Goal: Task Accomplishment & Management: Manage account settings

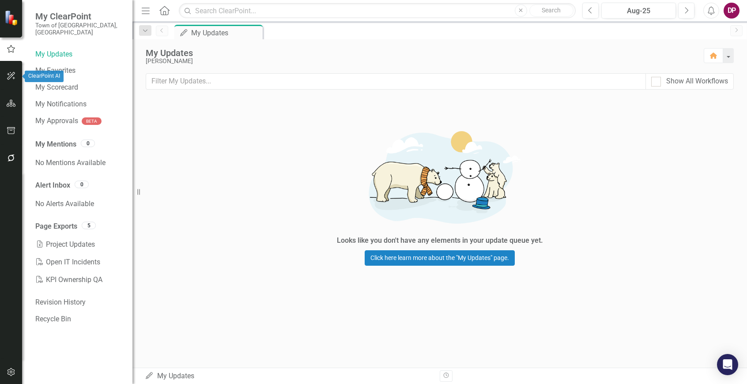
click at [8, 70] on button "button" at bounding box center [11, 76] width 20 height 19
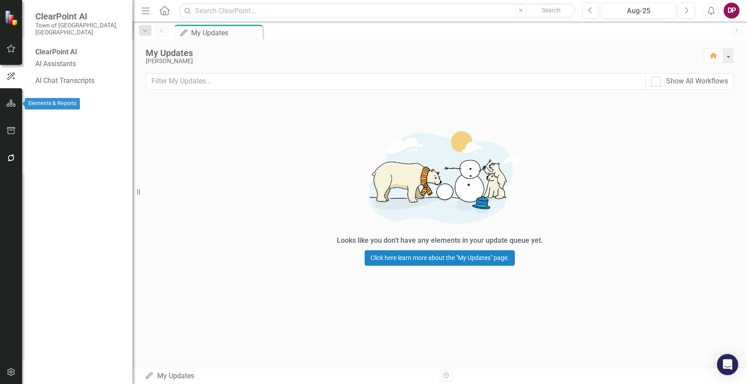
click at [11, 101] on icon "button" at bounding box center [11, 103] width 9 height 7
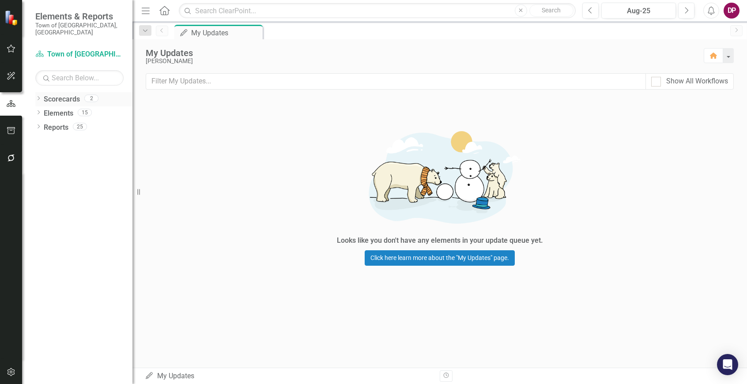
click at [63, 94] on link "Scorecards" at bounding box center [62, 99] width 36 height 10
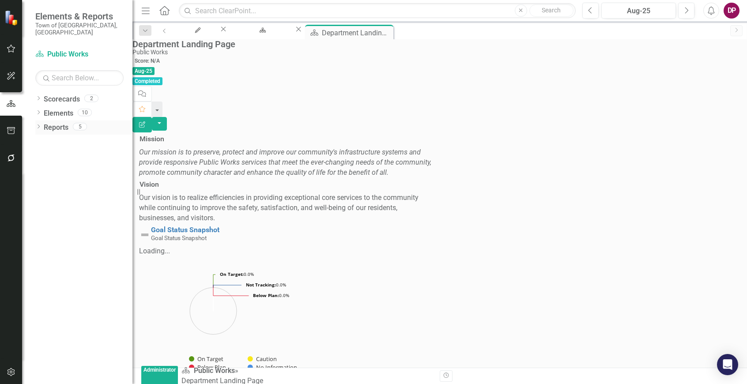
click at [37, 129] on icon "Dropdown" at bounding box center [38, 127] width 6 height 5
click at [43, 195] on icon "Project" at bounding box center [38, 191] width 9 height 7
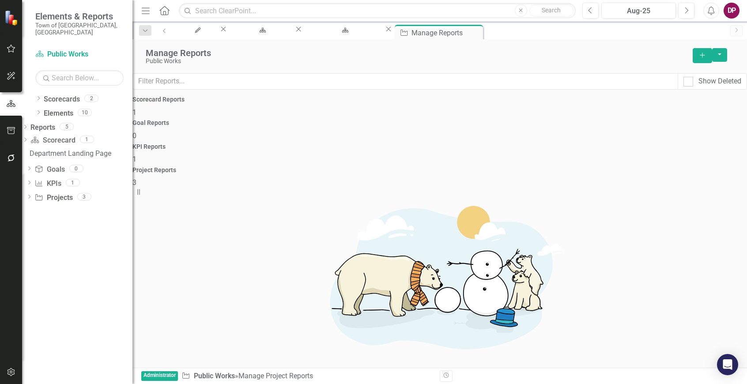
click at [641, 167] on div "Project Reports 3" at bounding box center [439, 177] width 614 height 21
click at [200, 117] on div "Scorecard Reports 1" at bounding box center [439, 106] width 614 height 21
click at [32, 200] on icon "Dropdown" at bounding box center [29, 197] width 6 height 5
click at [64, 233] on div "Project Updates" at bounding box center [81, 229] width 103 height 8
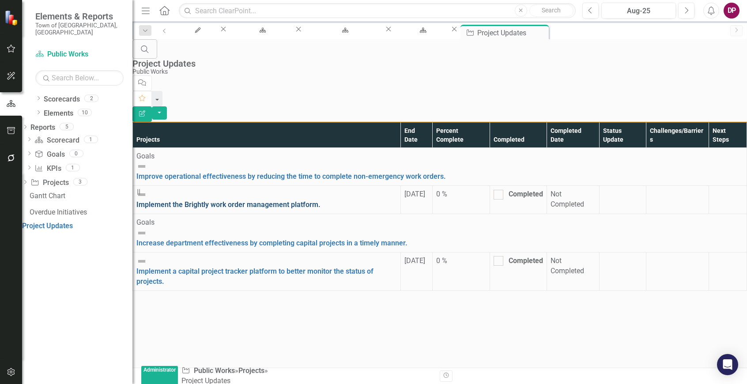
click at [217, 200] on link "Implement the Brightly work order management platform." at bounding box center [228, 204] width 184 height 8
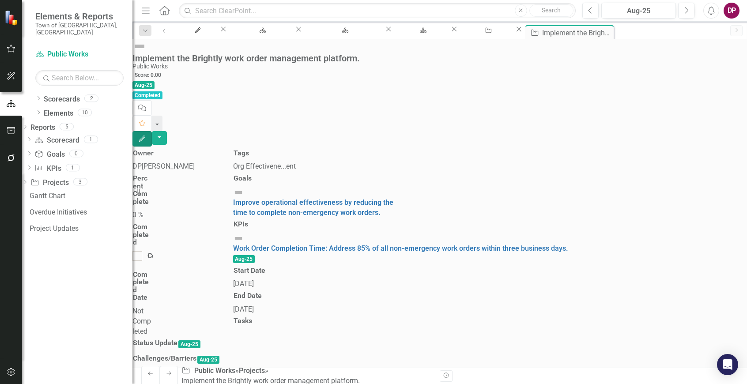
click at [146, 135] on icon "Edit" at bounding box center [142, 138] width 8 height 6
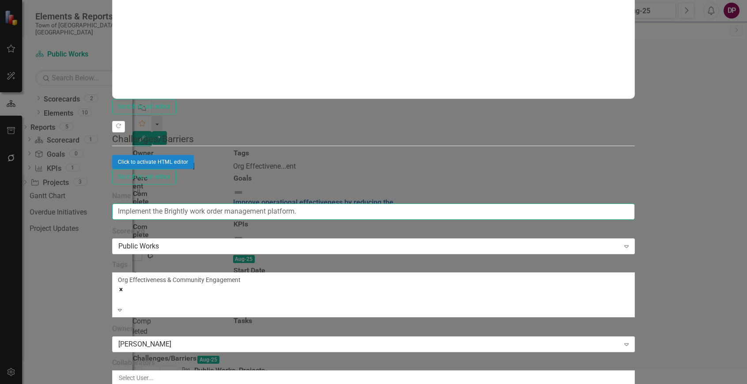
click at [300, 203] on input "Implement the Brightly work order management platform." at bounding box center [373, 211] width 523 height 16
type input "Implement the Brightly Work Order Management Platform."
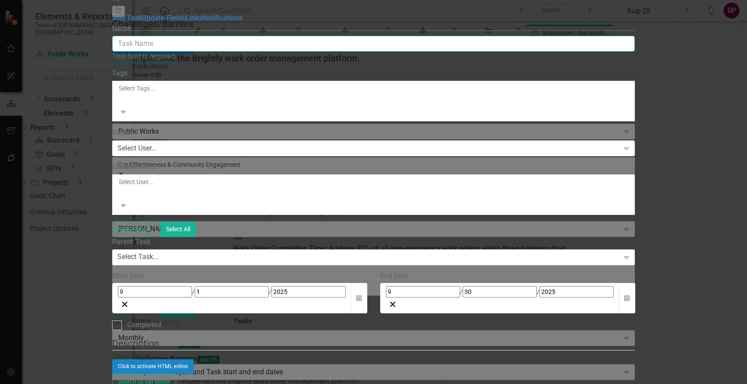
click at [484, 49] on input "Name" at bounding box center [373, 44] width 523 height 16
paste input "• Project initiation and discovery"
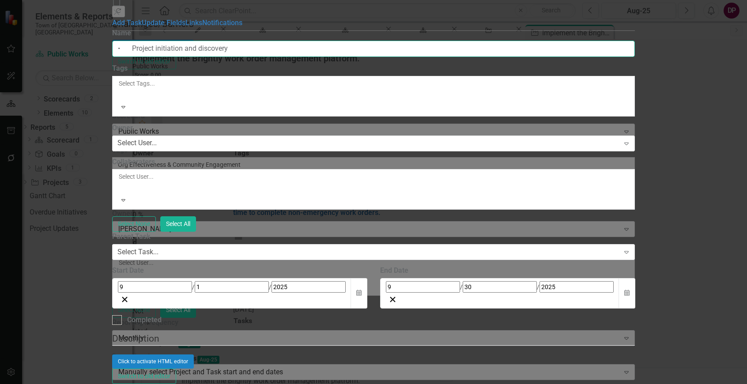
drag, startPoint x: 298, startPoint y: 50, endPoint x: 84, endPoint y: 61, distance: 214.3
click at [112, 61] on div "Tasks Task Add Task Help Maximize Close Add Task Update Fields Links Notificati…" at bounding box center [373, 192] width 523 height 428
type input "Project initiation and discovery"
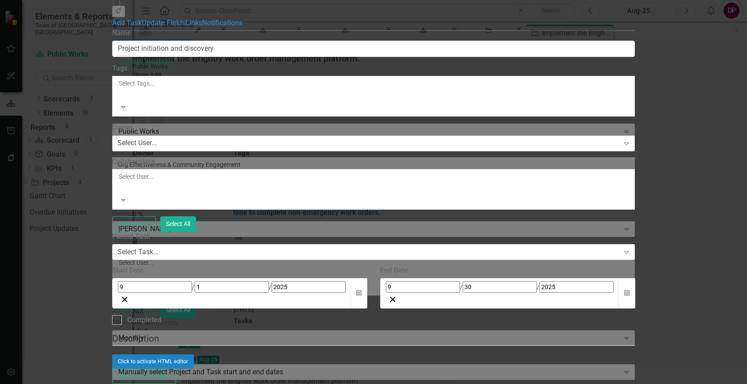
click at [157, 138] on div "Select User..." at bounding box center [136, 143] width 39 height 10
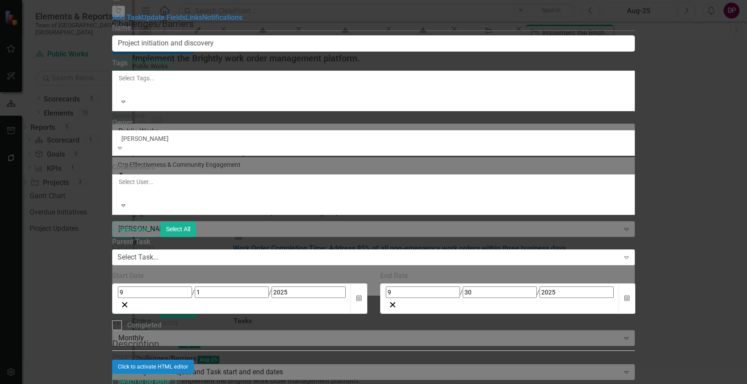
type input "Greg Endicott"
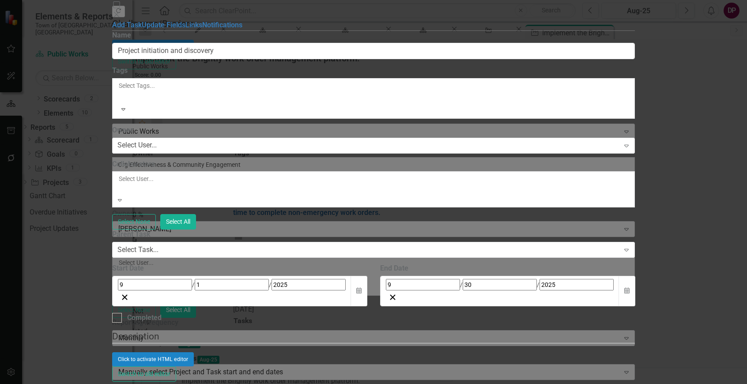
scroll to position [88, 0]
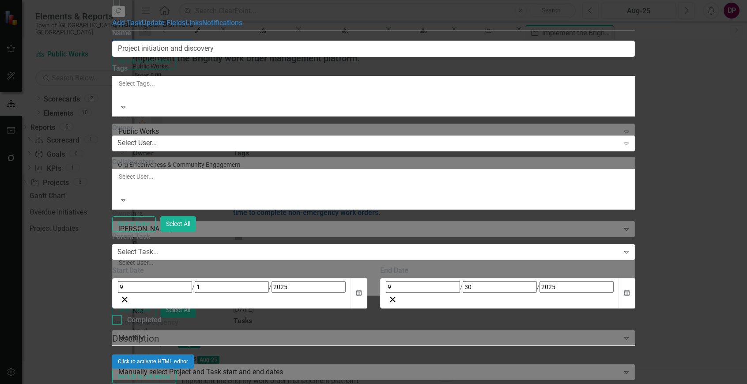
click at [122, 315] on div at bounding box center [117, 320] width 10 height 10
click at [118, 315] on input "Completed" at bounding box center [115, 318] width 6 height 6
checkbox input "true"
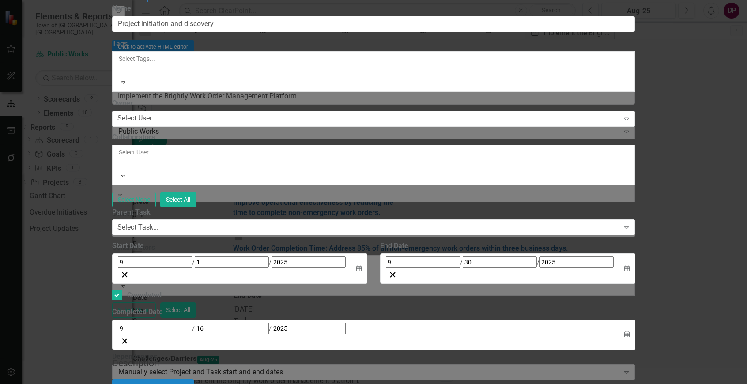
click at [350, 323] on div "9 / 16 / 2025" at bounding box center [366, 328] width 496 height 11
click at [338, 256] on div "9 / 1 / 2025" at bounding box center [232, 261] width 228 height 11
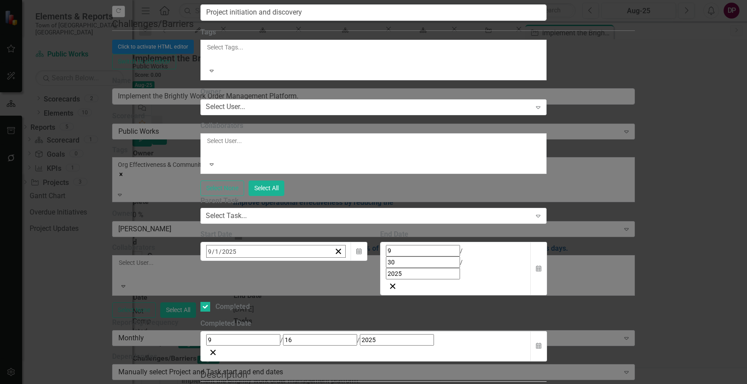
click at [221, 261] on button "«" at bounding box center [210, 270] width 19 height 19
click at [214, 302] on abbr "1" at bounding box center [212, 305] width 4 height 7
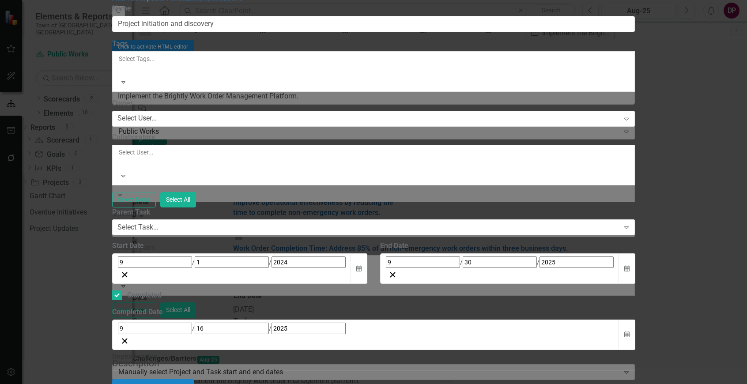
click at [558, 256] on div "9 / 30 / 2025" at bounding box center [500, 261] width 228 height 11
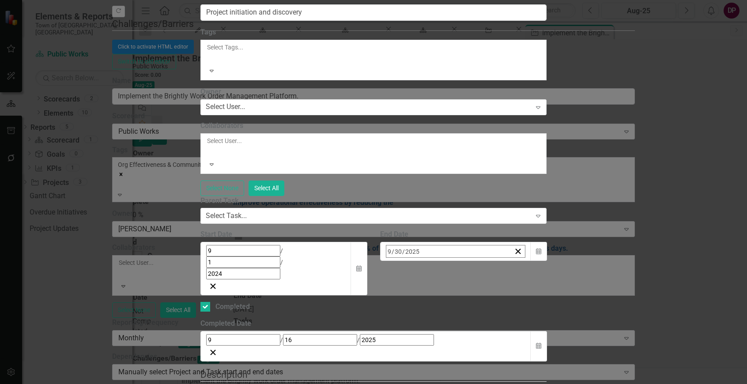
click at [400, 261] on button "«" at bounding box center [390, 270] width 19 height 19
click at [425, 361] on button "30" at bounding box center [414, 369] width 22 height 16
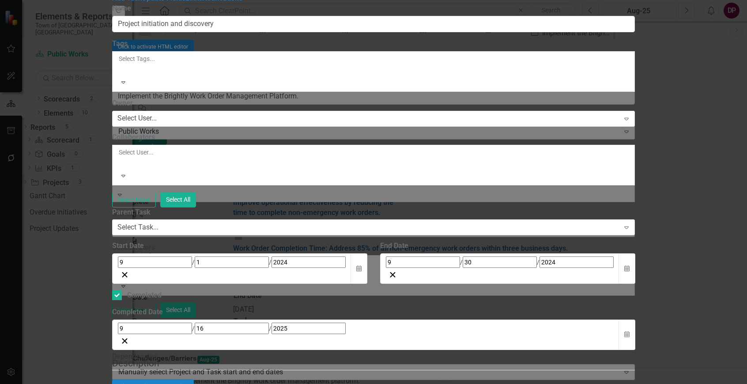
click at [340, 323] on div "9 / 16 / 2025" at bounding box center [366, 328] width 496 height 11
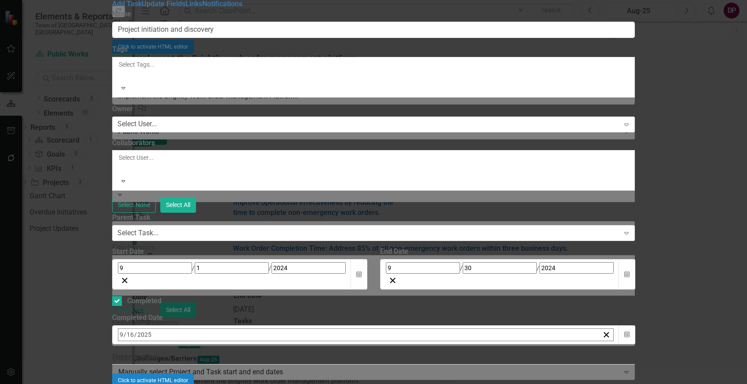
click at [132, 344] on button "«" at bounding box center [122, 353] width 19 height 19
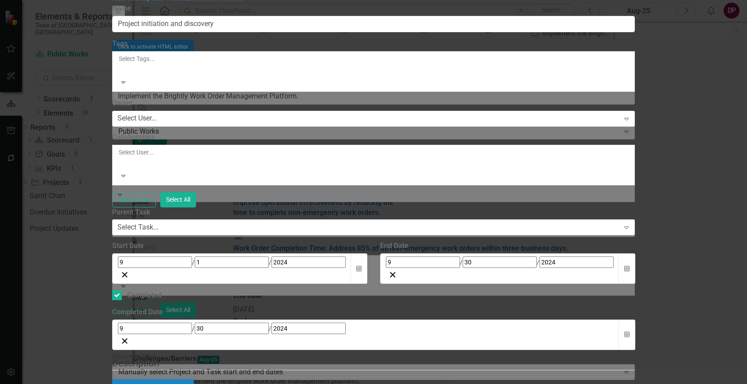
scroll to position [127, 0]
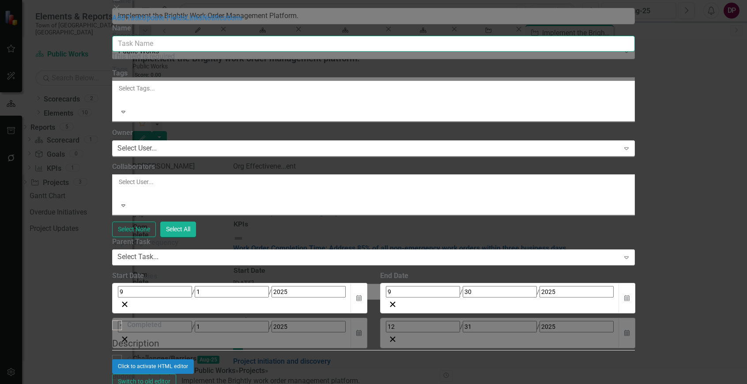
click at [413, 49] on input "Name" at bounding box center [373, 44] width 523 height 16
paste input "• Facility Condition Assessment (FCA) site visits and asset and user data colle…"
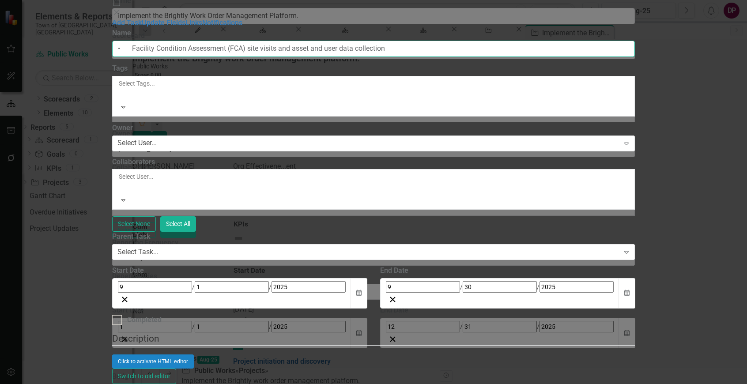
scroll to position [88, 0]
type input "• Facility Condition Assessment (FCA) site visits and asset and user data colle…"
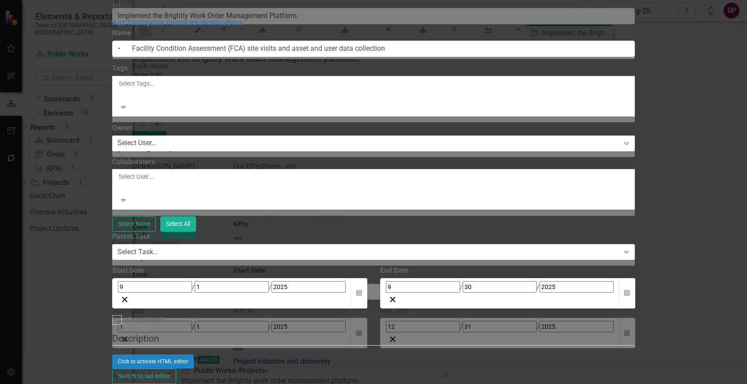
click at [345, 281] on div "9 / 1 / 2025" at bounding box center [232, 286] width 228 height 11
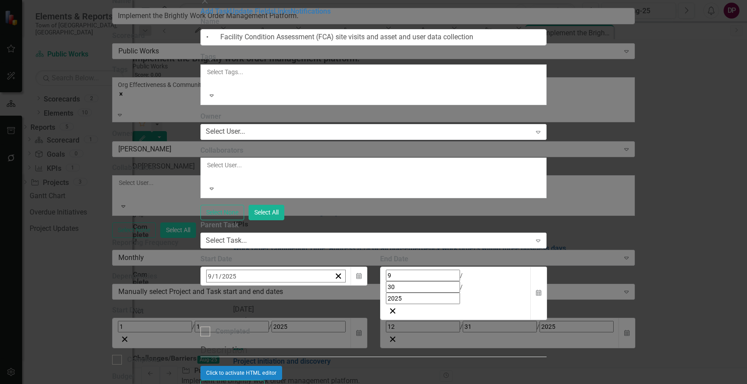
click at [240, 285] on button "‹" at bounding box center [230, 294] width 19 height 19
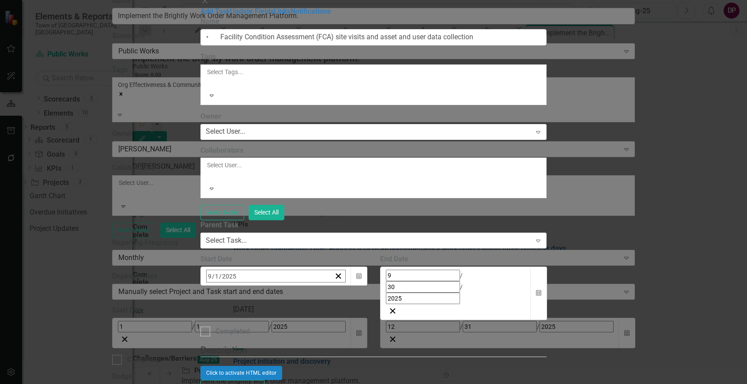
click at [240, 285] on button "‹" at bounding box center [230, 294] width 19 height 19
click at [245, 338] on button "3" at bounding box center [234, 346] width 22 height 16
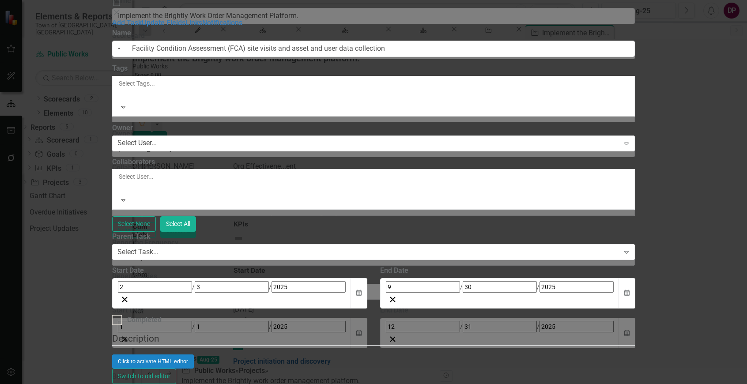
click at [589, 281] on div "9 / 30 / 2025" at bounding box center [500, 286] width 228 height 11
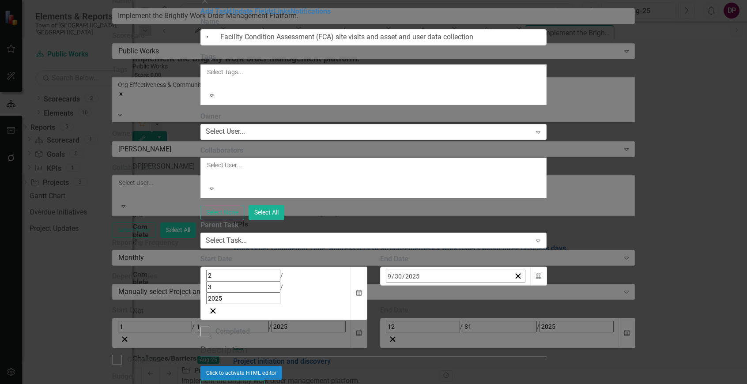
click at [420, 285] on button "‹" at bounding box center [409, 294] width 19 height 19
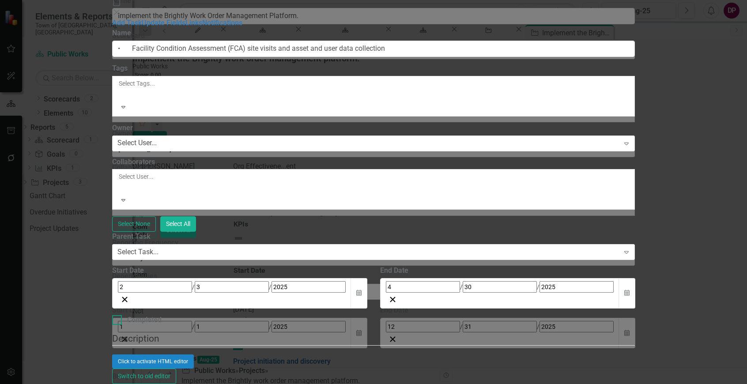
click at [122, 315] on div at bounding box center [117, 320] width 10 height 10
click at [118, 315] on input "Completed" at bounding box center [115, 318] width 6 height 6
checkbox input "true"
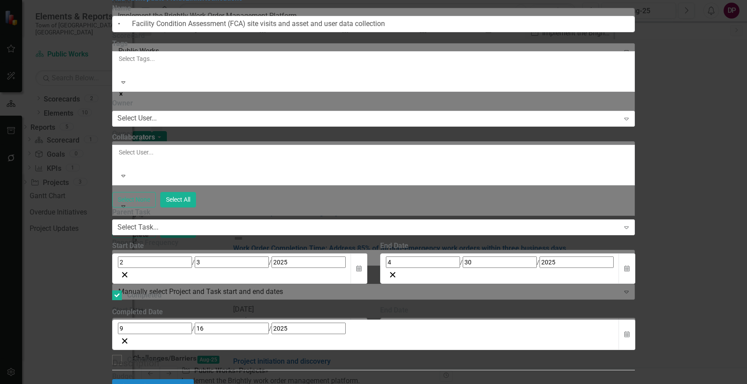
click at [313, 323] on input "2025" at bounding box center [308, 328] width 74 height 11
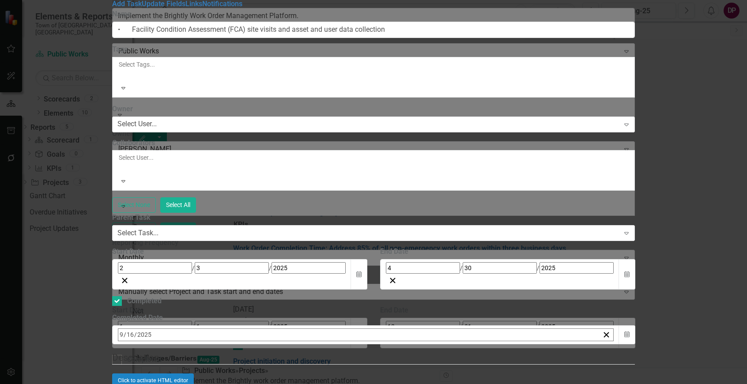
click at [152, 344] on button "‹" at bounding box center [141, 353] width 19 height 19
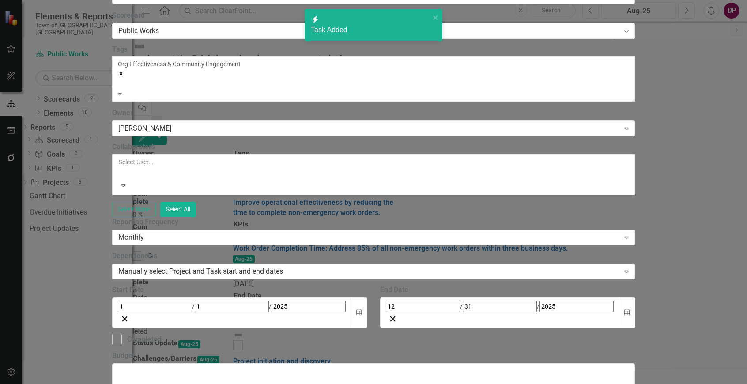
checkbox input "true"
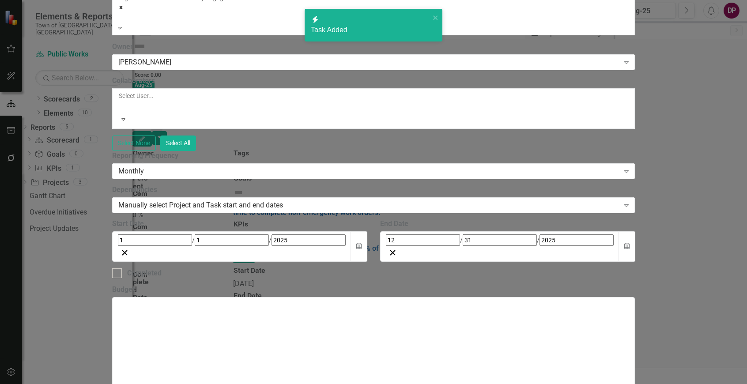
checkbox input "true"
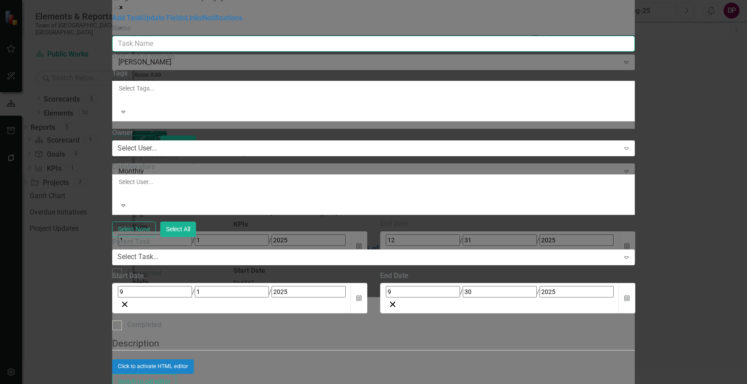
click at [339, 45] on input "Name" at bounding box center [373, 44] width 523 height 16
paste input "• FCA Report"
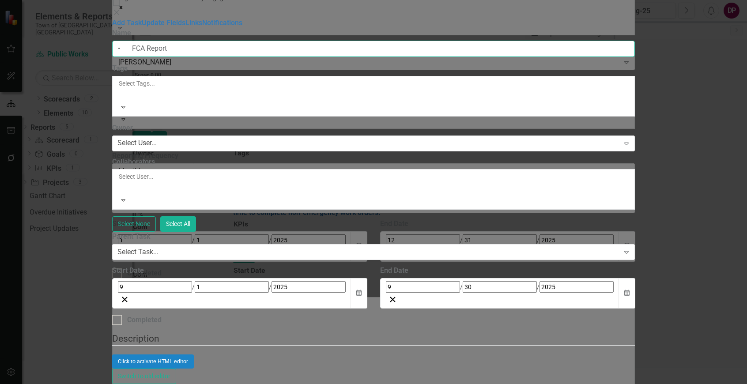
drag, startPoint x: 297, startPoint y: 47, endPoint x: 31, endPoint y: 43, distance: 266.5
click at [112, 44] on div "Tasks Task Add Task Help Maximize Close Add Task Update Fields Links Notificati…" at bounding box center [373, 192] width 523 height 428
type input "FCA Report Draft"
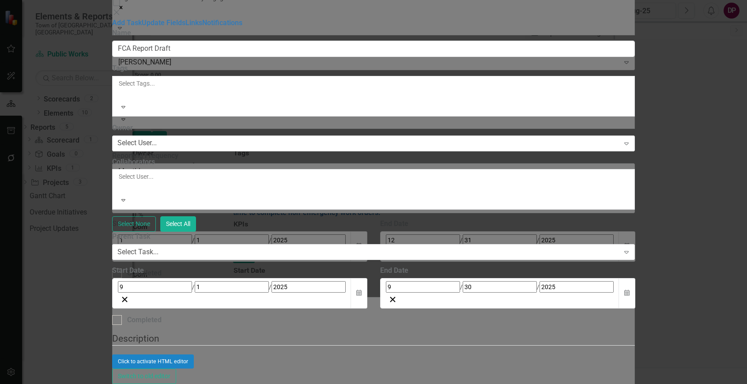
click at [345, 281] on div "9 / 1 / 2025" at bounding box center [232, 286] width 228 height 11
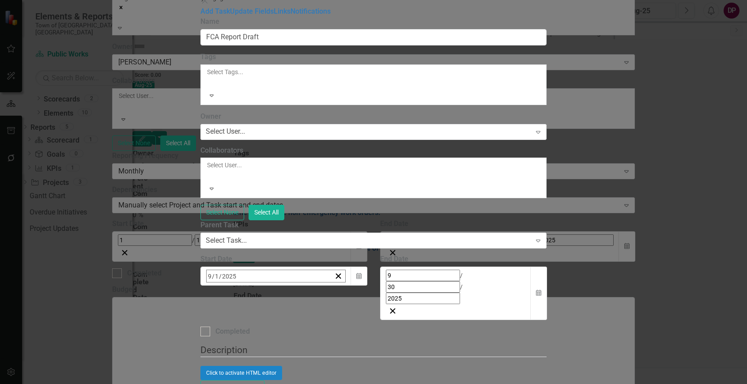
click at [316, 285] on button "September 2025" at bounding box center [278, 294] width 76 height 19
click at [336, 355] on abbr "June" at bounding box center [329, 358] width 13 height 7
click at [245, 323] on button "2" at bounding box center [234, 331] width 22 height 16
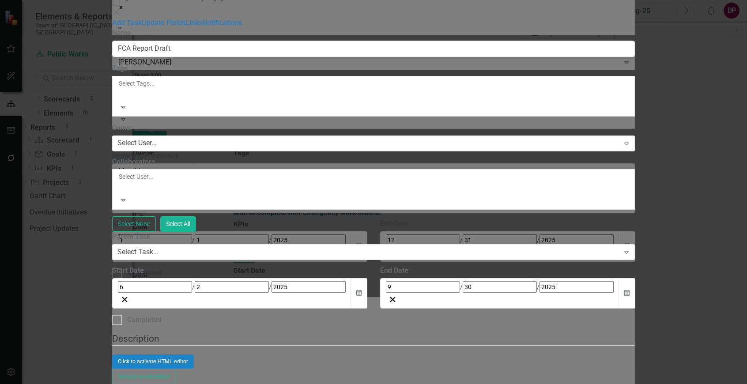
click at [566, 281] on div "9 / 30 / 2025" at bounding box center [500, 286] width 228 height 11
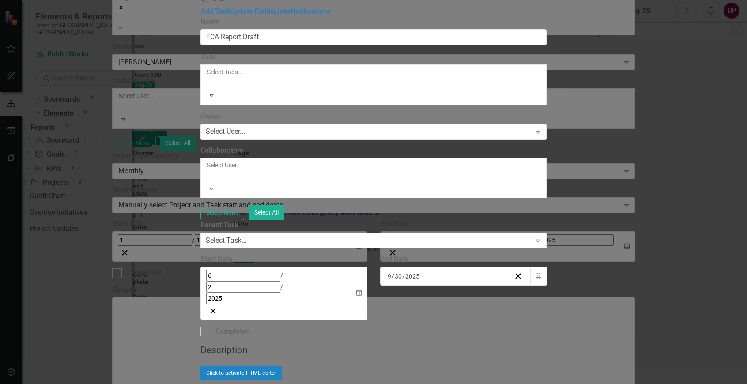
click at [420, 285] on button "‹" at bounding box center [409, 294] width 19 height 19
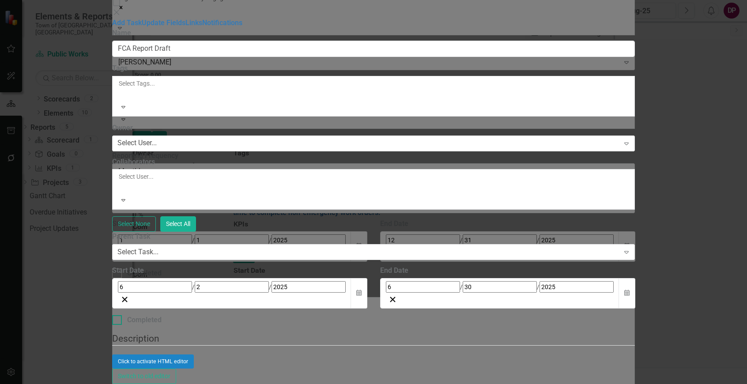
click at [122, 315] on div at bounding box center [117, 320] width 10 height 10
click at [118, 315] on input "Completed" at bounding box center [115, 318] width 6 height 6
checkbox input "true"
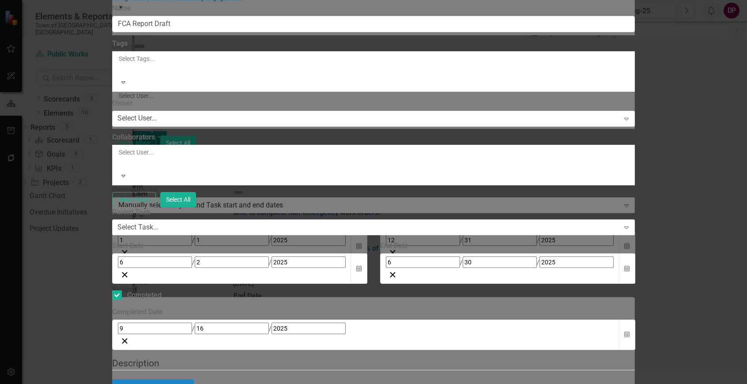
click at [362, 319] on div "9 / 16 / 2025" at bounding box center [365, 334] width 507 height 30
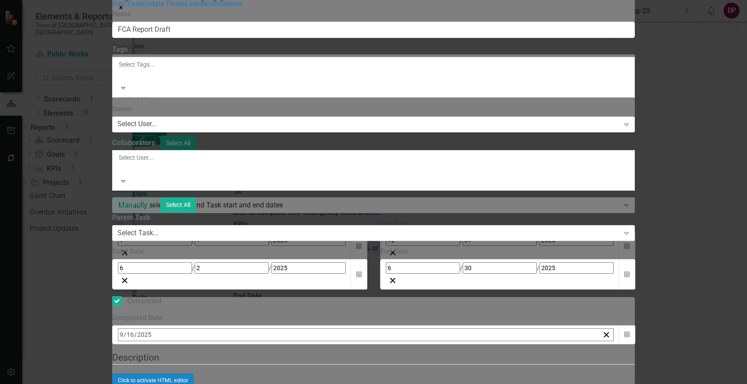
click at [152, 344] on button "‹" at bounding box center [141, 353] width 19 height 19
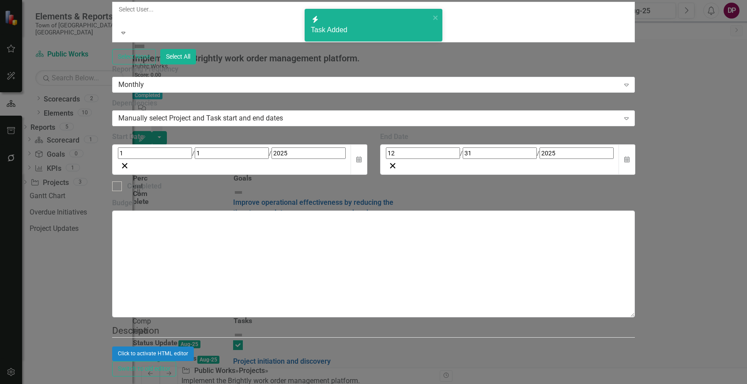
checkbox input "true"
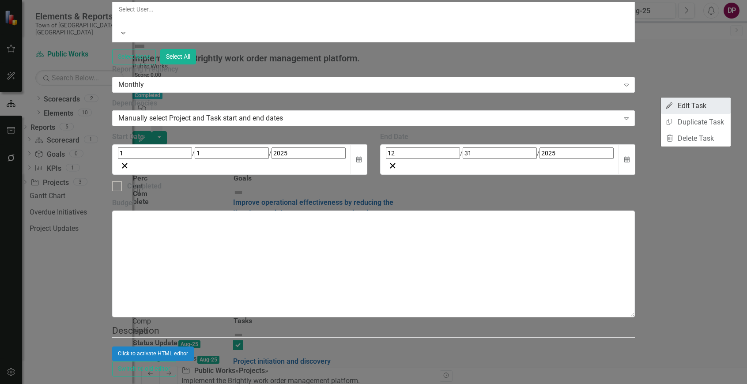
click at [703, 102] on link "Edit Edit Task" at bounding box center [696, 106] width 70 height 16
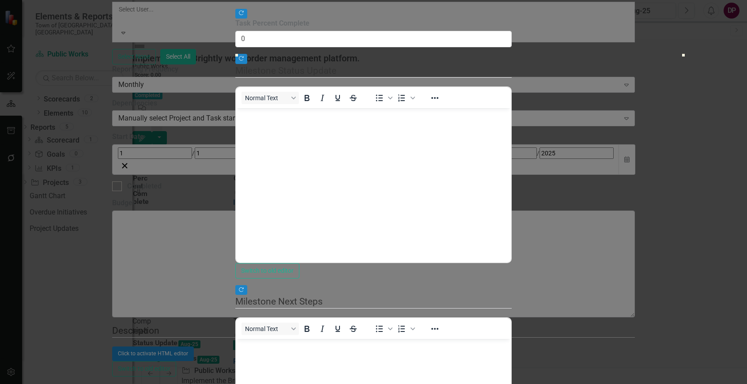
scroll to position [241, 0]
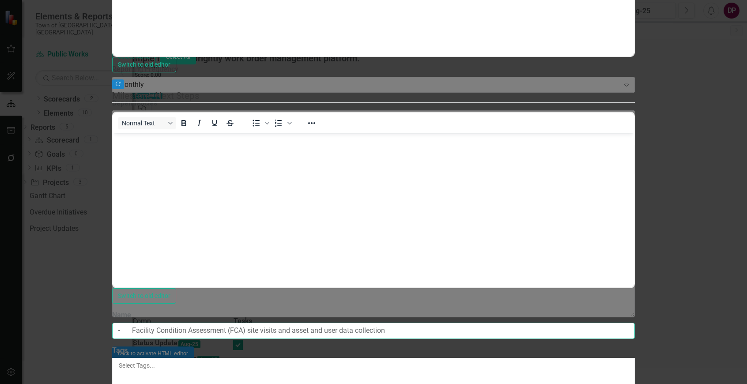
drag, startPoint x: 298, startPoint y: 49, endPoint x: 7, endPoint y: 49, distance: 291.2
click at [112, 49] on div "Tasks Task • Facility Condition Assessment (FCA) site visits and asset and user…" at bounding box center [373, 192] width 523 height 1090
type input "Facility Condition Assessment (FCA) site visits and asset and user data collect…"
checkbox input "false"
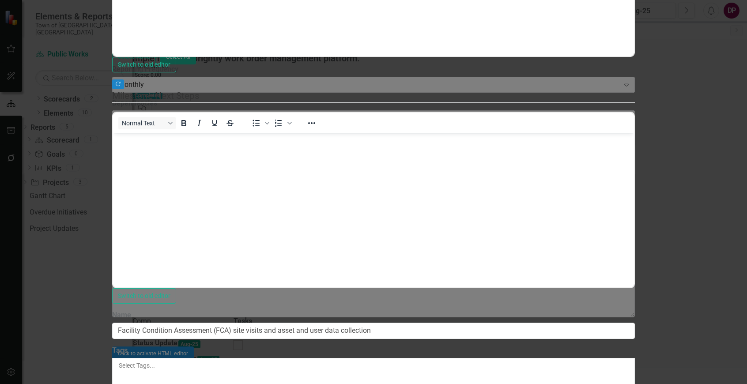
checkbox input "false"
checkbox input "true"
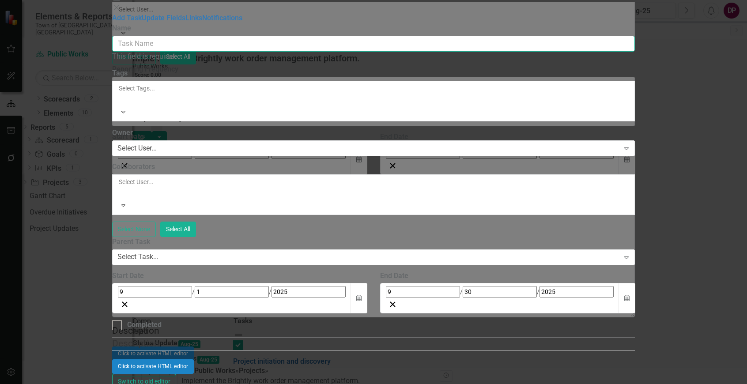
click at [383, 43] on input "Name" at bounding box center [373, 44] width 523 height 16
paste input "• Account configuration and data upload"
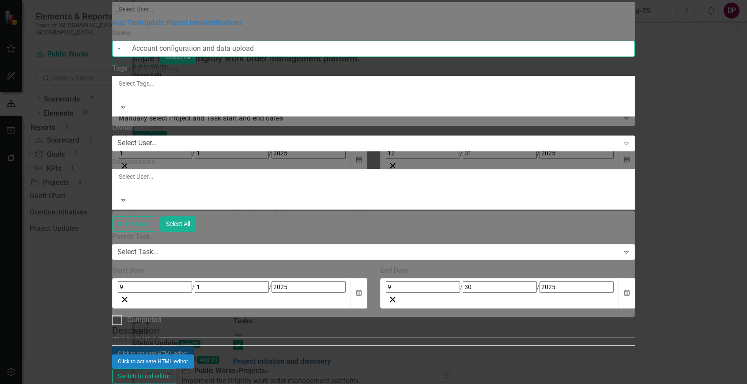
drag, startPoint x: 297, startPoint y: 48, endPoint x: -85, endPoint y: 57, distance: 382.2
click at [0, 57] on html "Elements & Reports Town of Falmouth, MA Scorecard Public Works Search Dropdown …" at bounding box center [373, 192] width 747 height 384
type input "Account configuration and data upload"
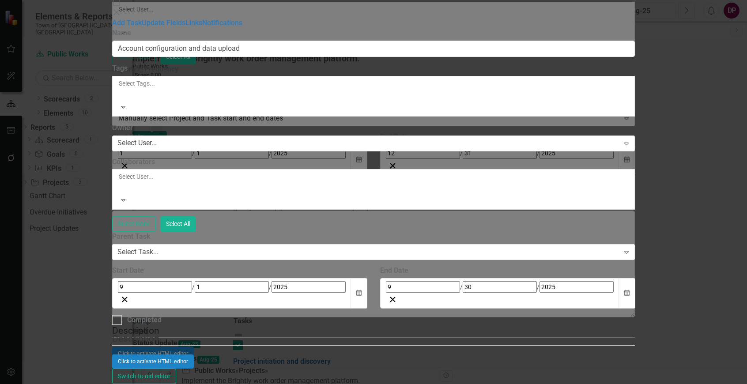
click at [318, 281] on div "9 / 1 / 2025" at bounding box center [232, 286] width 228 height 11
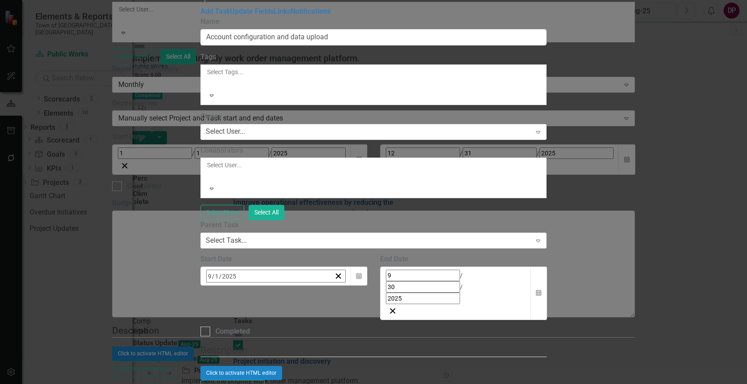
click at [240, 285] on button "‹" at bounding box center [230, 294] width 19 height 19
click at [333, 323] on button "1" at bounding box center [322, 331] width 22 height 16
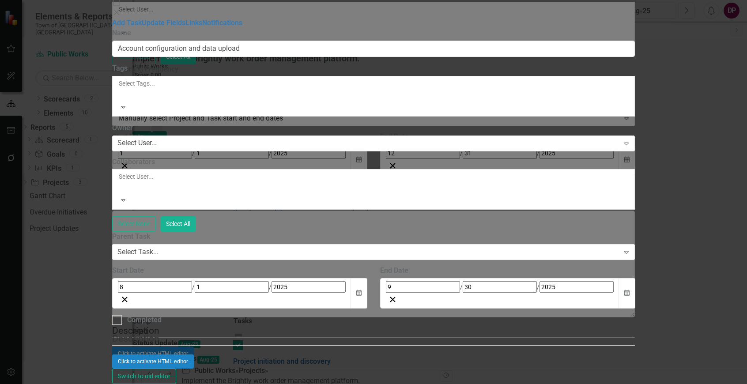
click at [563, 281] on div "9 / 30 / 2025" at bounding box center [500, 286] width 228 height 11
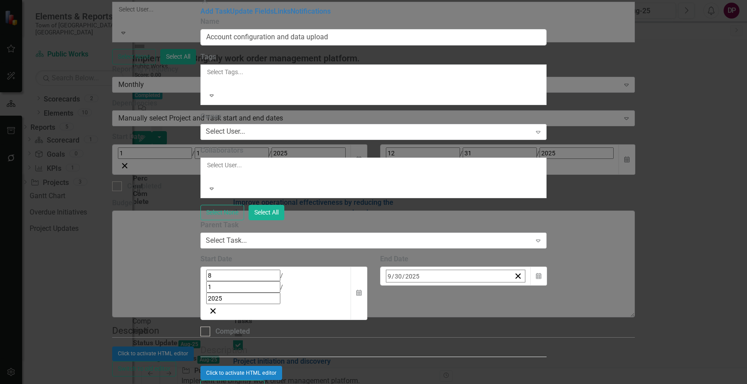
click at [420, 285] on button "‹" at bounding box center [409, 294] width 19 height 19
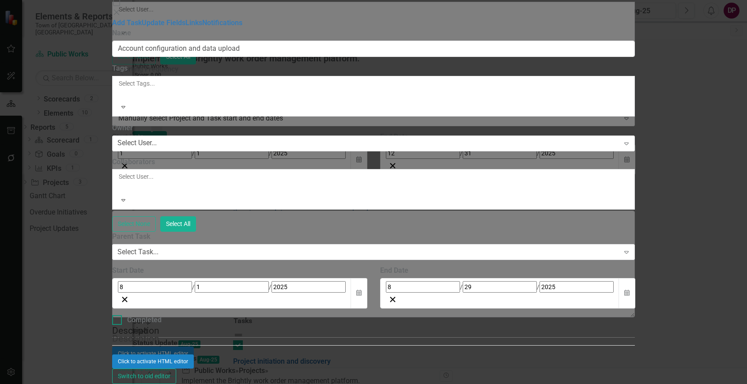
click at [118, 315] on input "Completed" at bounding box center [115, 318] width 6 height 6
checkbox input "true"
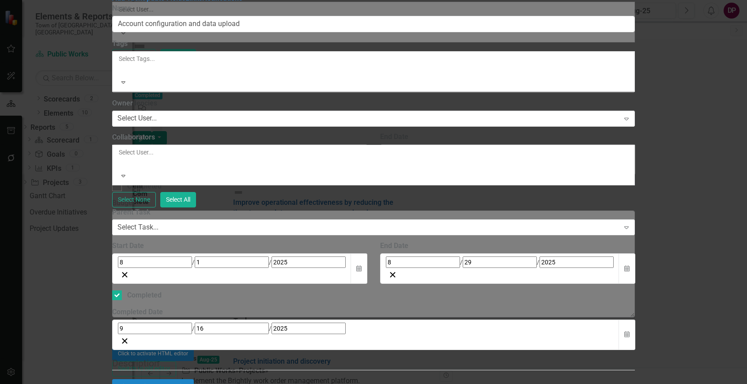
click at [346, 323] on div "9 / 16 / 2025" at bounding box center [366, 328] width 496 height 11
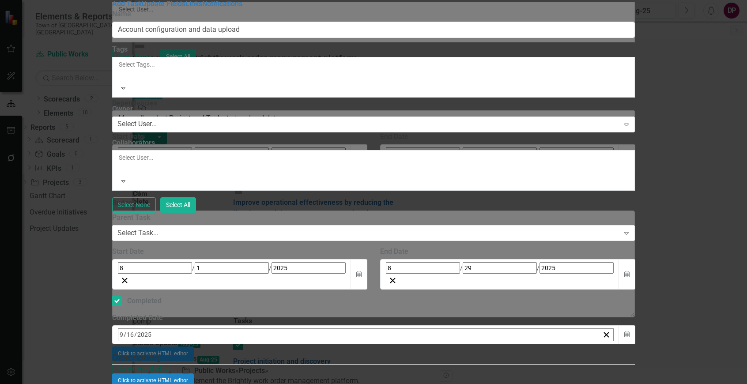
click at [152, 344] on button "‹" at bounding box center [141, 353] width 19 height 19
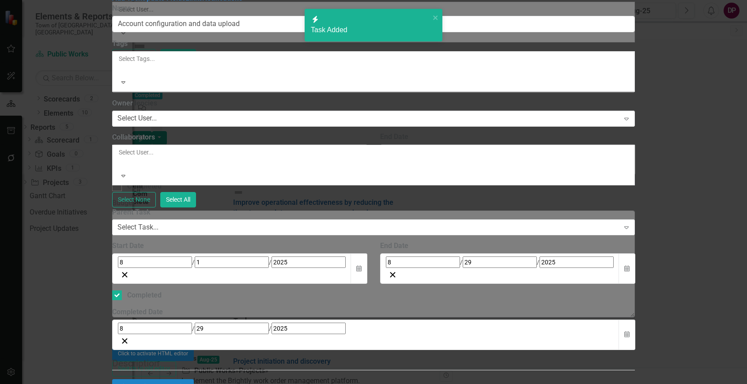
checkbox input "false"
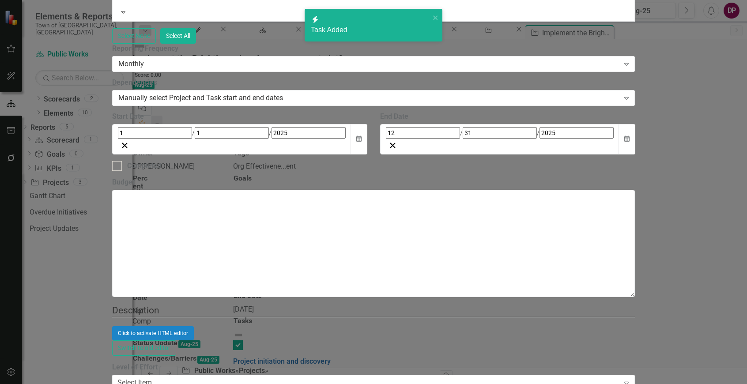
checkbox input "true"
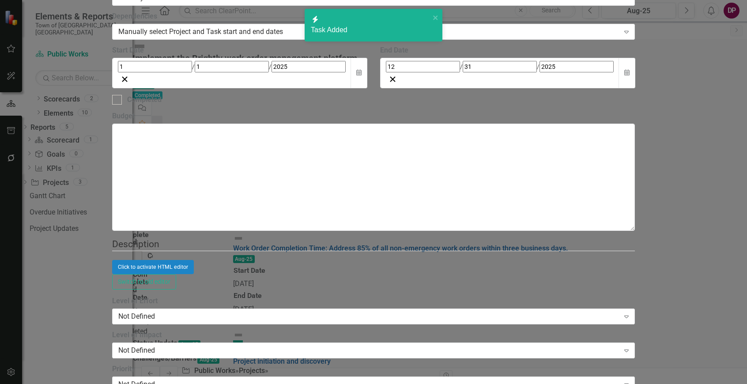
checkbox input "true"
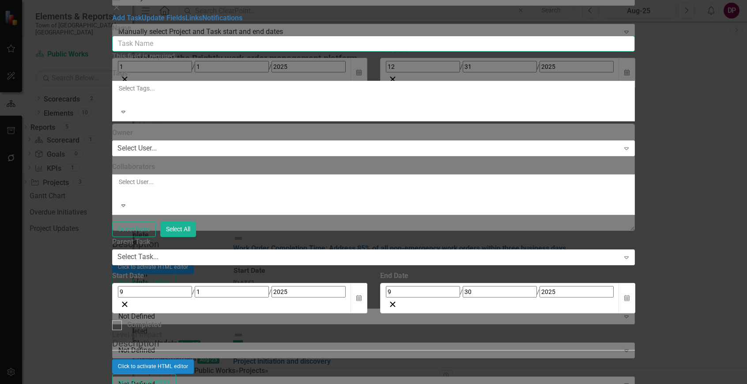
click at [364, 47] on input "Name" at bounding box center [373, 44] width 523 height 16
paste input "• User Acceptance Testing"
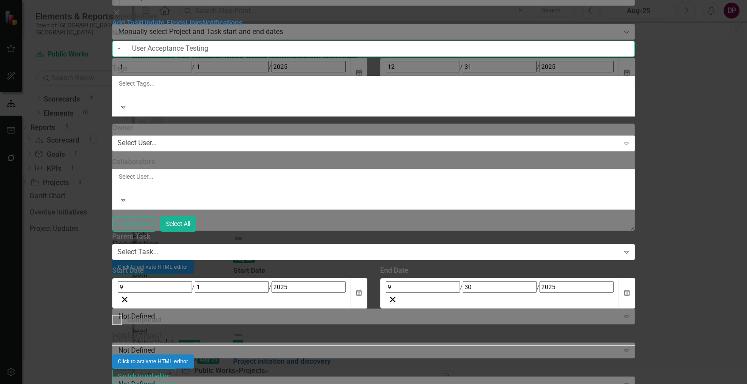
drag, startPoint x: 299, startPoint y: 50, endPoint x: -105, endPoint y: 77, distance: 405.6
click at [0, 77] on html "Elements & Reports Town of Falmouth, MA Scorecard Public Works Search Dropdown …" at bounding box center [373, 192] width 747 height 384
type input "User Acceptance Testing"
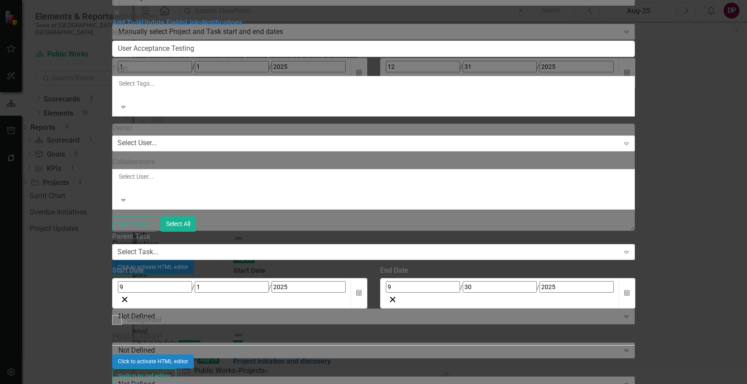
click at [613, 281] on div "9 / 30 / 2025" at bounding box center [500, 286] width 228 height 11
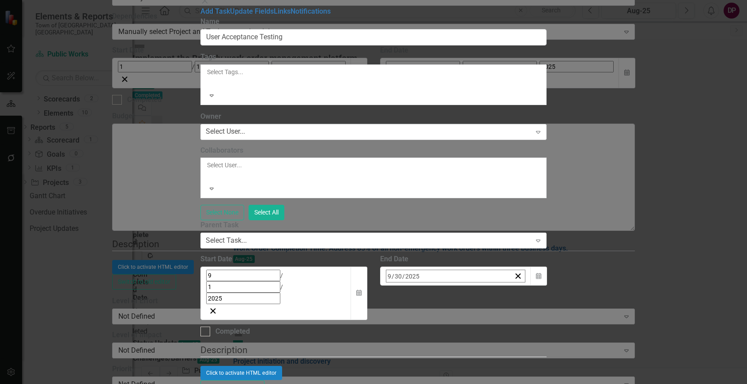
click at [511, 270] on div "2025-09-30 9 / 30 / 2025" at bounding box center [448, 276] width 125 height 12
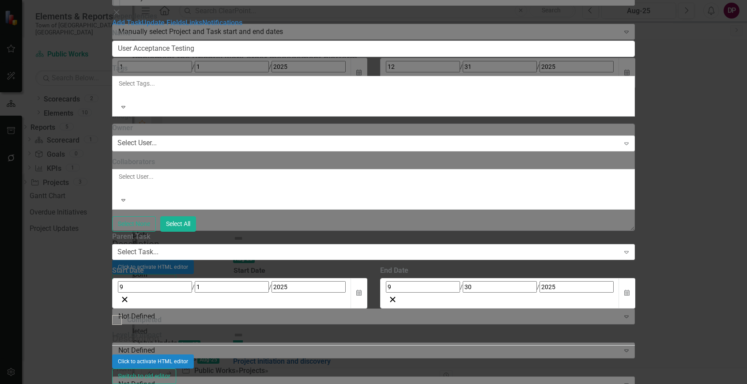
click at [551, 281] on input "2025" at bounding box center [576, 286] width 74 height 11
drag, startPoint x: 551, startPoint y: 240, endPoint x: 481, endPoint y: 243, distance: 69.8
click at [481, 266] on div "Start Date 9 / 1 / 2025 Calendar End Date 9 / 30 / 2025 Calendar" at bounding box center [373, 290] width 536 height 49
type input "2025"
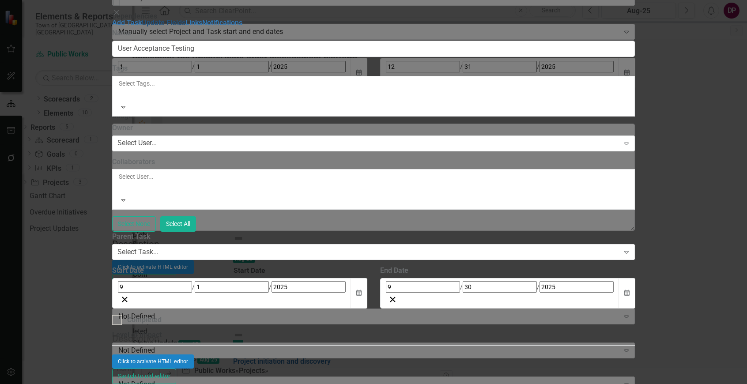
click at [173, 27] on link "Update Fields" at bounding box center [164, 23] width 44 height 8
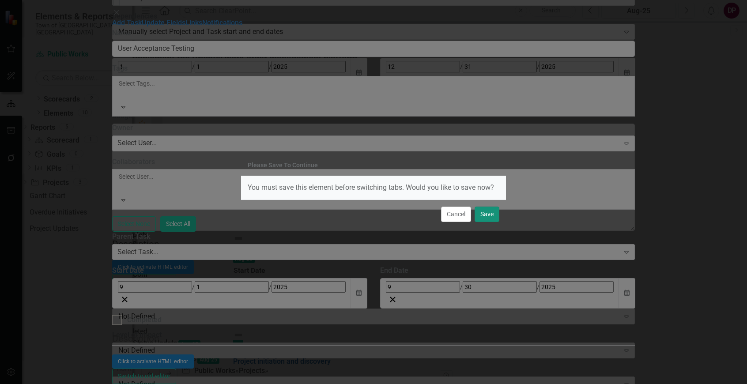
drag, startPoint x: 484, startPoint y: 214, endPoint x: 658, endPoint y: 382, distance: 242.2
click at [483, 214] on button "Save" at bounding box center [486, 214] width 25 height 15
checkbox input "false"
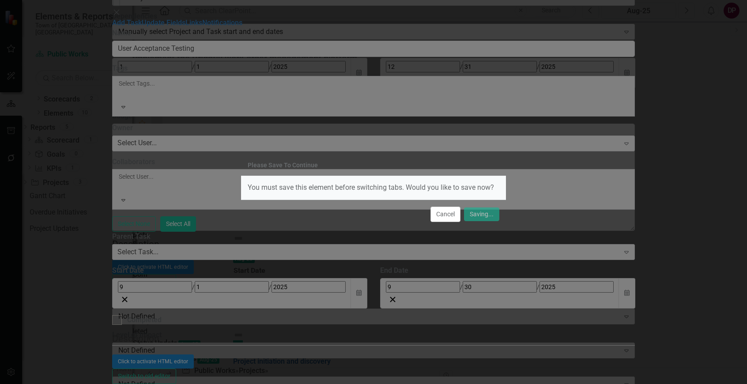
checkbox input "false"
checkbox input "true"
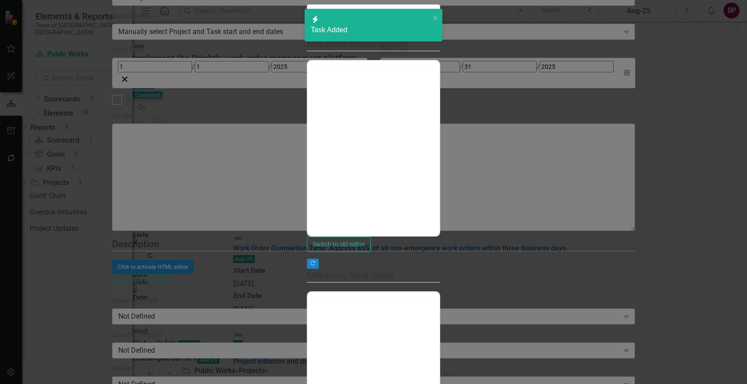
checkbox input "false"
type input "0"
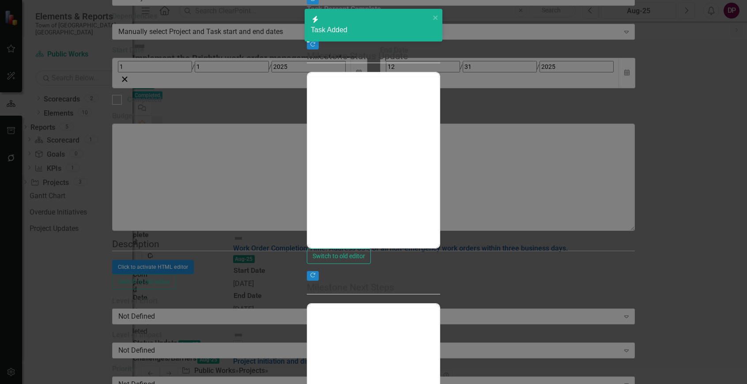
checkbox input "true"
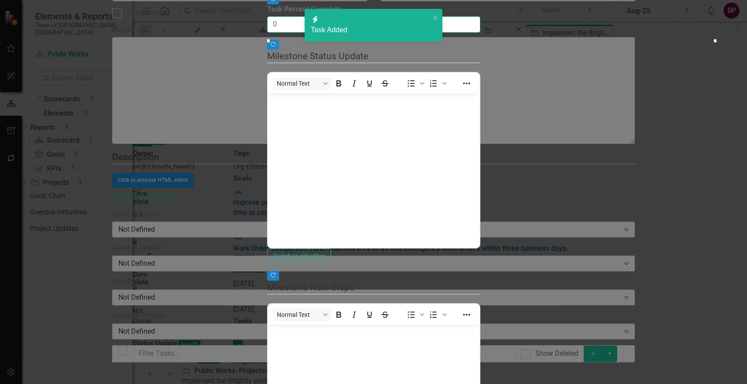
click at [306, 33] on input "0" at bounding box center [373, 24] width 213 height 16
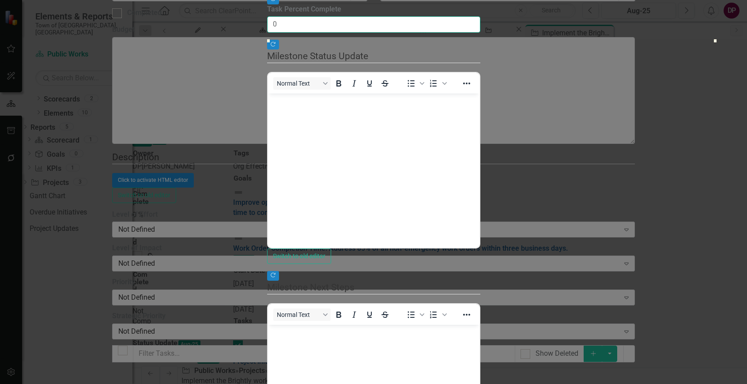
drag, startPoint x: 366, startPoint y: 85, endPoint x: 187, endPoint y: 89, distance: 179.6
click at [267, 89] on div "Update Fields Edit Fields Links Notifications "Update" fields in ClearPoint are…" at bounding box center [373, 201] width 213 height 588
click at [397, 264] on div "Switch to old editor" at bounding box center [373, 255] width 213 height 15
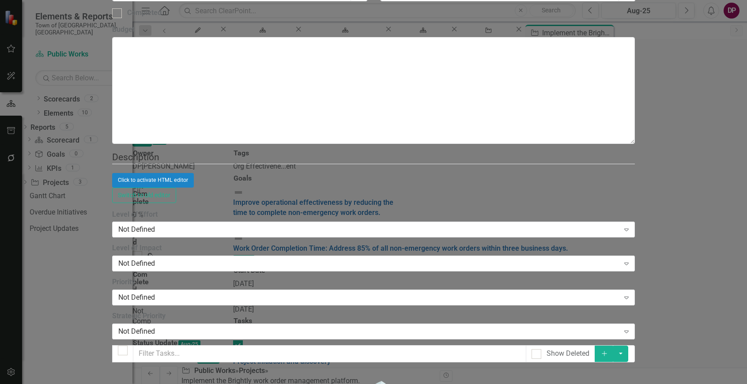
checkbox input "false"
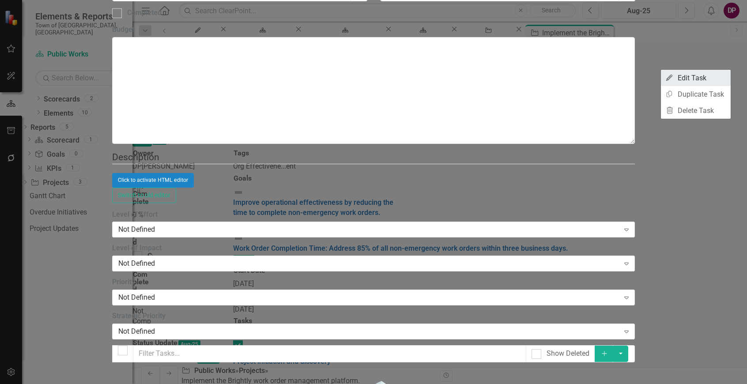
click at [692, 80] on link "Edit Edit Task" at bounding box center [696, 78] width 70 height 16
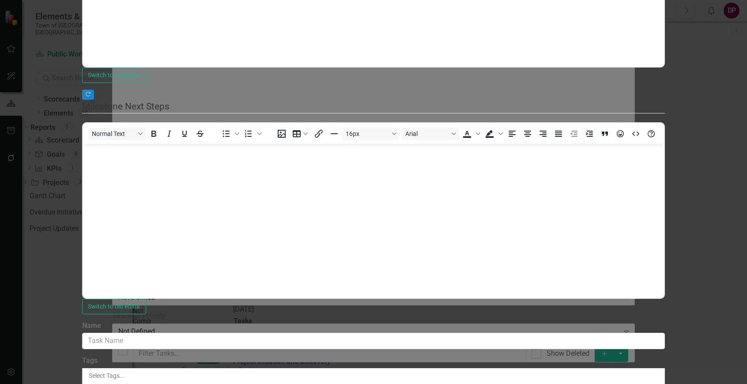
type input "Project initiation and discovery"
type input "2024"
checkbox input "true"
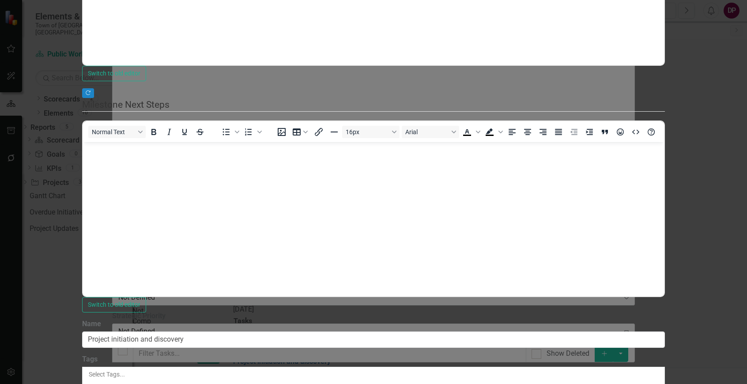
type input "100"
drag, startPoint x: 282, startPoint y: 138, endPoint x: 744, endPoint y: 119, distance: 462.8
click at [665, 119] on div ""Update" fields in ClearPoint are the fields that change from reporting period …" at bounding box center [373, 0] width 582 height 624
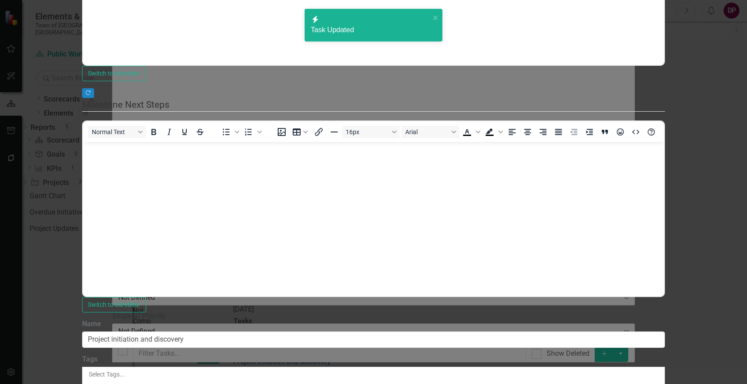
checkbox input "false"
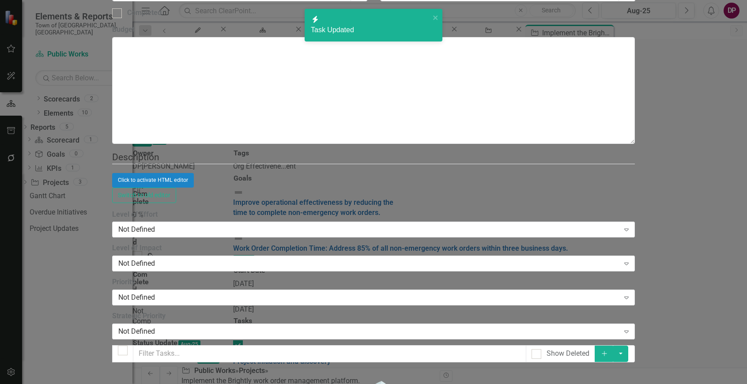
checkbox input "true"
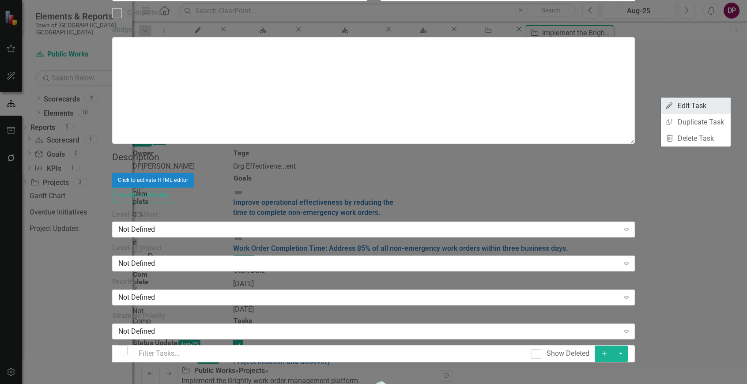
click at [699, 105] on link "Edit Edit Task" at bounding box center [696, 106] width 70 height 16
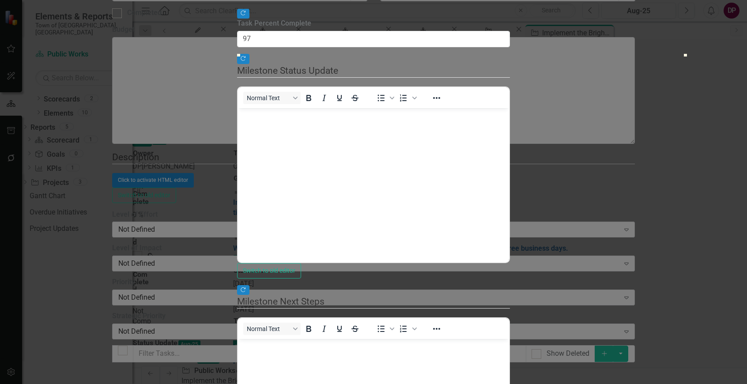
type input "100"
drag, startPoint x: 282, startPoint y: 138, endPoint x: 755, endPoint y: 151, distance: 473.6
click at [746, 151] on html "Elements & Reports Town of Falmouth, MA Scorecard Public Works Search Dropdown …" at bounding box center [373, 192] width 747 height 384
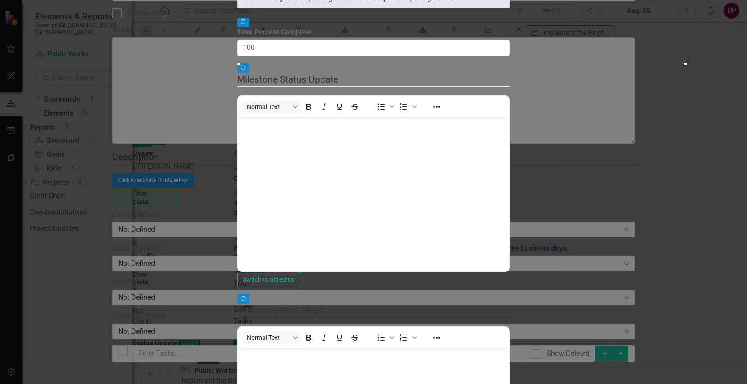
checkbox input "false"
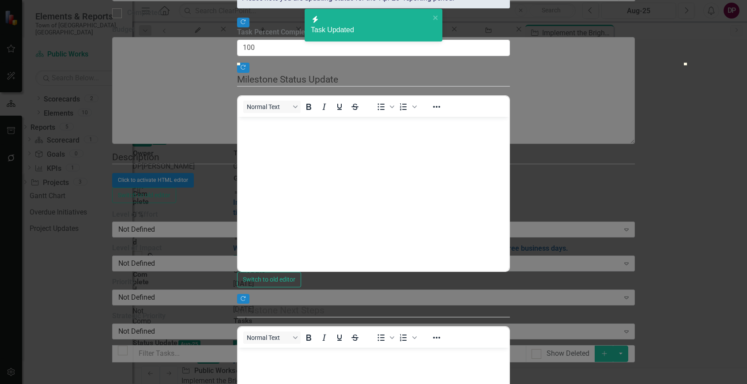
checkbox input "true"
checkbox input "false"
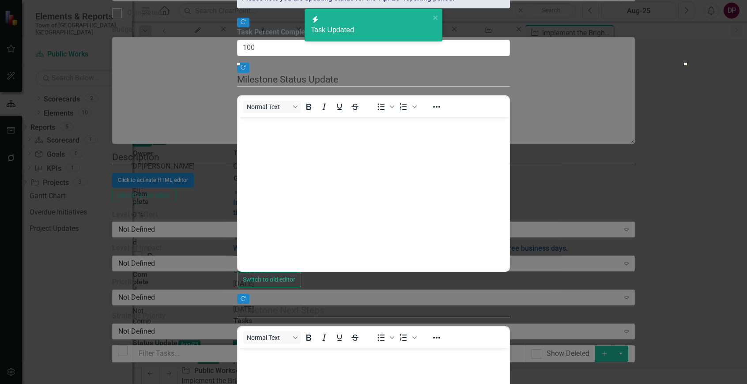
checkbox input "false"
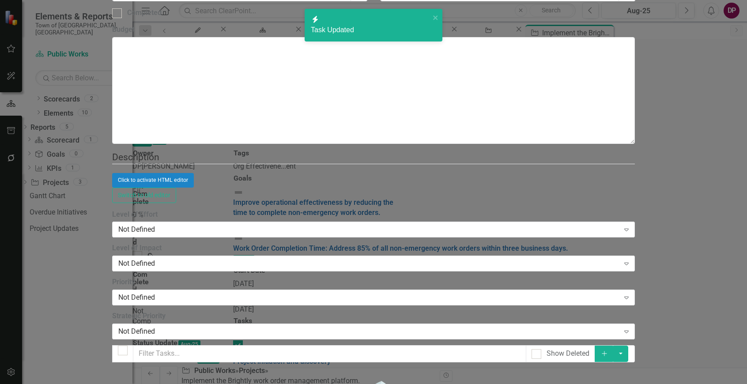
checkbox input "true"
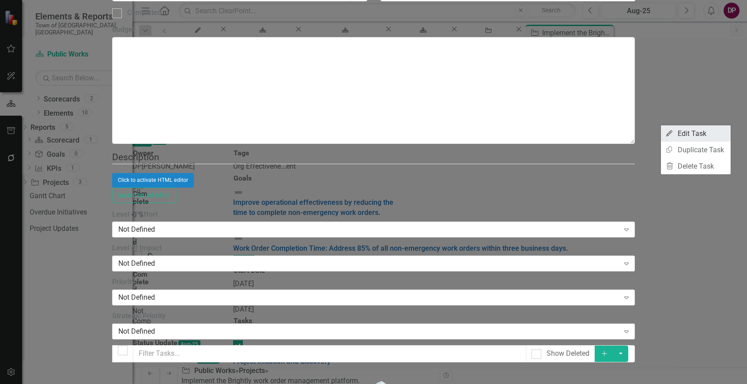
click at [711, 137] on link "Edit Edit Task" at bounding box center [696, 133] width 70 height 16
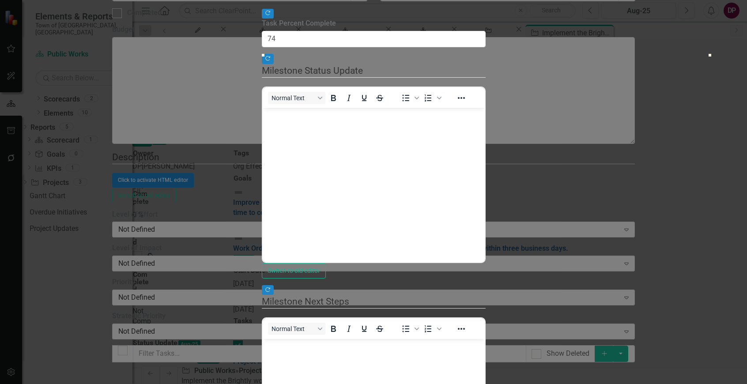
type input "100"
drag, startPoint x: 278, startPoint y: 136, endPoint x: 766, endPoint y: 135, distance: 487.6
click at [746, 135] on html "Elements & Reports Town of Falmouth, MA Scorecard Public Works Search Dropdown …" at bounding box center [373, 192] width 747 height 384
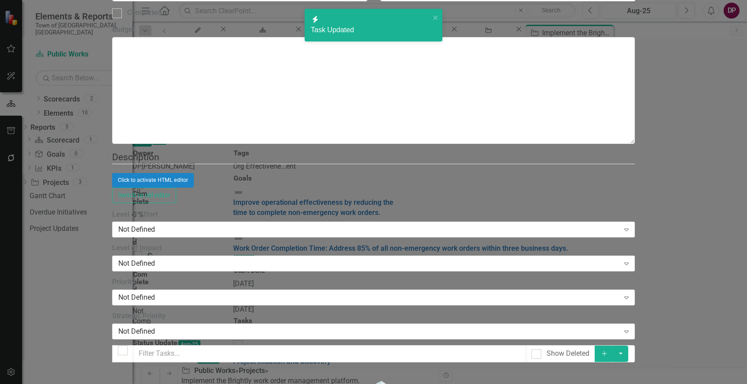
checkbox input "false"
checkbox input "true"
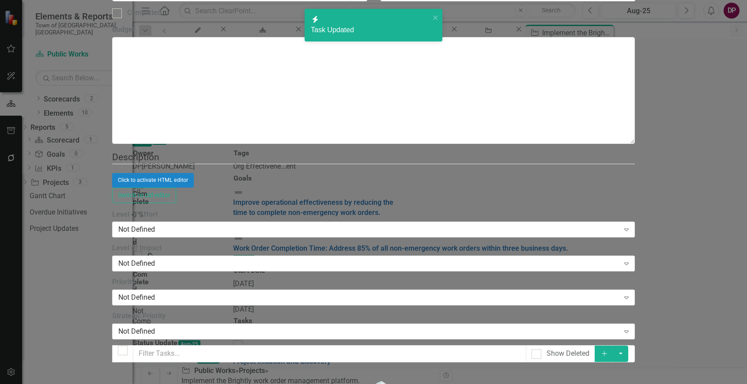
checkbox input "true"
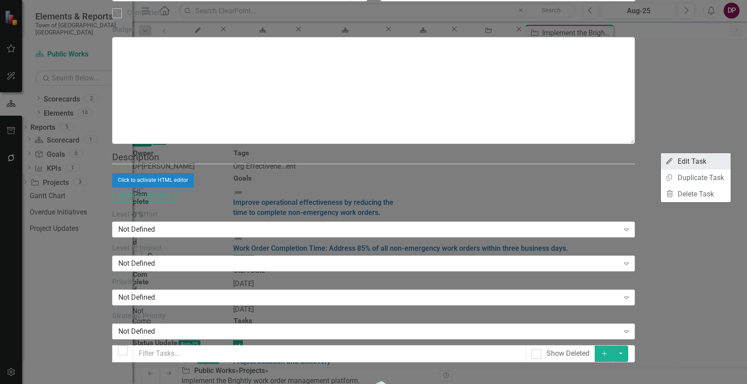
click at [703, 167] on link "Edit Edit Task" at bounding box center [696, 161] width 70 height 16
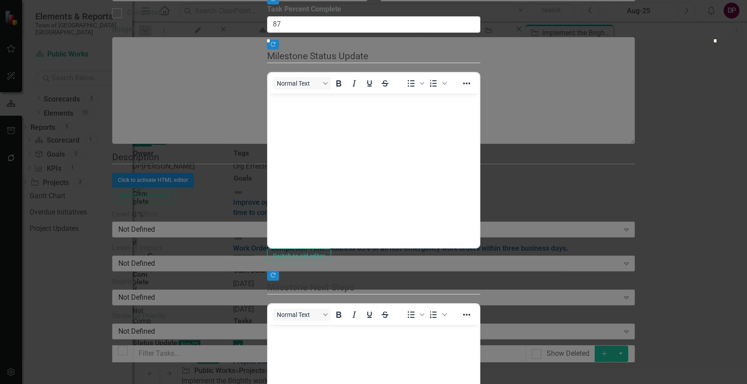
type input "100"
drag, startPoint x: 280, startPoint y: 109, endPoint x: 740, endPoint y: 144, distance: 462.1
click at [480, 144] on div ""Update" fields in ClearPoint are the fields that change from reporting period …" at bounding box center [373, 206] width 213 height 578
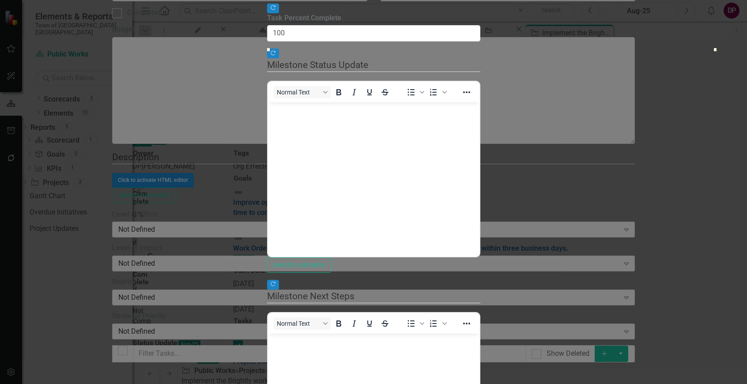
checkbox input "false"
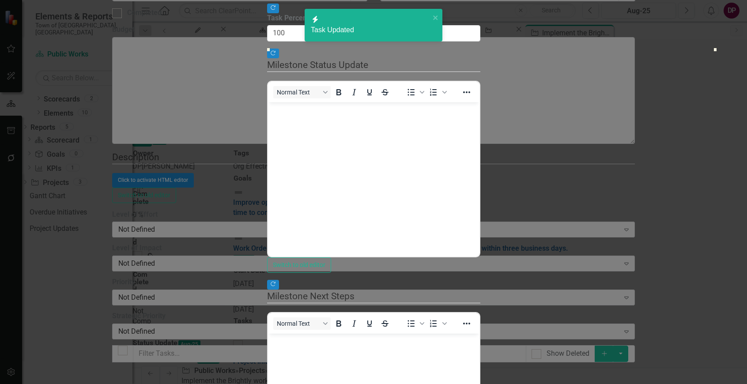
checkbox input "true"
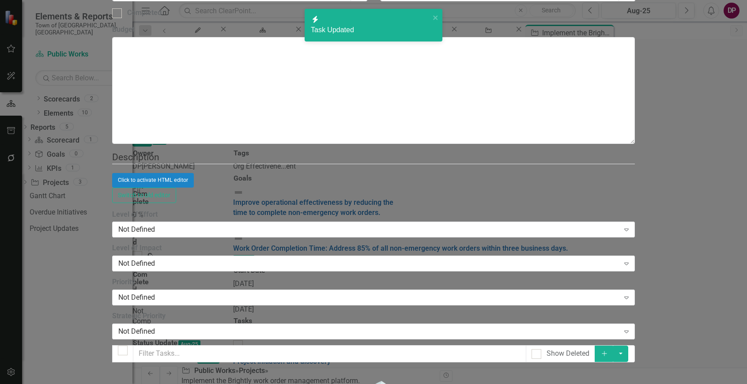
checkbox input "false"
checkbox input "true"
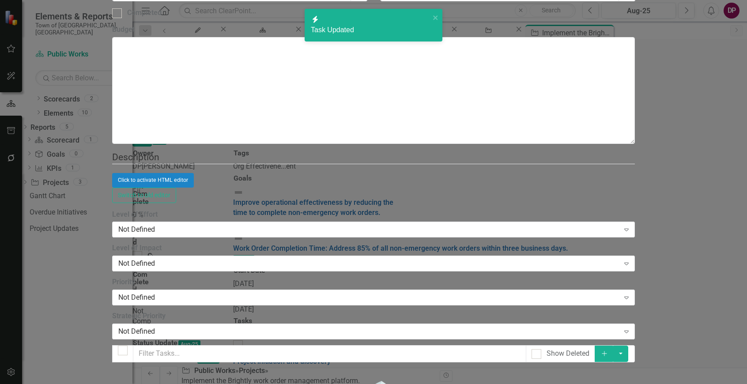
checkbox input "true"
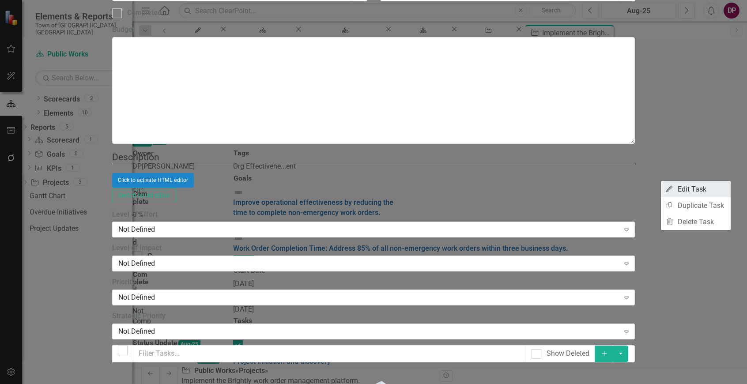
drag, startPoint x: 714, startPoint y: 180, endPoint x: 687, endPoint y: 196, distance: 32.2
click at [687, 196] on link "Edit Edit Task" at bounding box center [696, 189] width 70 height 16
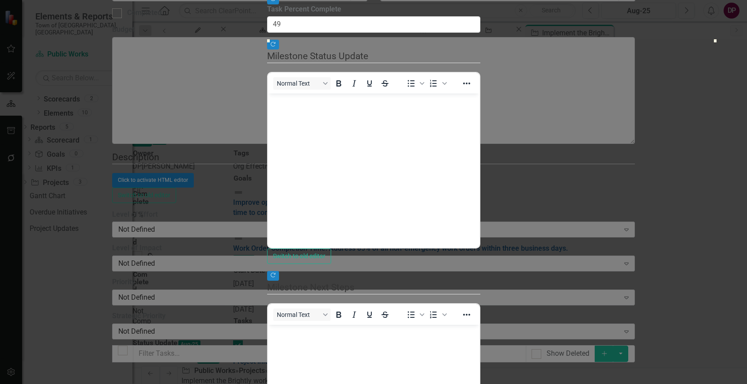
type input "50"
drag, startPoint x: 281, startPoint y: 111, endPoint x: 503, endPoint y: 128, distance: 222.6
click at [480, 128] on div "Copy Forward Status Not Defined Expand Copy Forward Task Percent Complete 50 Co…" at bounding box center [373, 206] width 213 height 578
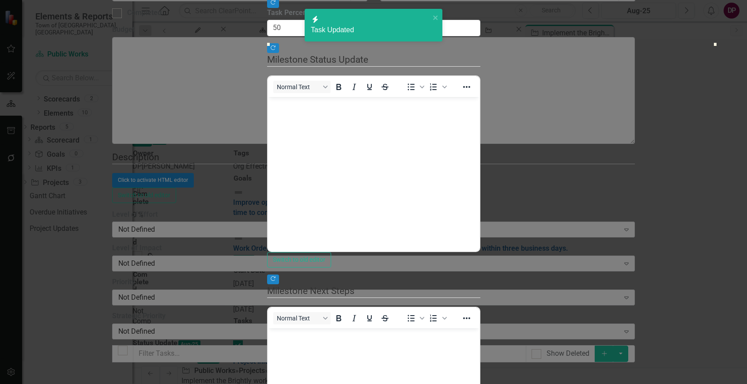
checkbox input "false"
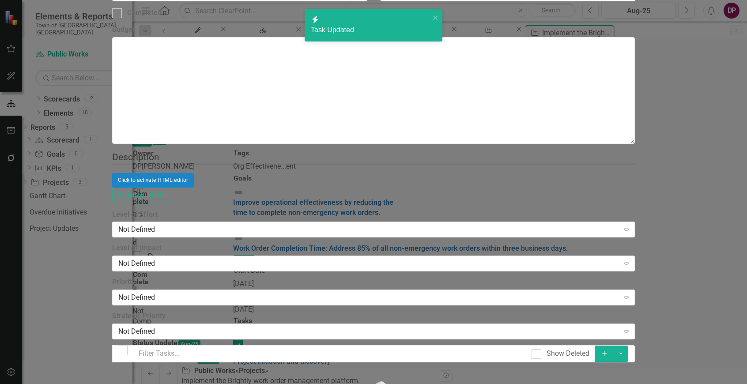
checkbox input "true"
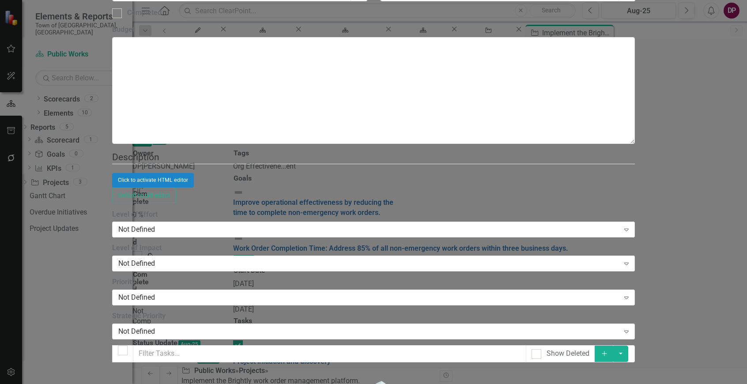
click at [112, 310] on div "Project Project Implement the Brightly Work Order Management Platform. Help Max…" at bounding box center [373, 192] width 523 height 2505
click at [614, 345] on button "Add" at bounding box center [603, 353] width 19 height 16
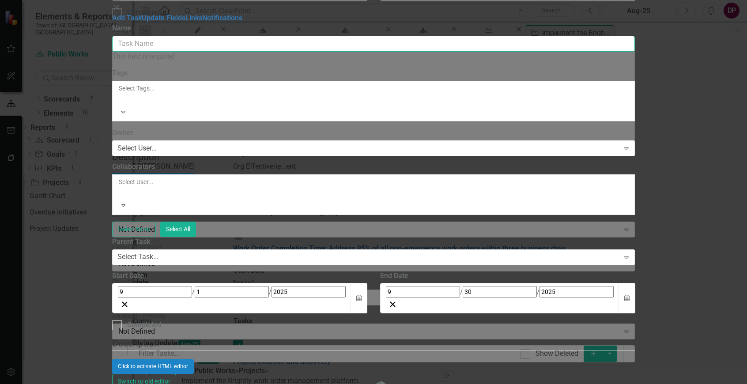
click at [496, 51] on input "Name" at bounding box center [373, 44] width 523 height 16
paste input "• FCA Report Final"
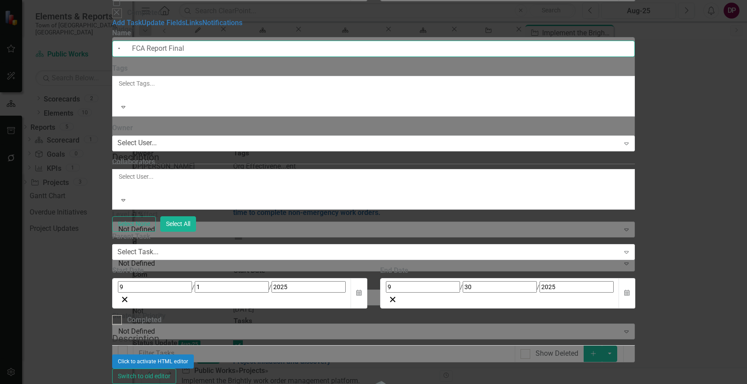
drag, startPoint x: 297, startPoint y: 50, endPoint x: -41, endPoint y: 59, distance: 338.6
click at [0, 59] on html "Elements & Reports Town of Falmouth, MA Scorecard Public Works Search Dropdown …" at bounding box center [373, 192] width 747 height 384
type input "FCA Report Final"
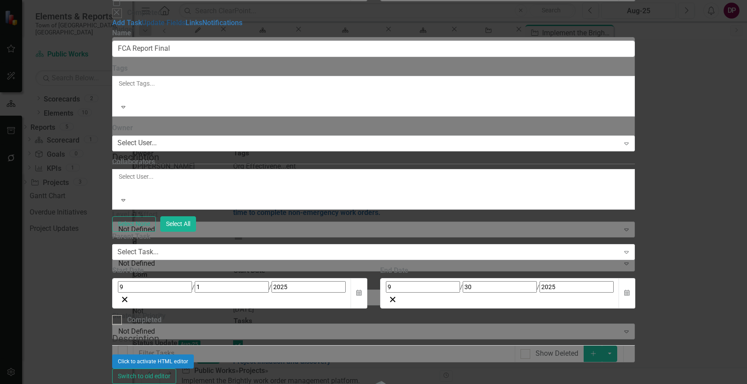
click at [185, 27] on link "Update Fields" at bounding box center [164, 23] width 44 height 8
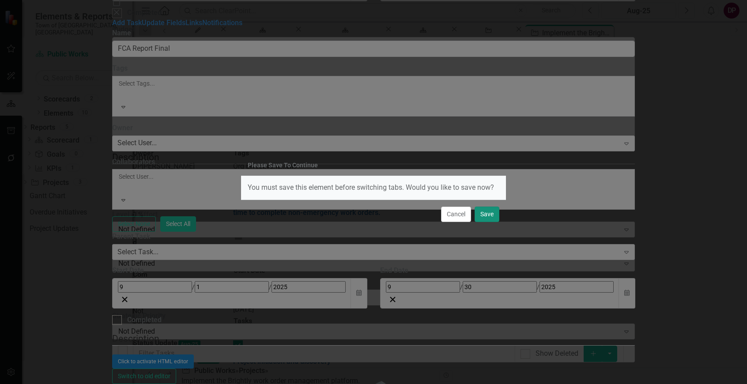
click at [486, 213] on button "Save" at bounding box center [486, 214] width 25 height 15
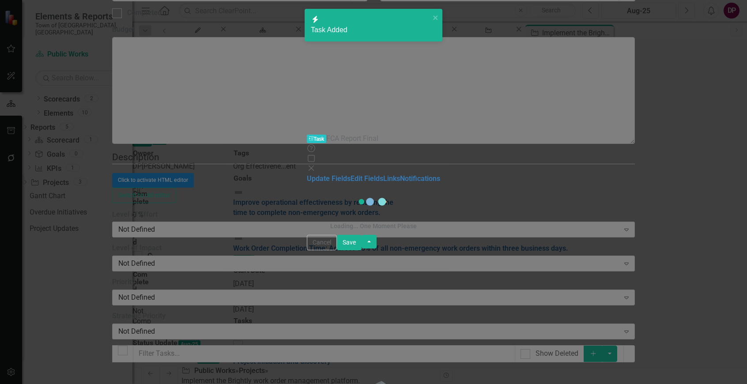
checkbox input "false"
checkbox input "true"
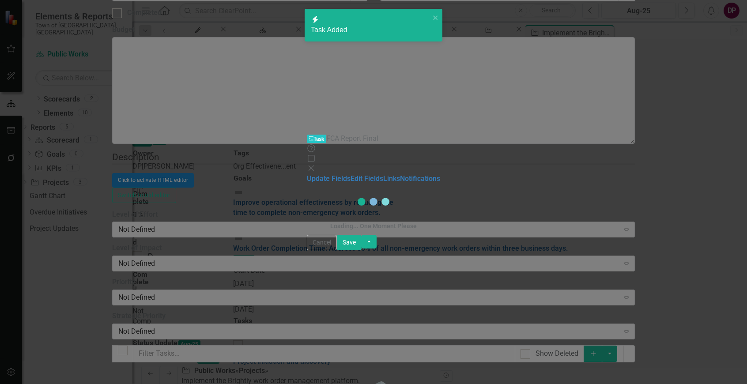
checkbox input "true"
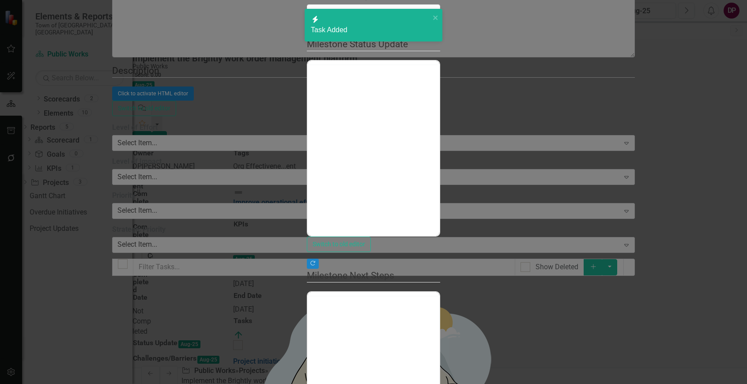
checkbox input "false"
checkbox input "true"
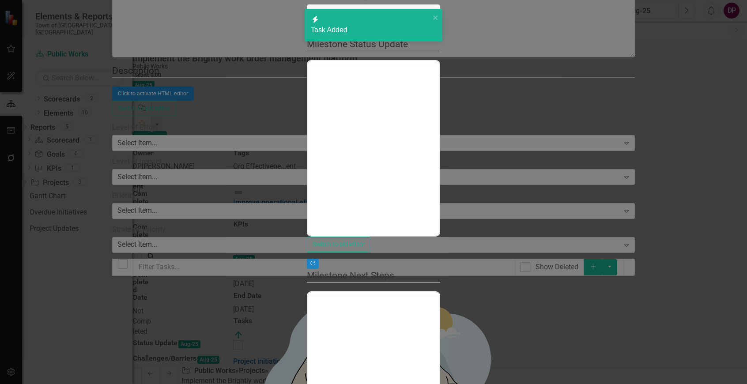
checkbox input "true"
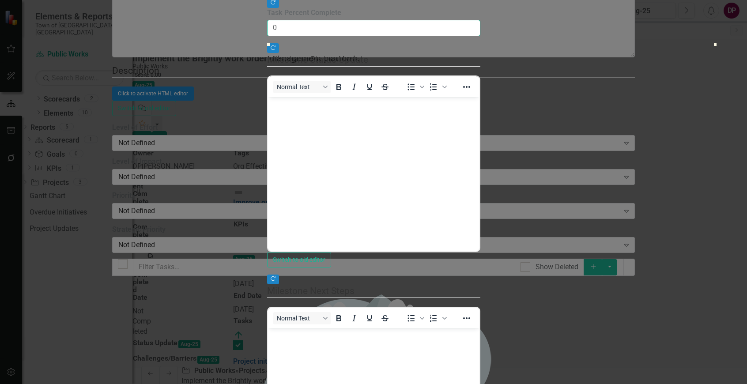
drag, startPoint x: 314, startPoint y: 87, endPoint x: 154, endPoint y: 88, distance: 160.6
click at [267, 90] on div "Update Fields Edit Fields Links Notifications "Update" fields in ClearPoint are…" at bounding box center [373, 200] width 213 height 595
type input "50"
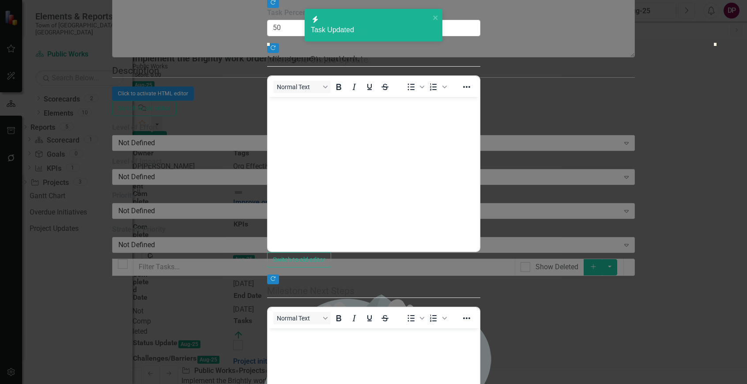
checkbox input "false"
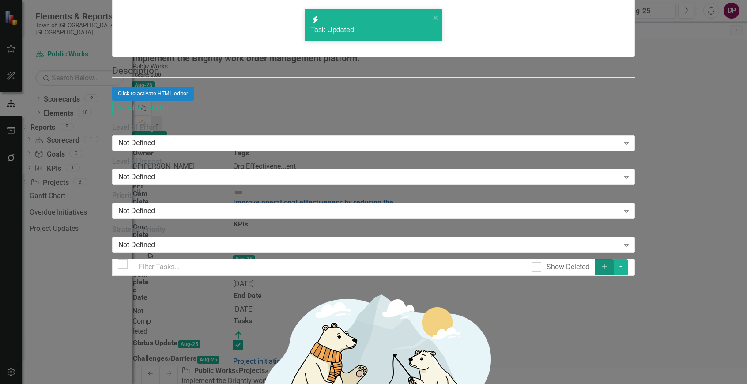
checkbox input "true"
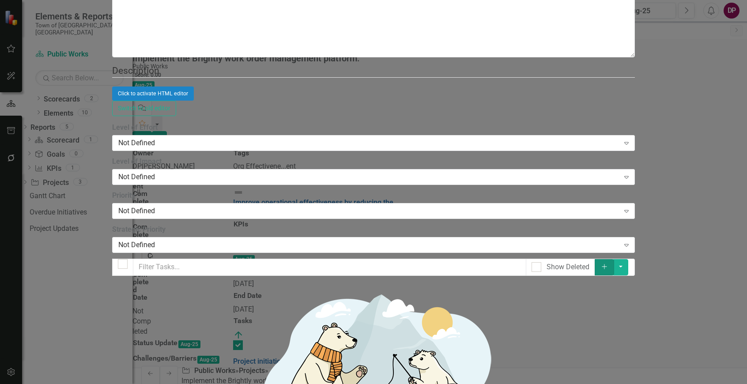
click at [614, 259] on button "Add" at bounding box center [603, 267] width 19 height 16
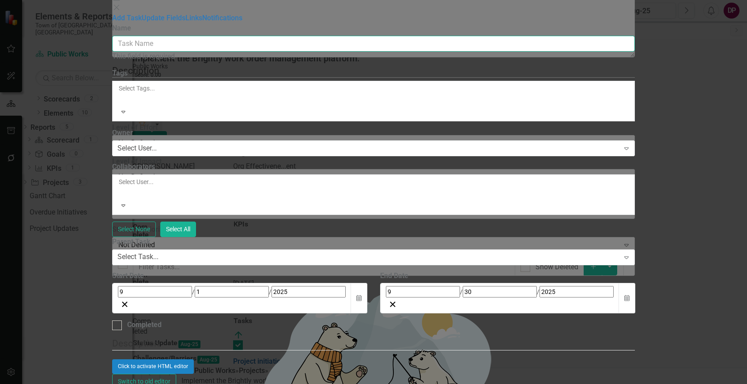
click at [379, 51] on input "Name" at bounding box center [373, 44] width 523 height 16
paste input "• End User Training for Administrators and Full User roles"
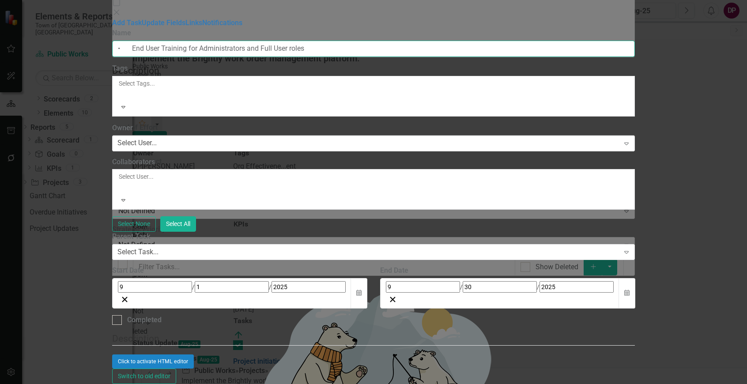
drag, startPoint x: 299, startPoint y: 51, endPoint x: -201, endPoint y: 34, distance: 499.8
click at [0, 34] on html "Elements & Reports Town of Falmouth, MA Scorecard Public Works Search Dropdown …" at bounding box center [373, 192] width 747 height 384
click at [444, 47] on input "End User Training for Administrators and Full User roles" at bounding box center [373, 49] width 523 height 16
type input "End User Training for Administrators and Full User Roles"
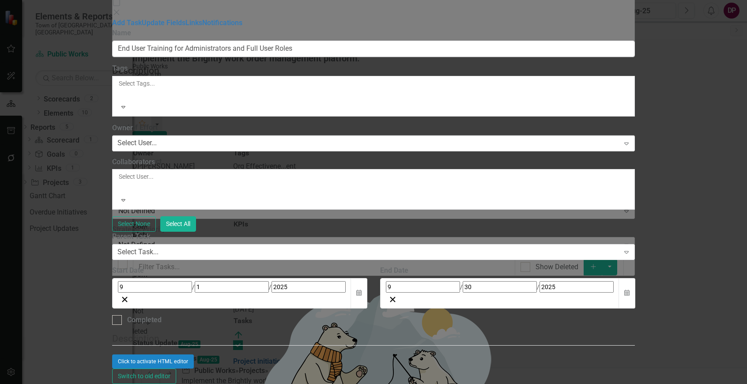
checkbox input "false"
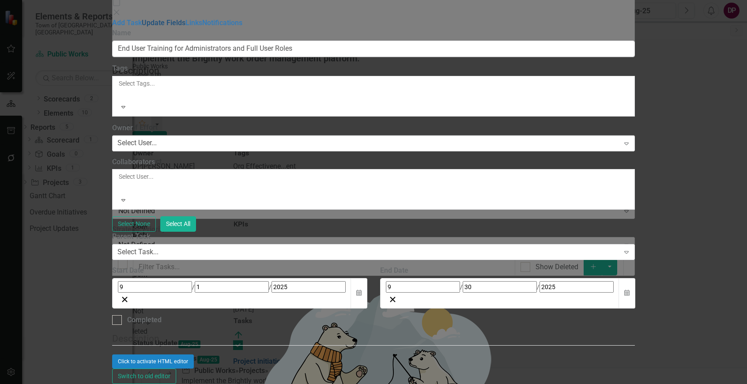
click at [207, 48] on div "Tasks Task Add Task Help Maximize Close Add Task Update Fields Links Notificati…" at bounding box center [373, 192] width 523 height 428
checkbox input "true"
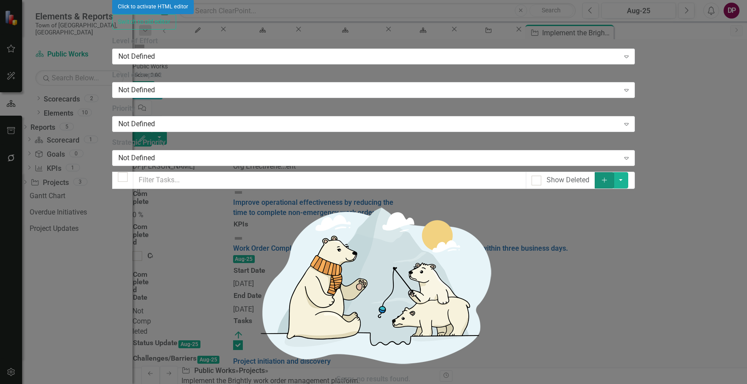
click at [614, 172] on button "Add" at bounding box center [603, 180] width 19 height 16
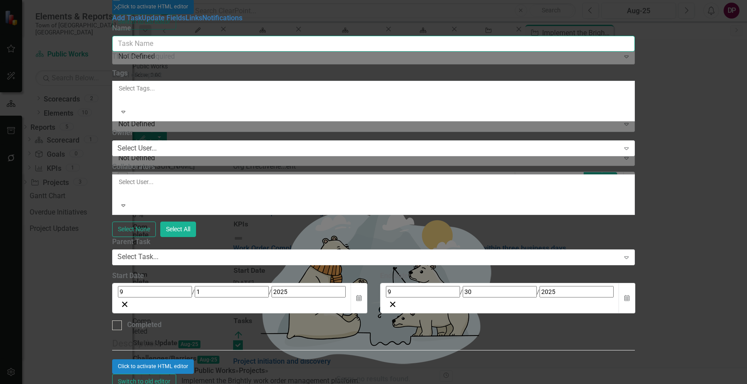
click at [340, 51] on input "Name" at bounding box center [373, 44] width 523 height 16
paste input "• Asset Essentials website launch"
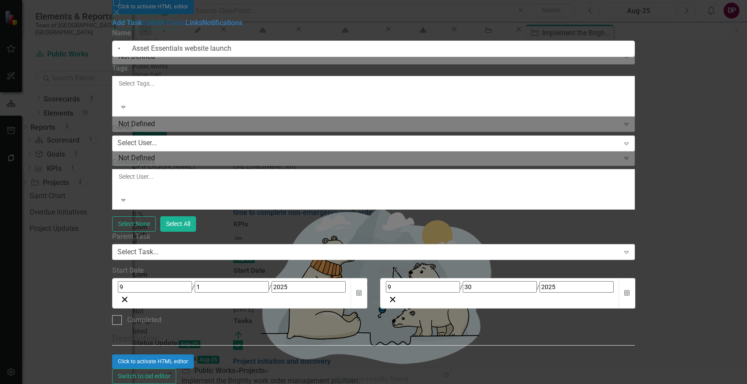
click at [183, 27] on link "Update Fields" at bounding box center [164, 23] width 44 height 8
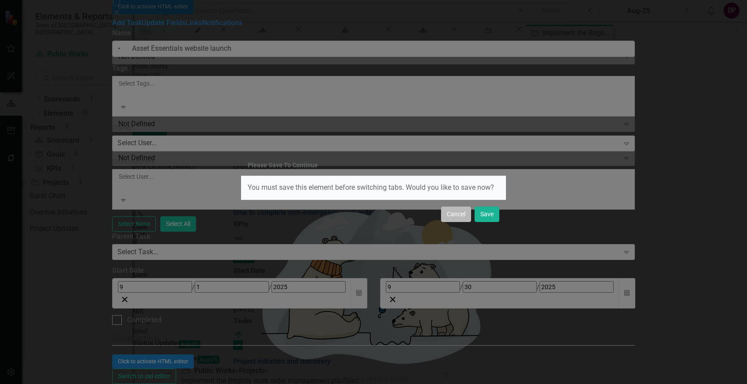
drag, startPoint x: 459, startPoint y: 215, endPoint x: 445, endPoint y: 208, distance: 15.6
click at [454, 213] on button "Cancel" at bounding box center [456, 214] width 30 height 15
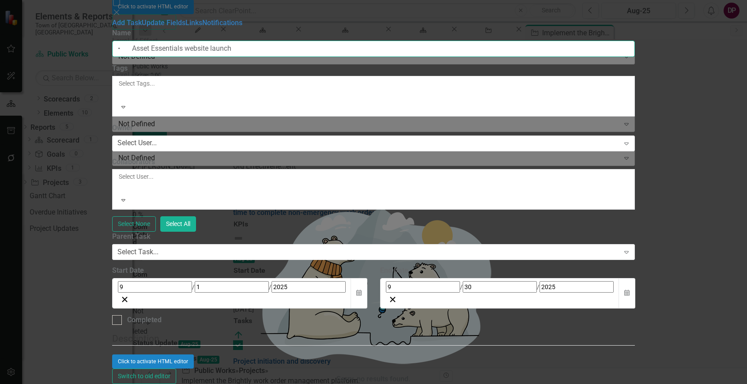
drag, startPoint x: 299, startPoint y: 53, endPoint x: -141, endPoint y: 54, distance: 439.9
click at [0, 54] on html "Elements & Reports Town of Falmouth, MA Scorecard Public Works Search Dropdown …" at bounding box center [373, 192] width 747 height 384
type input "Asset Essentials website launch"
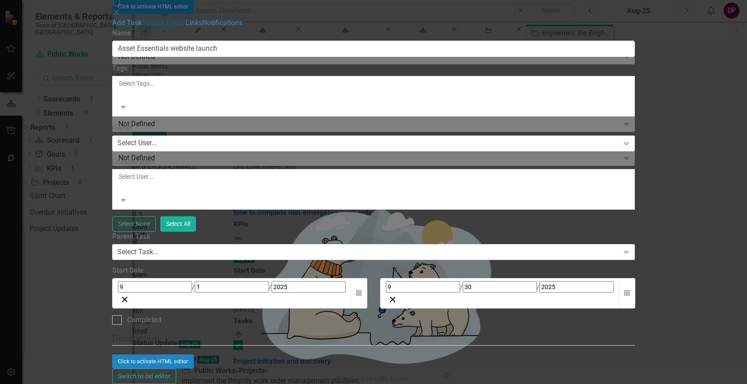
click at [185, 27] on link "Update Fields" at bounding box center [164, 23] width 44 height 8
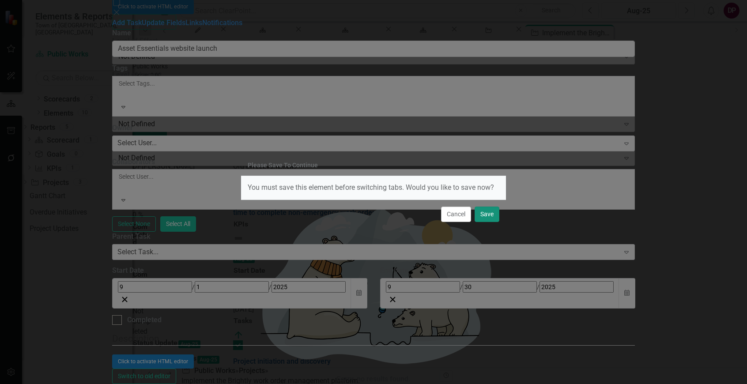
click at [482, 212] on button "Save" at bounding box center [486, 214] width 25 height 15
checkbox input "false"
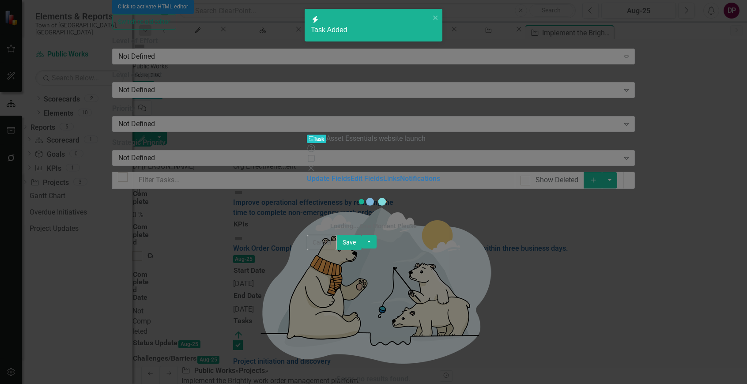
checkbox input "true"
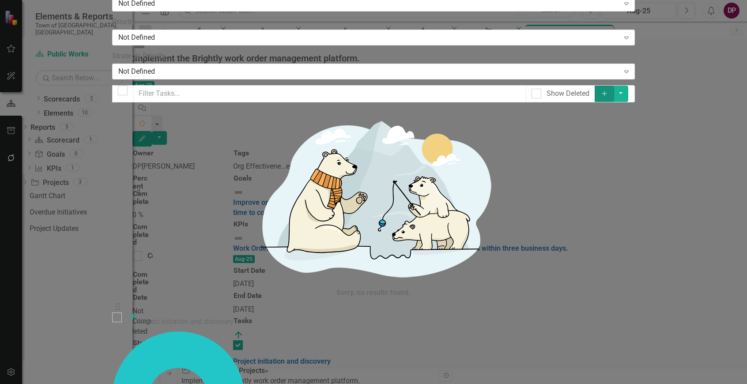
click at [608, 90] on icon "Add" at bounding box center [604, 93] width 8 height 6
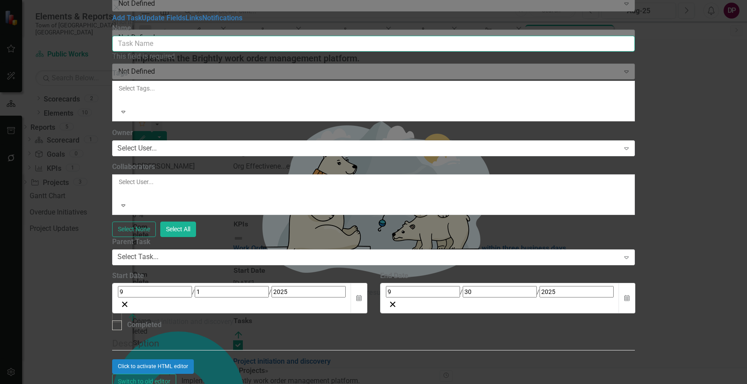
click at [327, 48] on input "Name" at bounding box center [373, 44] width 523 height 16
paste input "• Capital Predictor Enterprise website launch"
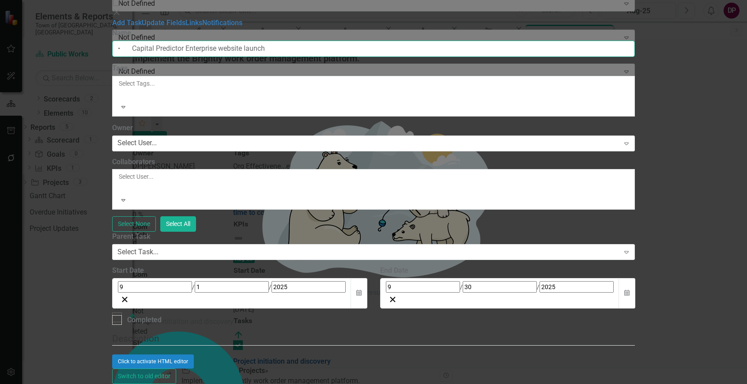
drag, startPoint x: 298, startPoint y: 47, endPoint x: -4, endPoint y: 68, distance: 302.6
click at [0, 68] on html "Elements & Reports Town of Falmouth, MA Scorecard Public Works Search Dropdown …" at bounding box center [373, 192] width 747 height 384
type input "Capital Predictor Enterprise website launch"
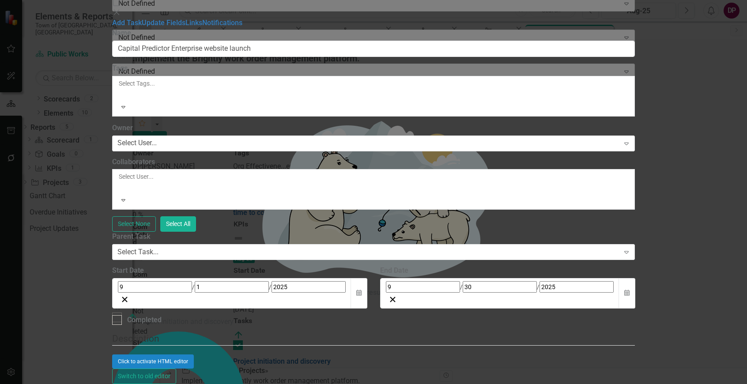
checkbox input "false"
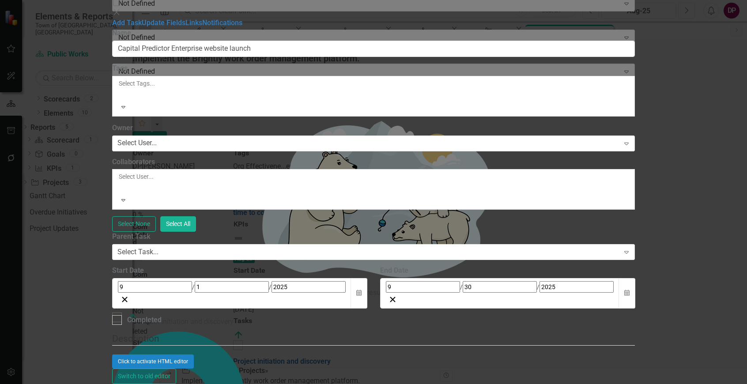
checkbox input "true"
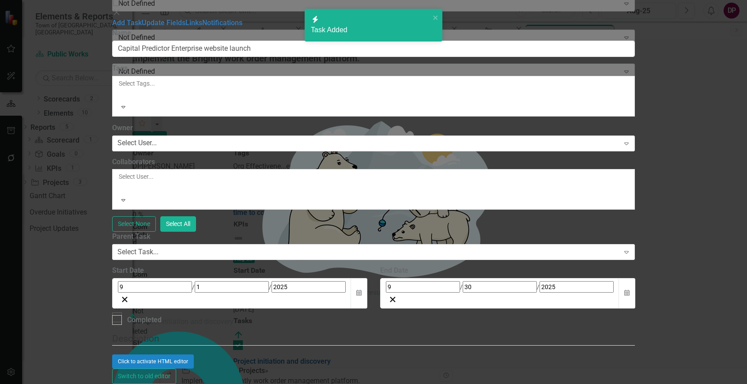
checkbox input "false"
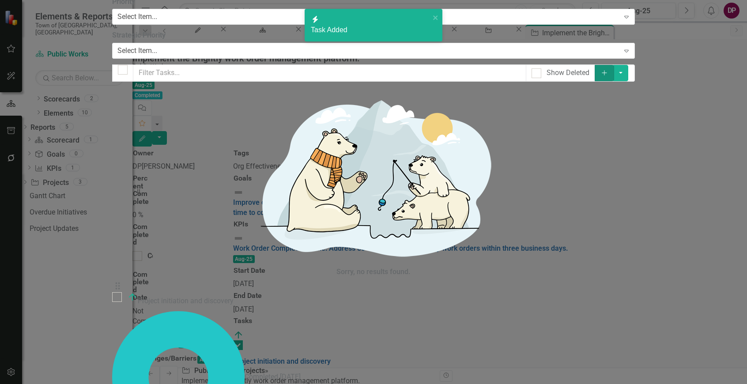
checkbox input "true"
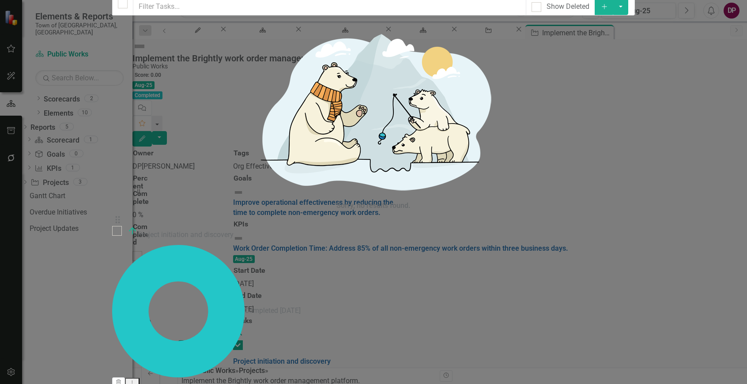
click at [112, 286] on div "Project Project Implement the Brightly Work Order Management Platform. Help Max…" at bounding box center [373, 192] width 523 height 3198
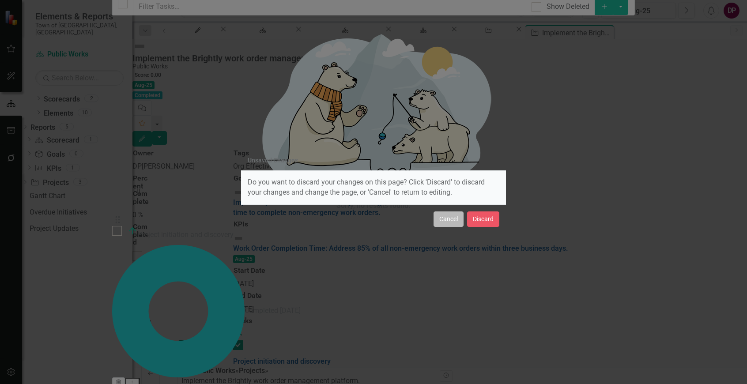
click at [437, 218] on button "Cancel" at bounding box center [448, 218] width 30 height 15
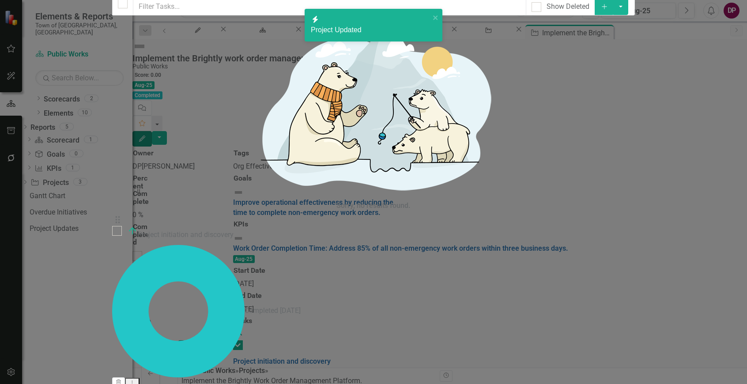
checkbox input "false"
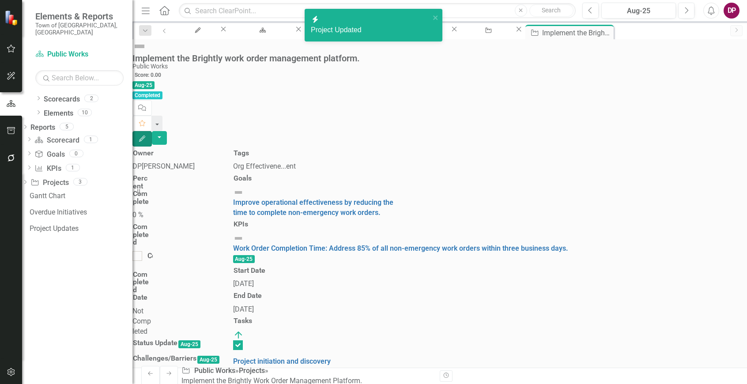
checkbox input "true"
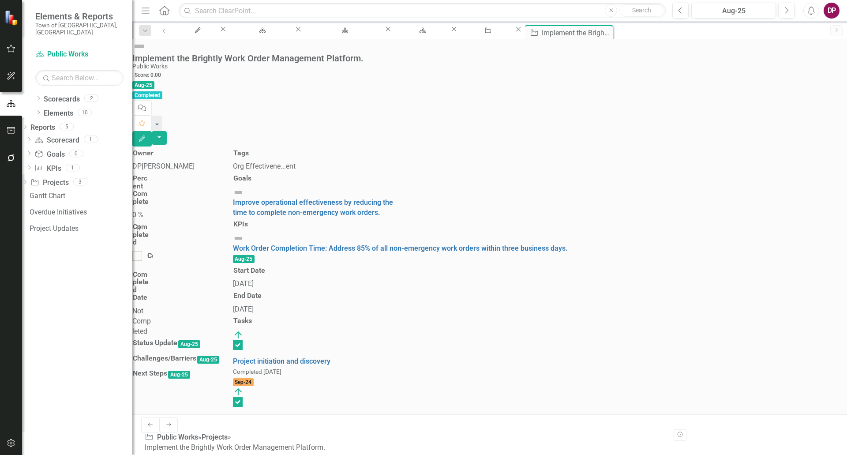
click at [153, 210] on div "0 %" at bounding box center [142, 215] width 20 height 10
click at [152, 131] on button "Edit" at bounding box center [141, 138] width 19 height 15
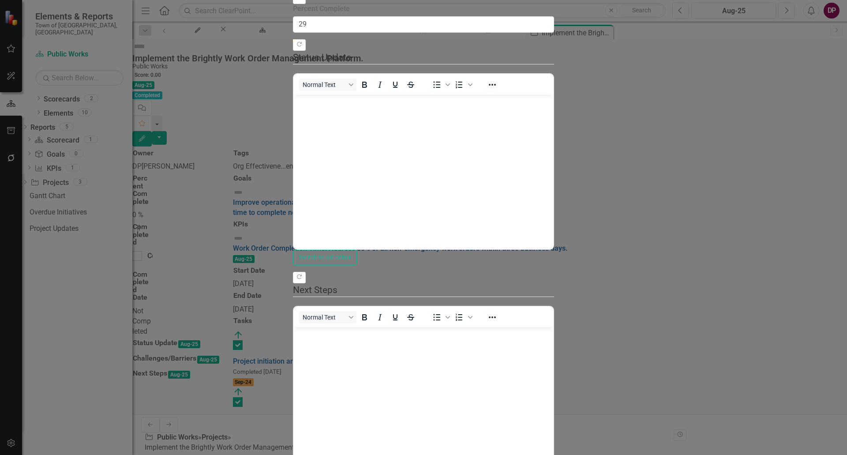
type input "30"
drag, startPoint x: 250, startPoint y: 111, endPoint x: 422, endPoint y: 115, distance: 172.6
click at [422, 39] on div at bounding box center [423, 39] width 261 height 0
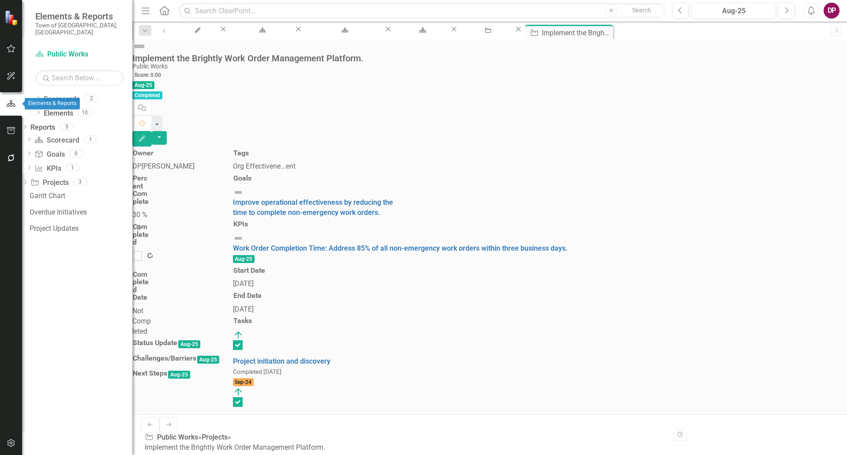
click at [13, 107] on icon "button" at bounding box center [11, 104] width 10 height 8
click at [7, 103] on icon "button" at bounding box center [11, 104] width 10 height 8
click at [150, 12] on icon "Menu" at bounding box center [145, 10] width 11 height 9
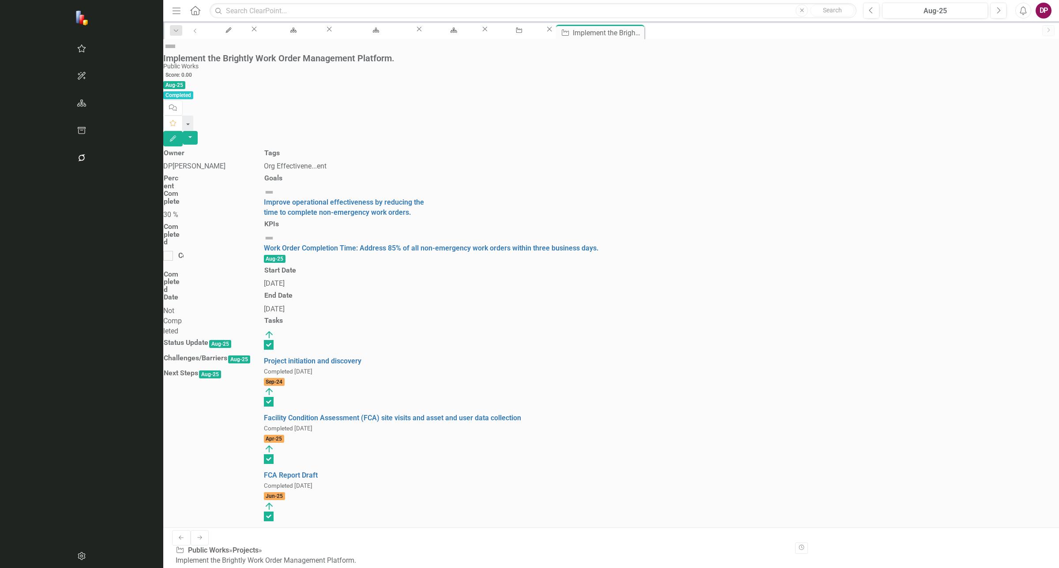
drag, startPoint x: 564, startPoint y: 18, endPoint x: 421, endPoint y: 349, distance: 361.3
click at [421, 349] on div "Owner DP Deb Patterson Percent Complete 30 % Completed Completed Completed Date…" at bounding box center [611, 495] width 909 height 698
click at [77, 51] on icon "button" at bounding box center [81, 48] width 9 height 7
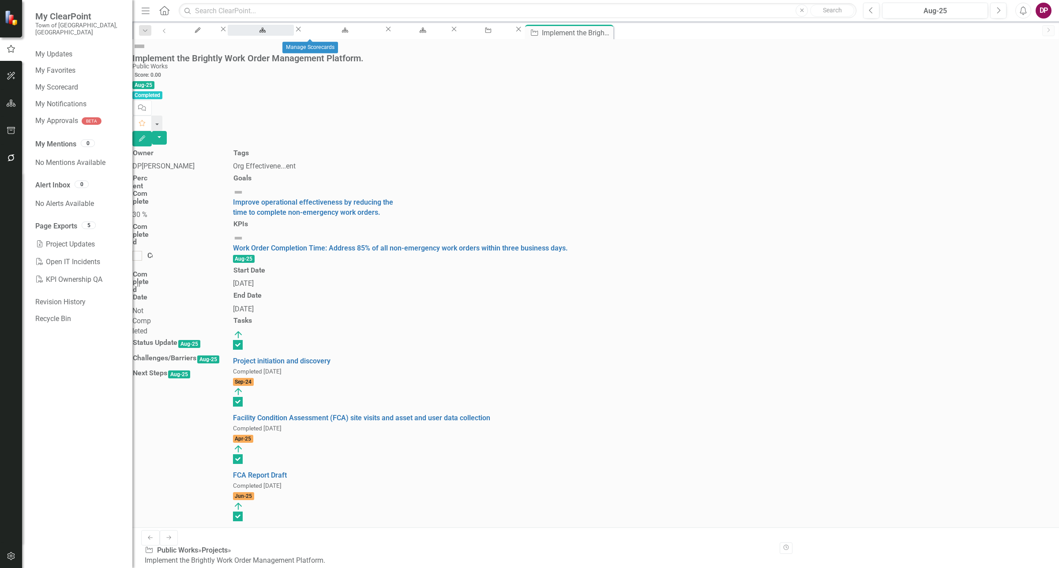
click at [285, 33] on div "Manage Scorecards" at bounding box center [261, 38] width 50 height 11
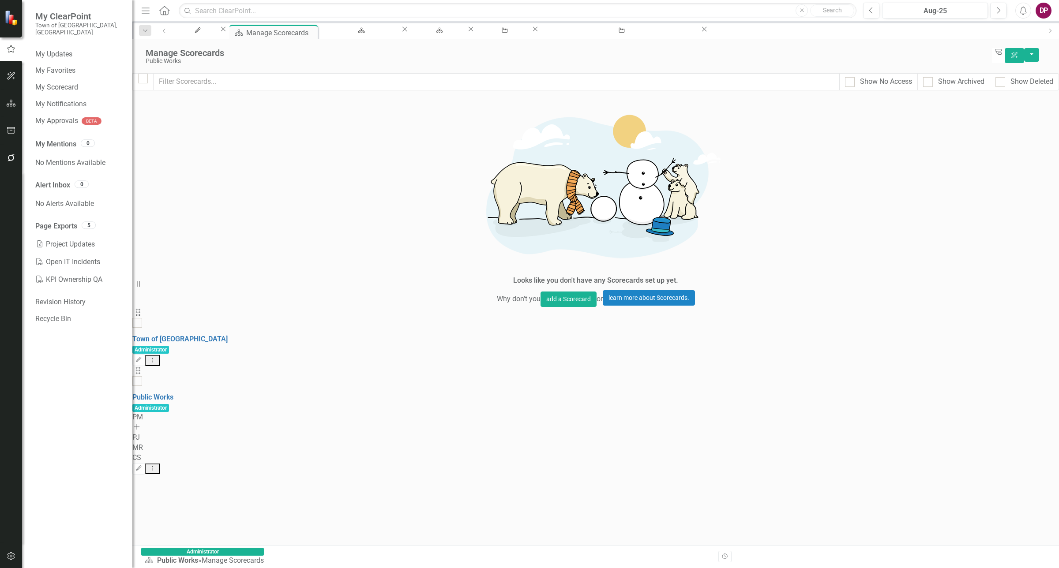
click at [402, 23] on div "Dropdown Search My Updates My Updates Close Scorecard Manage Scorecards Pin Sco…" at bounding box center [595, 31] width 927 height 18
click at [392, 33] on div "Department Landing Page" at bounding box center [359, 38] width 65 height 11
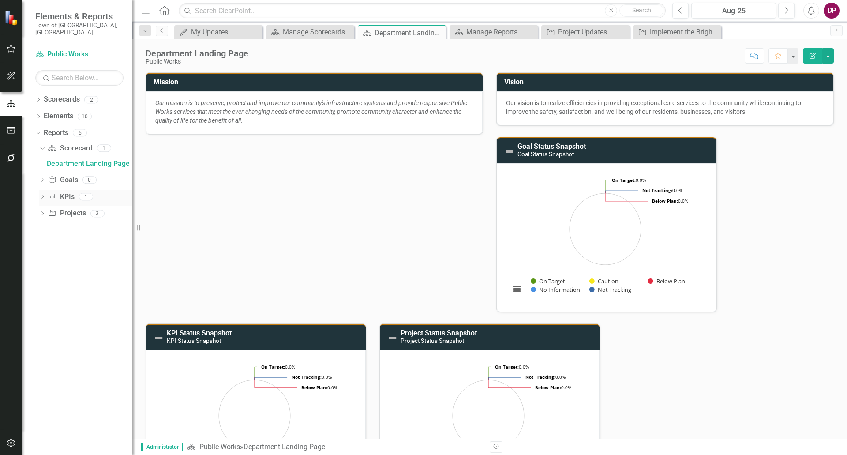
drag, startPoint x: 1033, startPoint y: 0, endPoint x: 44, endPoint y: 190, distance: 1007.7
click at [44, 195] on icon "Dropdown" at bounding box center [42, 197] width 6 height 5
click at [63, 193] on div "Below Plan Department Measures" at bounding box center [90, 197] width 86 height 8
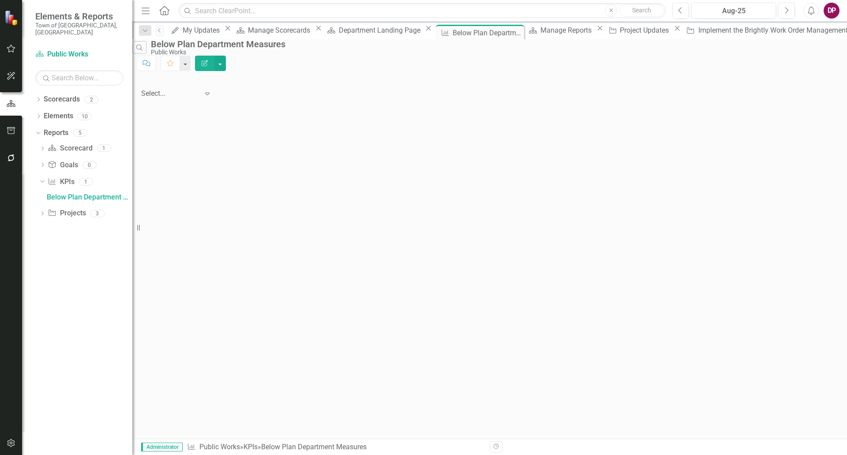
click at [209, 60] on icon "Edit Report" at bounding box center [205, 63] width 8 height 6
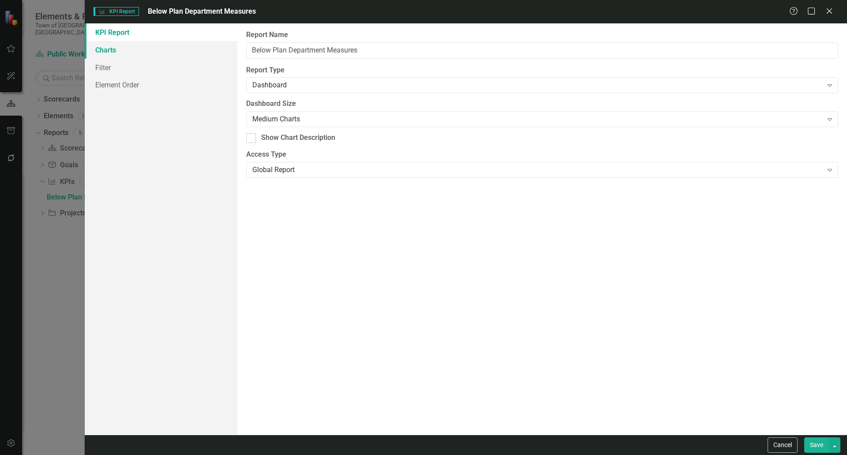
click at [103, 51] on link "Charts" at bounding box center [161, 50] width 153 height 18
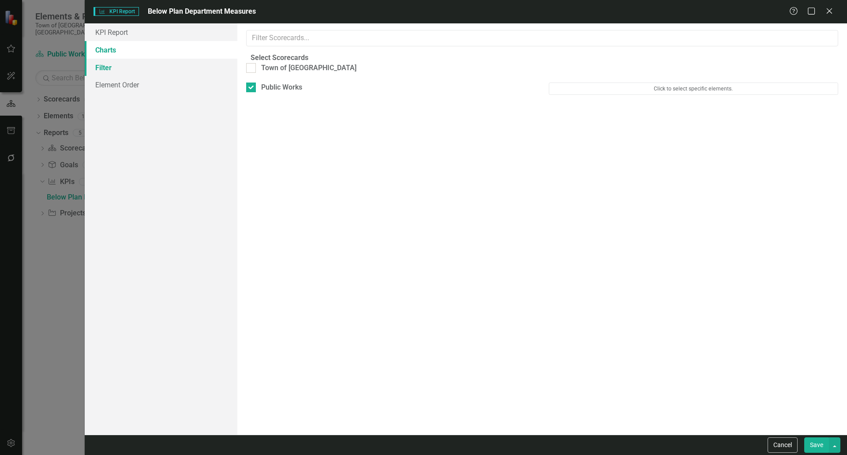
click at [109, 69] on link "Filter" at bounding box center [161, 68] width 153 height 18
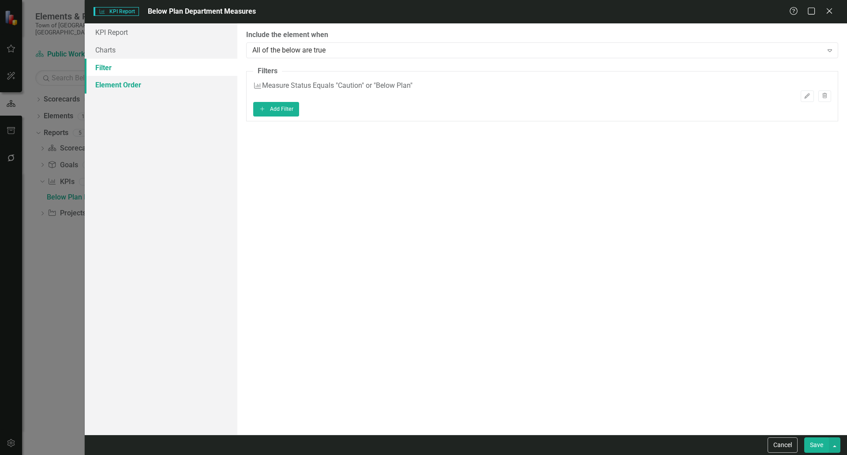
click at [112, 83] on link "Element Order" at bounding box center [161, 85] width 153 height 18
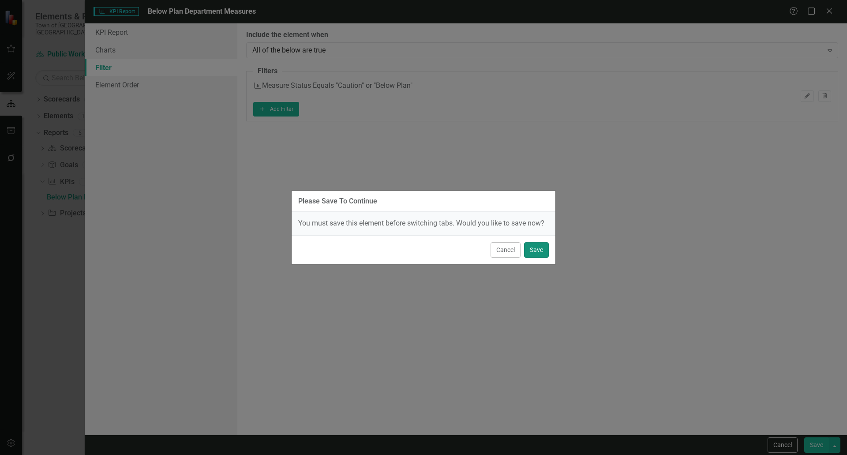
click at [532, 246] on button "Save" at bounding box center [536, 249] width 25 height 15
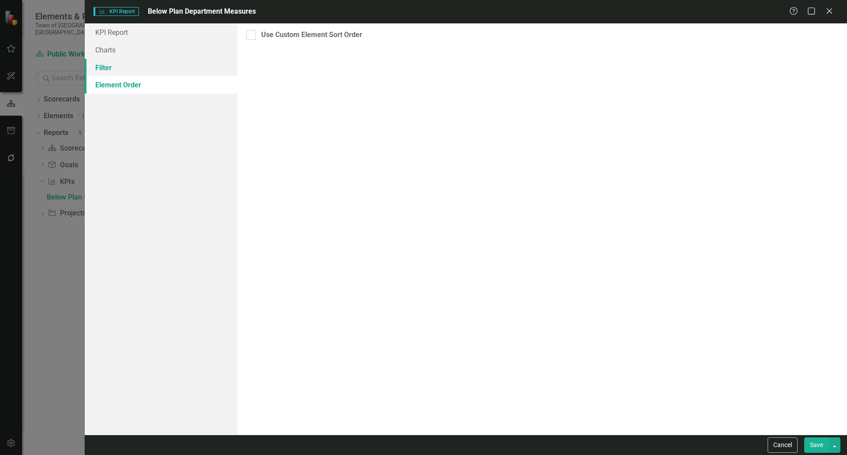
click at [97, 67] on link "Filter" at bounding box center [161, 68] width 153 height 18
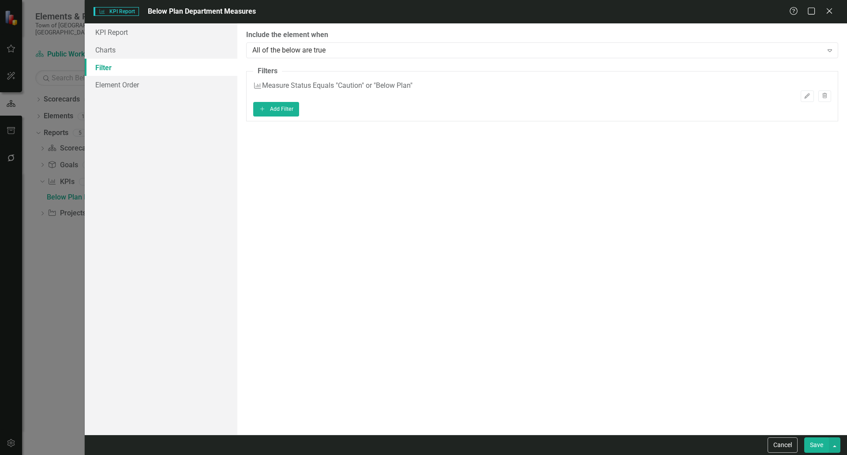
click at [50, 281] on div "KPI KPI Report Below Plan Department Measures Help Maximize Close KPI Report Ch…" at bounding box center [423, 227] width 847 height 455
click at [831, 11] on icon "Close" at bounding box center [829, 11] width 11 height 8
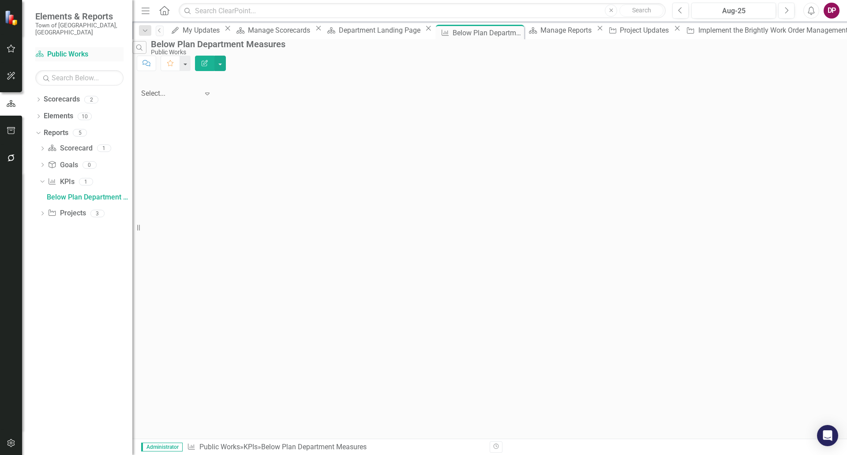
click at [56, 49] on link "Scorecard Public Works" at bounding box center [79, 54] width 88 height 10
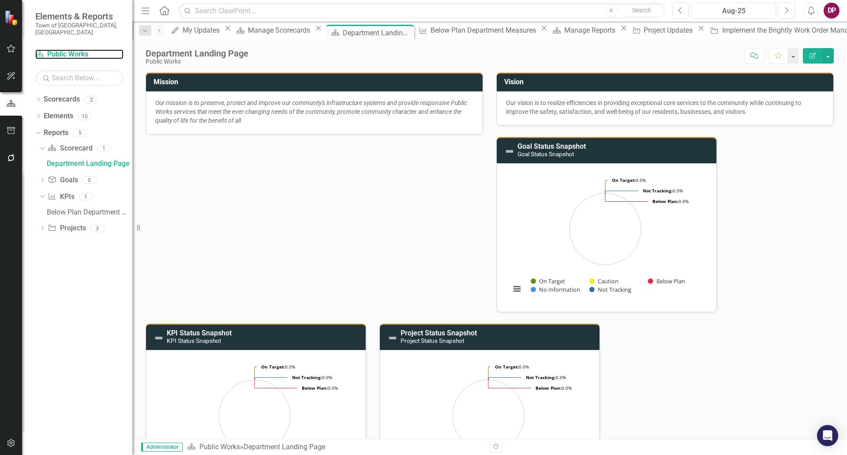
click at [274, 380] on rect "Interactive chart" at bounding box center [254, 423] width 199 height 132
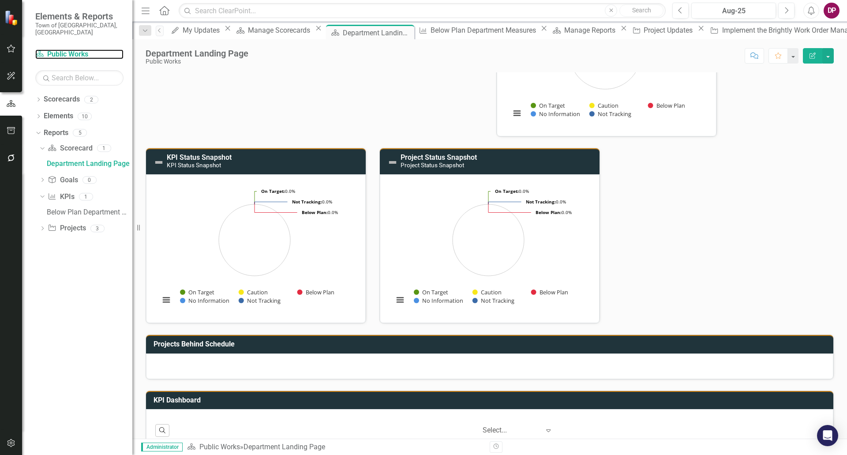
scroll to position [177, 0]
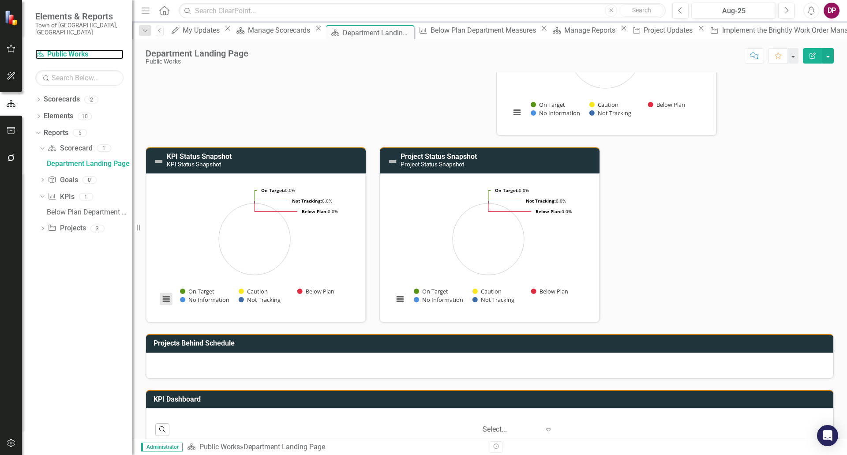
click at [163, 299] on button "View chart menu, Chart" at bounding box center [166, 299] width 12 height 12
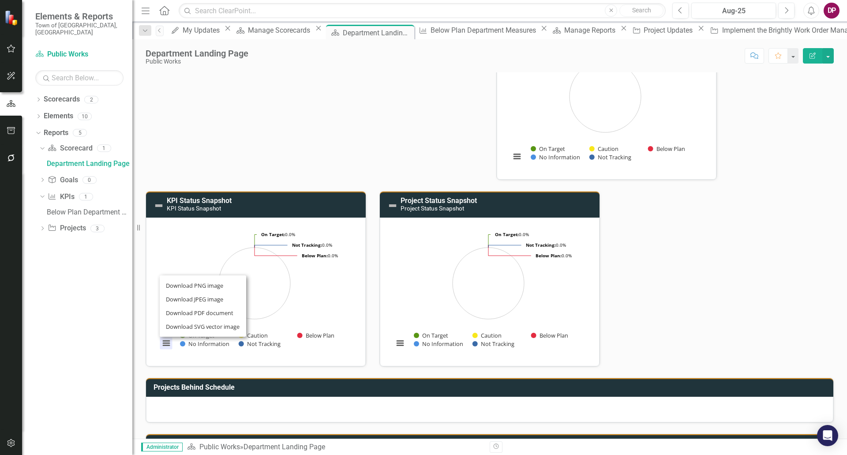
click at [279, 142] on div "Mission Our mission is to preserve, protect and improve our community's infrast…" at bounding box center [490, 148] width 702 height 438
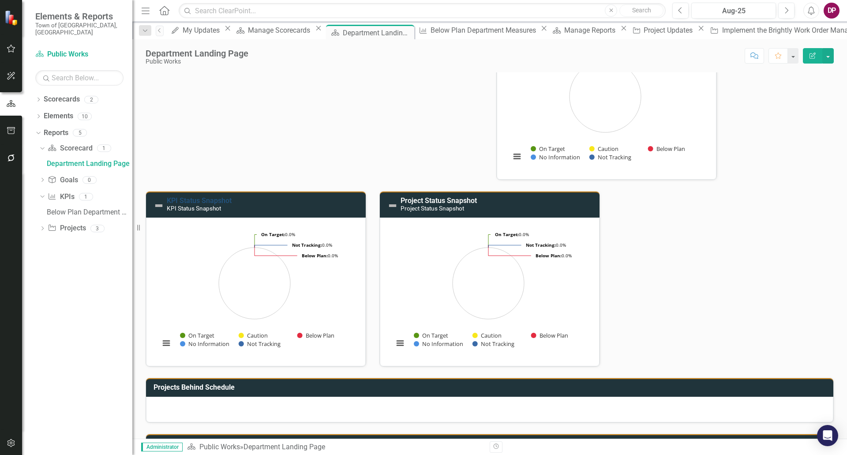
click at [190, 200] on link "KPI Status Snapshot" at bounding box center [199, 200] width 65 height 8
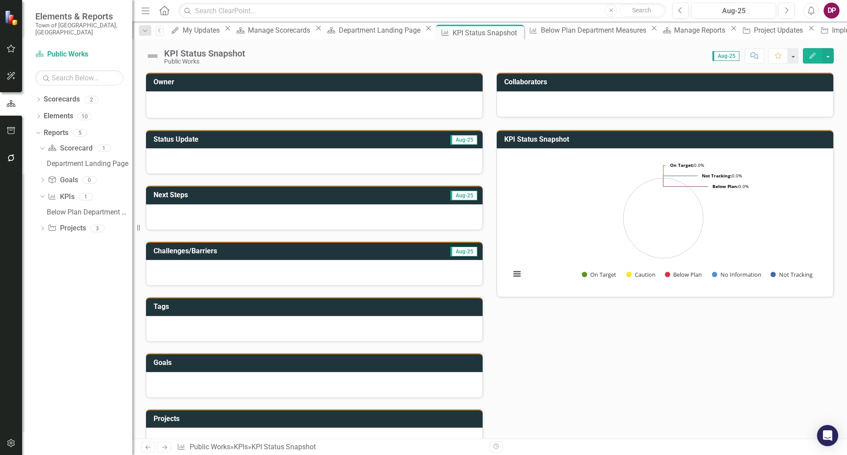
click at [815, 60] on button "Edit" at bounding box center [812, 55] width 19 height 15
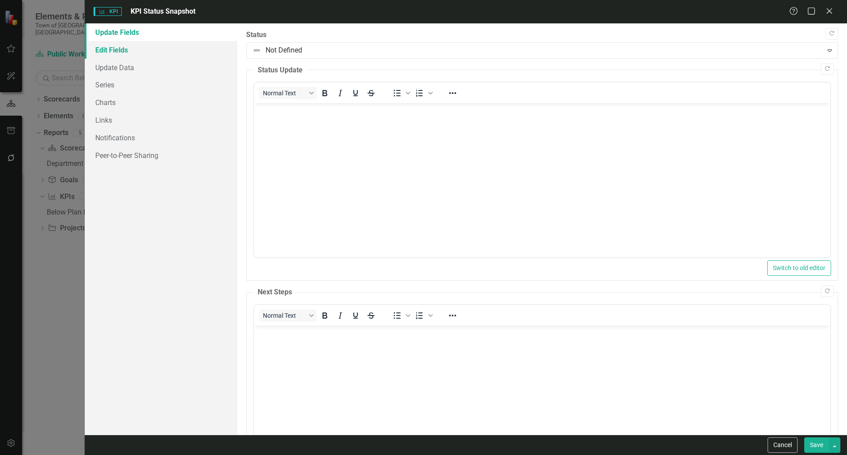
click at [98, 56] on link "Edit Fields" at bounding box center [161, 50] width 153 height 18
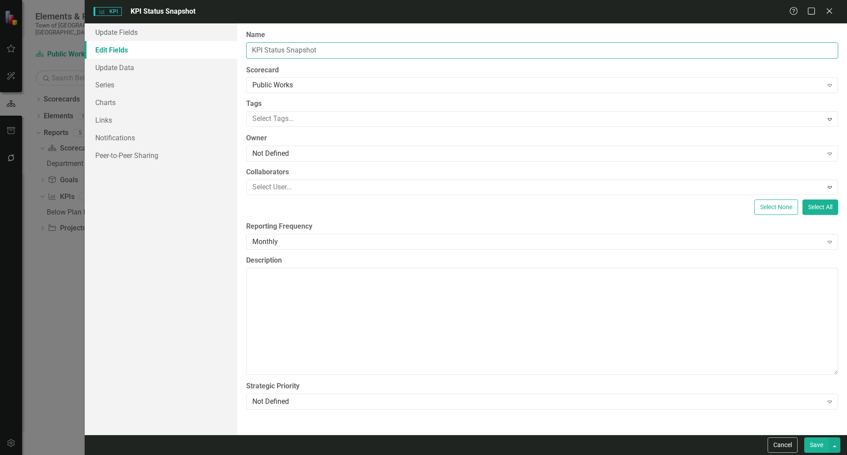
drag, startPoint x: 345, startPoint y: 53, endPoint x: -30, endPoint y: 58, distance: 374.7
click at [0, 58] on html "Elements & Reports Town of [GEOGRAPHIC_DATA], [GEOGRAPHIC_DATA] Scorecard Publi…" at bounding box center [423, 227] width 847 height 455
click at [375, 53] on input "Percentage of Complaints Addressed within 48 Hours" at bounding box center [542, 50] width 592 height 16
type input "Percentage of Complaints Addressed Within 48 Hours"
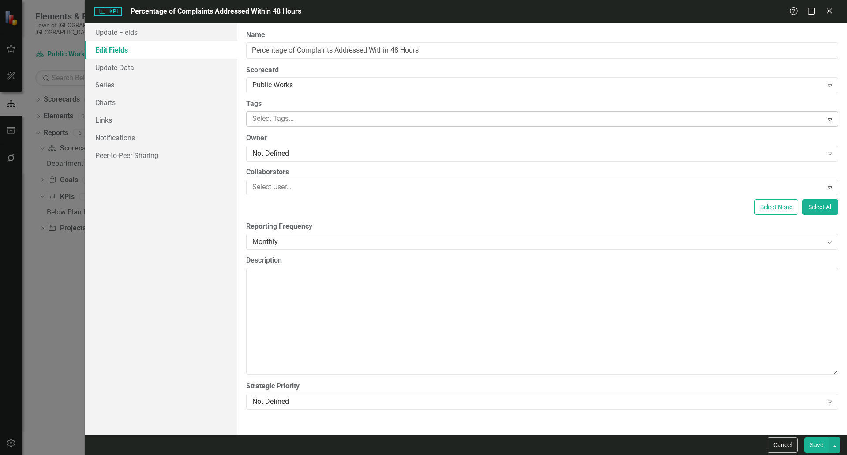
click at [334, 116] on div at bounding box center [536, 119] width 574 height 12
click at [315, 152] on div "Not Defined" at bounding box center [537, 154] width 571 height 10
click at [360, 312] on textarea "Description" at bounding box center [542, 321] width 592 height 107
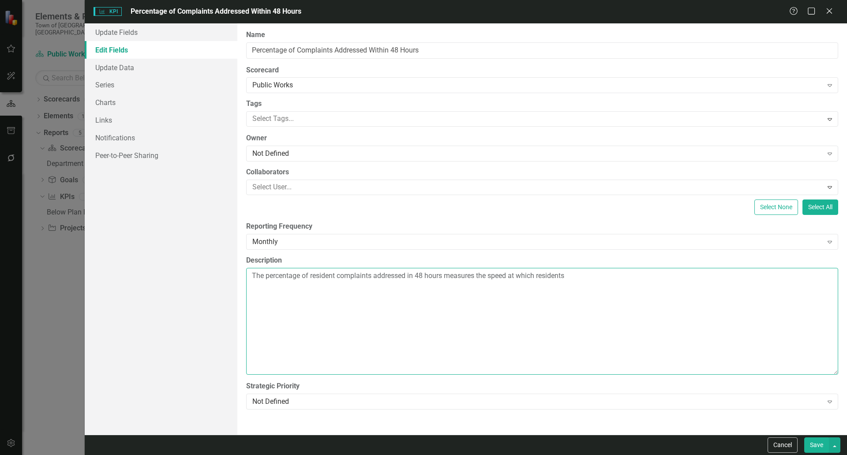
drag, startPoint x: 575, startPoint y: 291, endPoint x: 584, endPoint y: 288, distance: 10.3
click at [579, 290] on textarea "The percentage of resident complaints addressed in 48 hours measures the speed …" at bounding box center [542, 321] width 592 height 107
drag, startPoint x: 589, startPoint y: 278, endPoint x: -13, endPoint y: 285, distance: 601.9
click at [0, 285] on html "Elements & Reports Town of [GEOGRAPHIC_DATA], [GEOGRAPHIC_DATA] Scorecard Publi…" at bounding box center [423, 227] width 847 height 455
paste textarea "concerns are acknowledged and logged into the system. Our “Vueworks” management…"
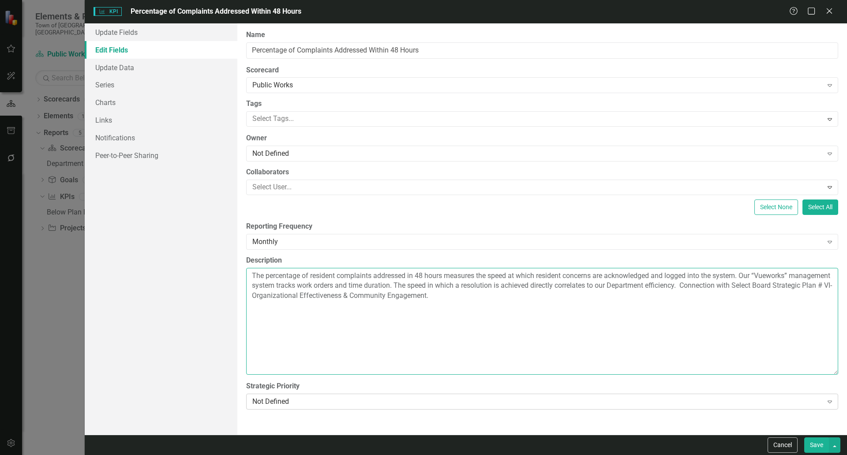
type textarea "The percentage of resident complaints addressed in 48 hours measures the speed …"
click at [328, 402] on div "Not Defined" at bounding box center [537, 402] width 571 height 10
click at [813, 448] on button "Save" at bounding box center [816, 444] width 25 height 15
click at [110, 70] on div "KPI KPI Percentage of Complaints Addressed Within 48 Hours Help Maximize Close …" at bounding box center [423, 227] width 847 height 455
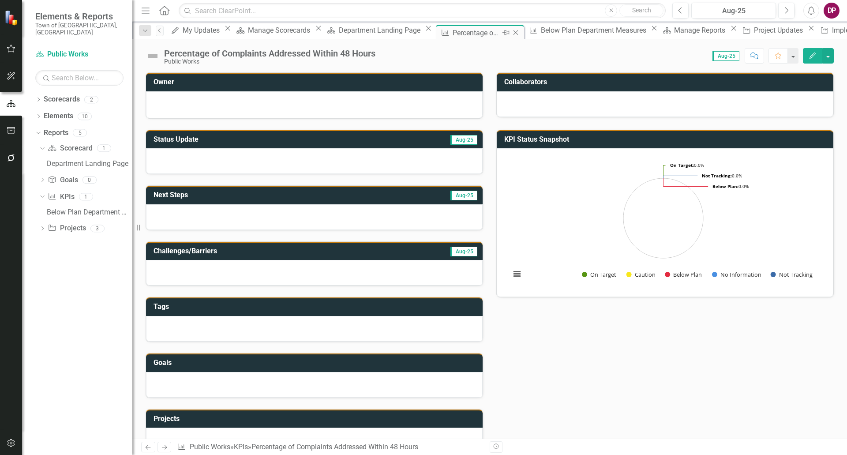
click at [442, 36] on icon at bounding box center [445, 33] width 7 height 6
click at [353, 35] on div "Department Landing Page" at bounding box center [381, 30] width 84 height 11
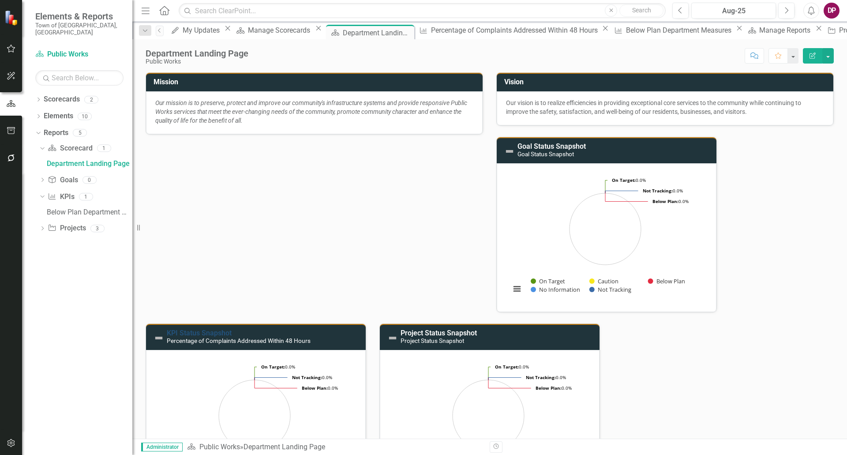
click at [179, 331] on link "KPI Status Snapshot" at bounding box center [199, 333] width 65 height 8
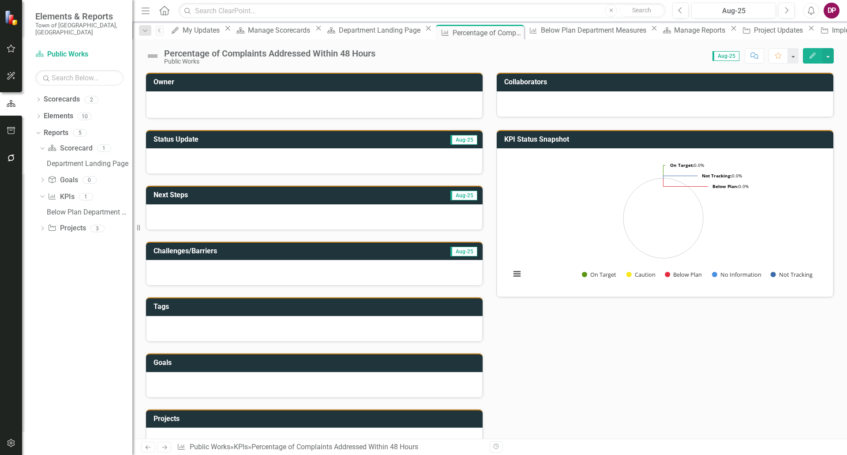
click at [344, 36] on div "Scorecard Department Landing Page Close" at bounding box center [379, 30] width 110 height 11
click at [345, 29] on div "Department Landing Page" at bounding box center [381, 30] width 84 height 11
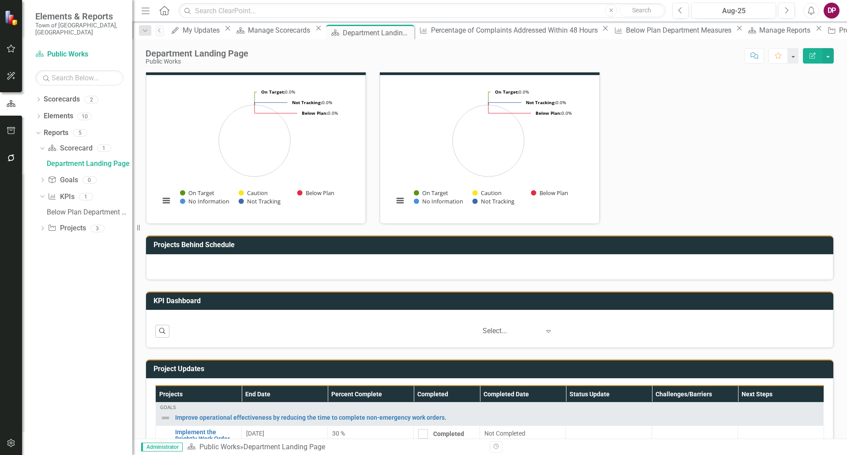
scroll to position [309, 0]
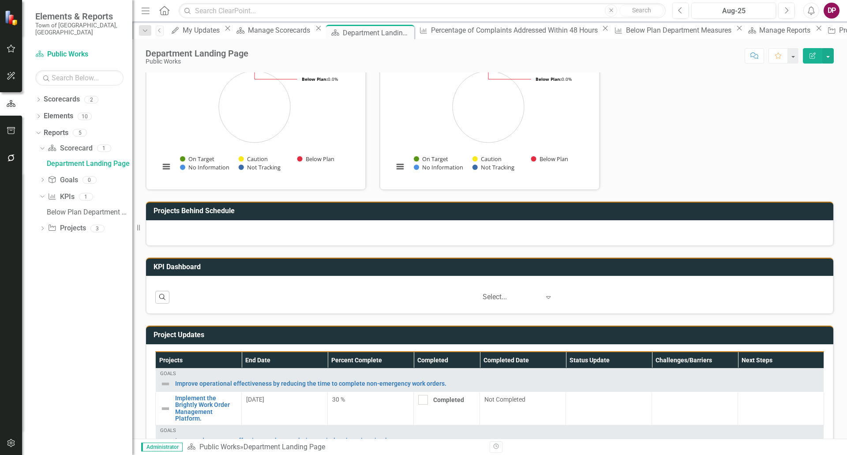
click at [165, 267] on h3 "KPI Dashboard" at bounding box center [492, 267] width 676 height 8
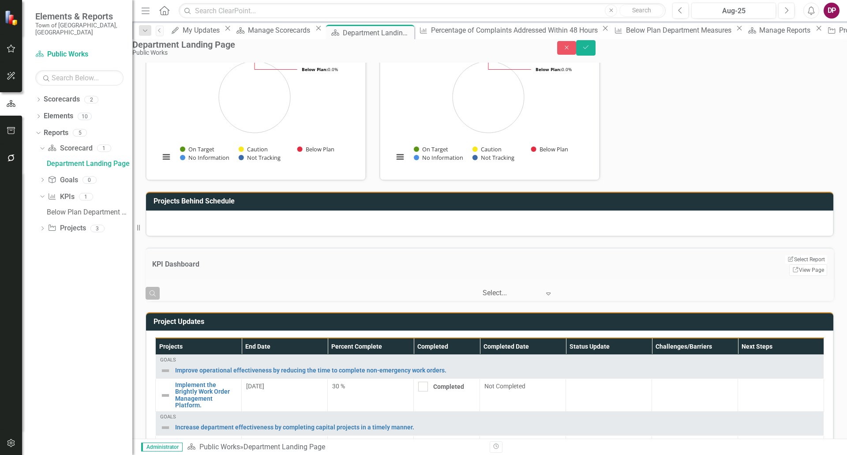
click at [156, 297] on icon "button" at bounding box center [153, 293] width 6 height 6
click at [234, 300] on input "text" at bounding box center [499, 293] width 670 height 15
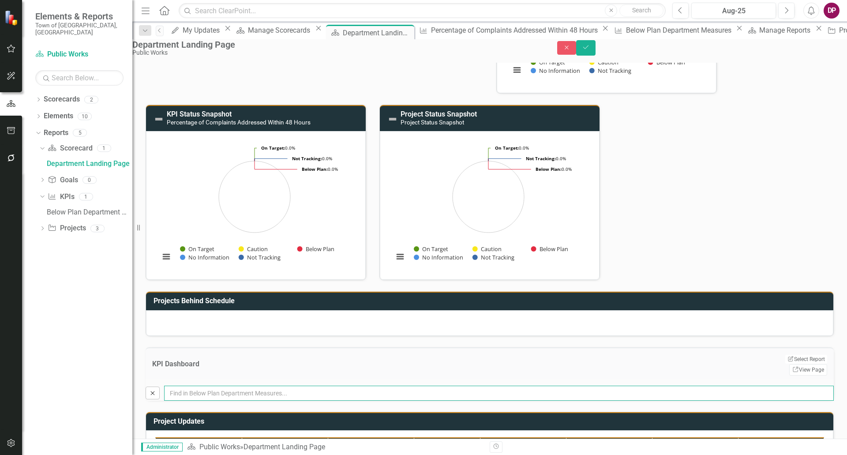
scroll to position [297, 0]
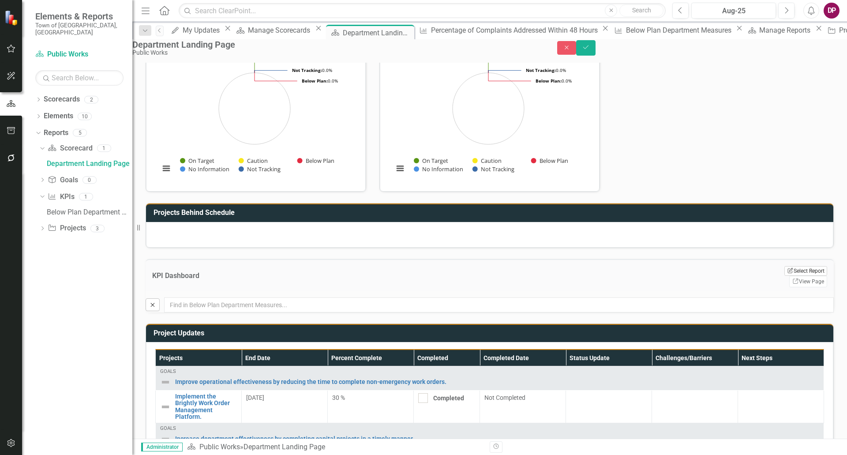
click at [785, 276] on button "Edit Report Select Report" at bounding box center [806, 271] width 43 height 10
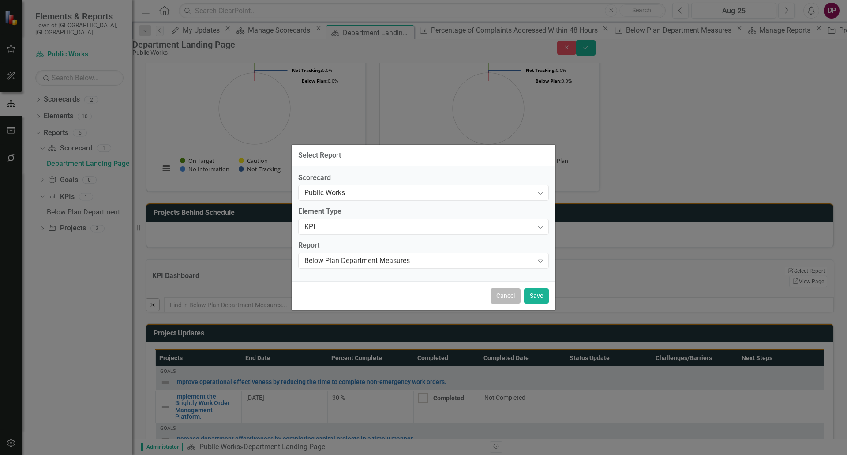
click at [499, 294] on button "Cancel" at bounding box center [506, 295] width 30 height 15
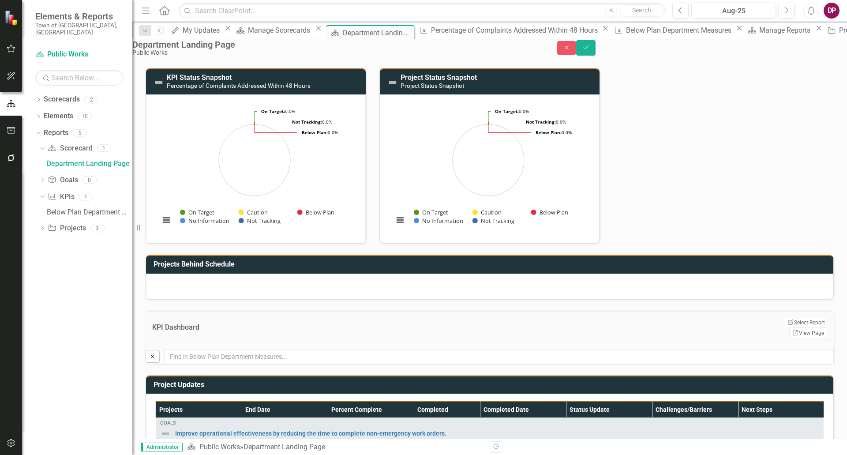
scroll to position [121, 0]
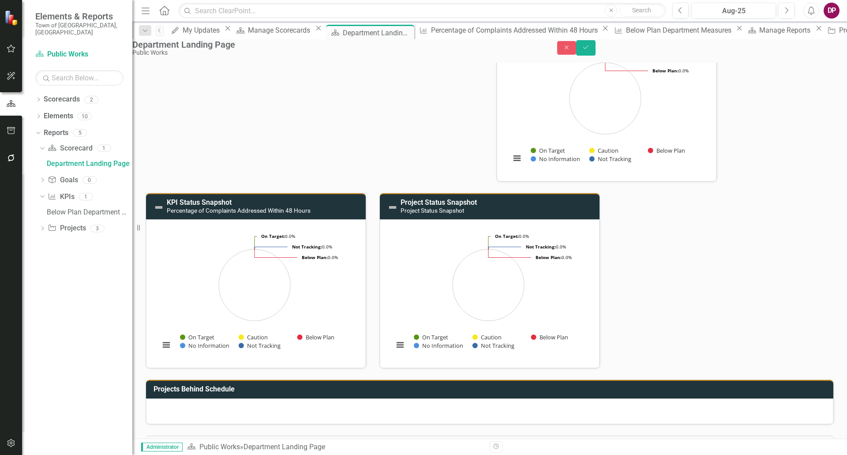
click at [309, 301] on div "KPI Status Snapshot Percentage of Complaints Addressed Within 48 Hours Loading.…" at bounding box center [256, 275] width 234 height 187
click at [180, 210] on div "KPI Status Snapshot Percentage of Complaints Addressed Within 48 Hours Loading.…" at bounding box center [256, 275] width 234 height 187
click at [590, 50] on icon "Save" at bounding box center [586, 47] width 8 height 6
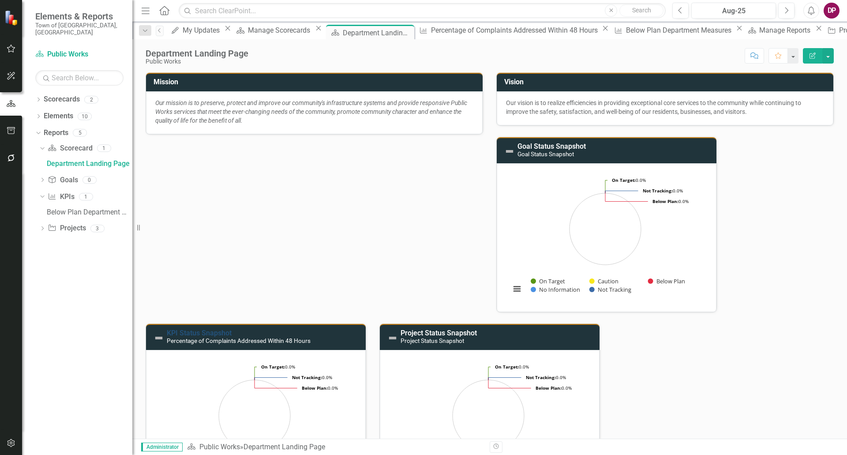
click at [204, 334] on link "KPI Status Snapshot" at bounding box center [199, 333] width 65 height 8
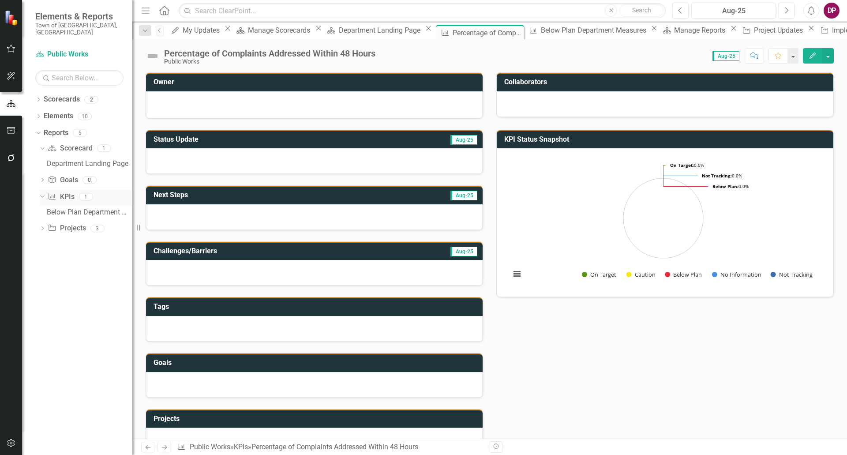
click at [42, 193] on icon "Dropdown" at bounding box center [41, 196] width 5 height 6
click at [45, 195] on icon "Dropdown" at bounding box center [42, 197] width 6 height 5
click at [67, 193] on div "Below Plan Department Measures" at bounding box center [90, 197] width 86 height 8
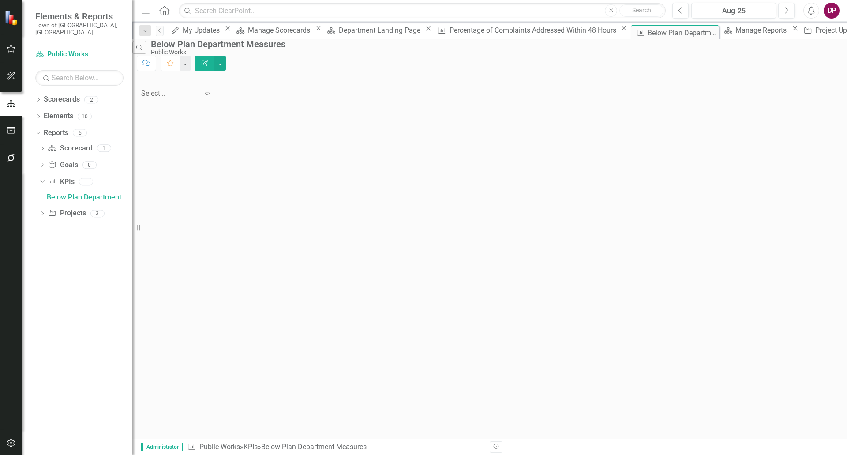
click at [214, 56] on button "Edit Report" at bounding box center [204, 63] width 19 height 15
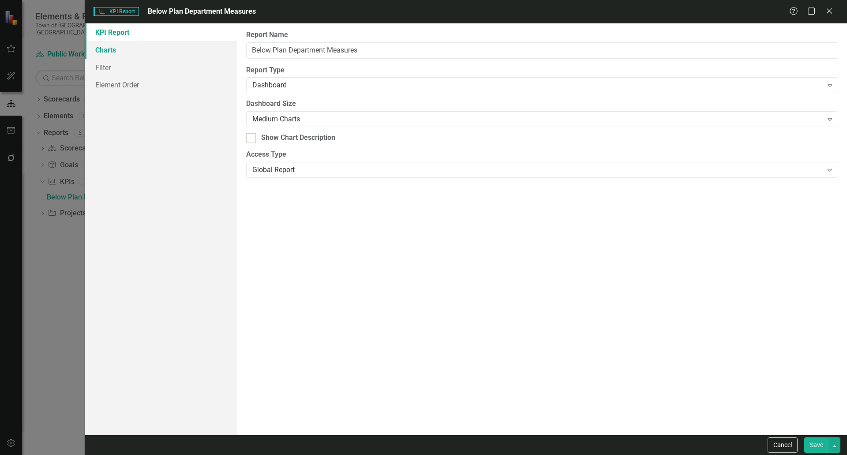
click at [111, 51] on link "Charts" at bounding box center [161, 50] width 153 height 18
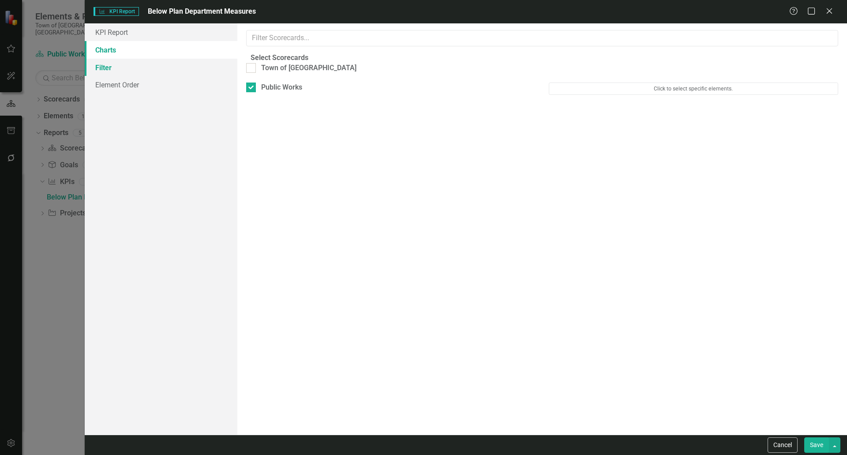
click at [103, 71] on link "Filter" at bounding box center [161, 68] width 153 height 18
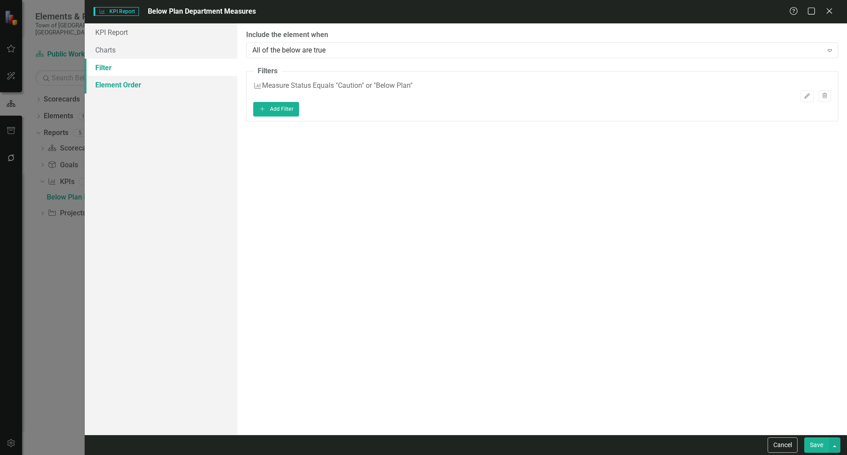
click at [101, 87] on link "Element Order" at bounding box center [161, 85] width 153 height 18
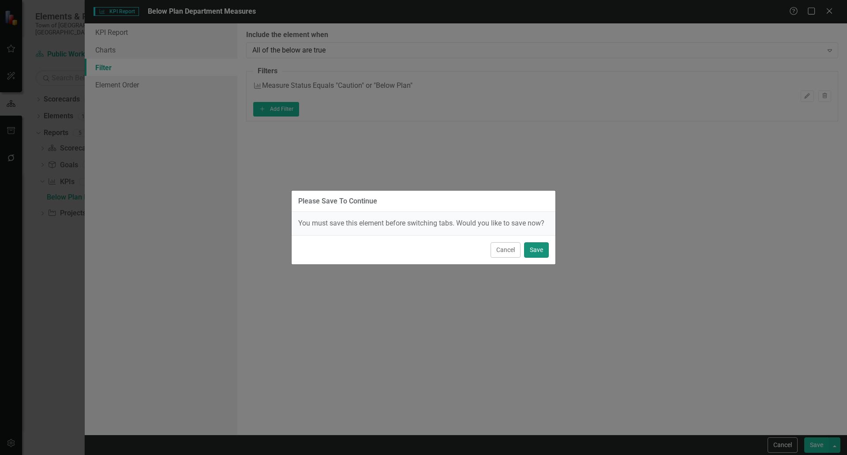
click at [528, 252] on button "Save" at bounding box center [536, 249] width 25 height 15
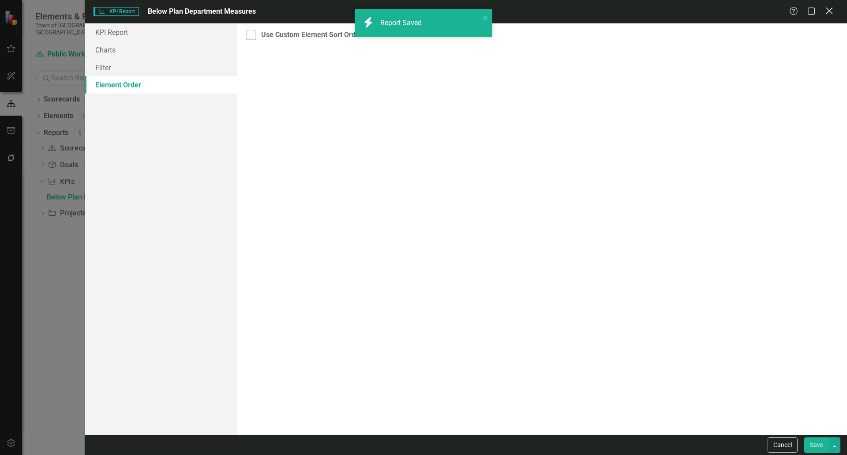
click at [829, 10] on icon at bounding box center [829, 11] width 7 height 7
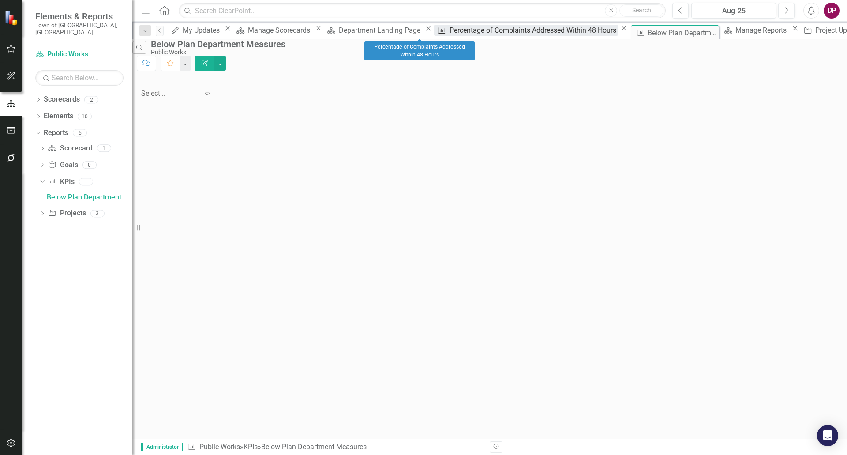
click at [434, 34] on link "KPI Percentage of Complaints Addressed Within 48 Hours" at bounding box center [526, 30] width 184 height 11
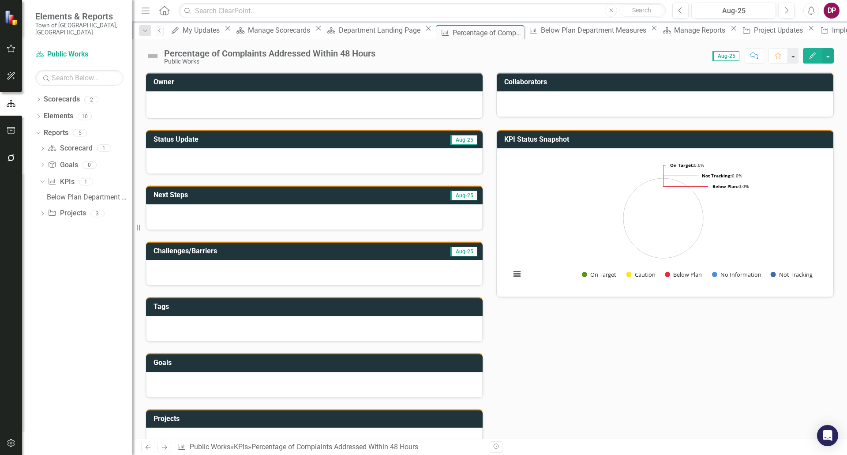
click at [805, 55] on button "Edit" at bounding box center [812, 55] width 19 height 15
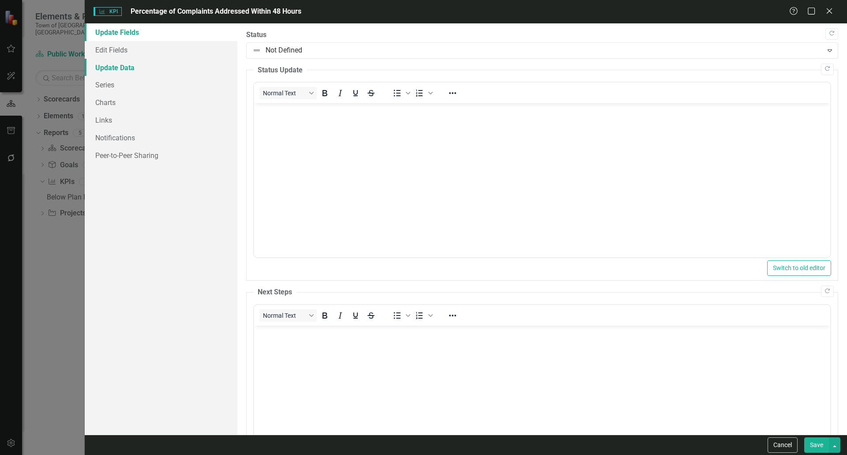
click at [127, 64] on link "Update Data" at bounding box center [161, 68] width 153 height 18
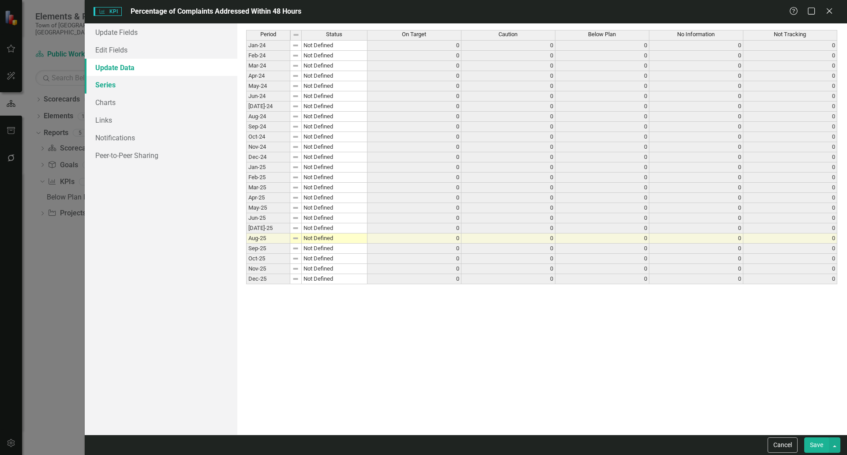
click at [110, 82] on link "Series" at bounding box center [161, 85] width 153 height 18
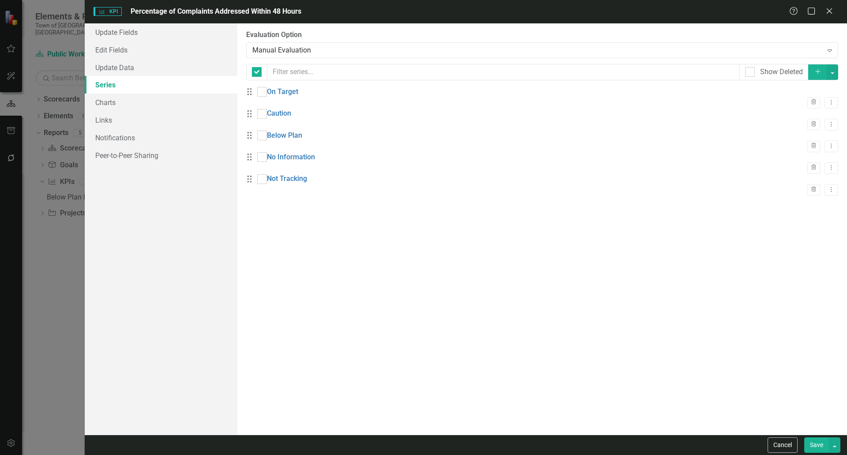
checkbox input "false"
click at [108, 98] on link "Charts" at bounding box center [161, 103] width 153 height 18
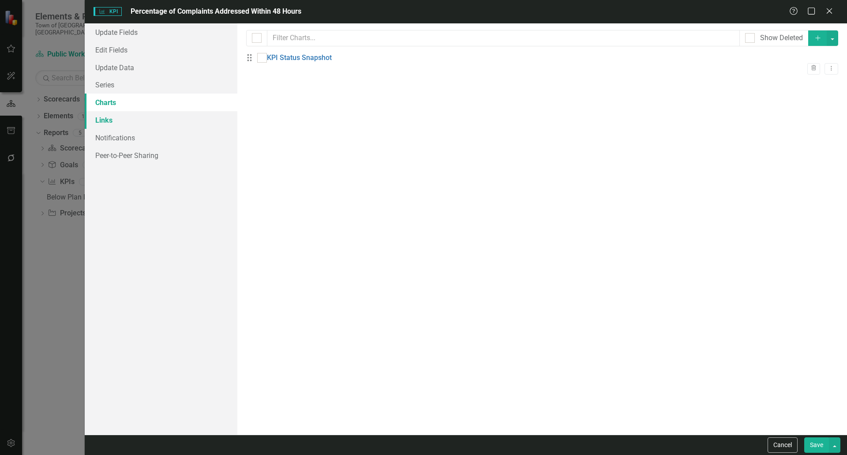
click at [106, 124] on link "Links" at bounding box center [161, 120] width 153 height 18
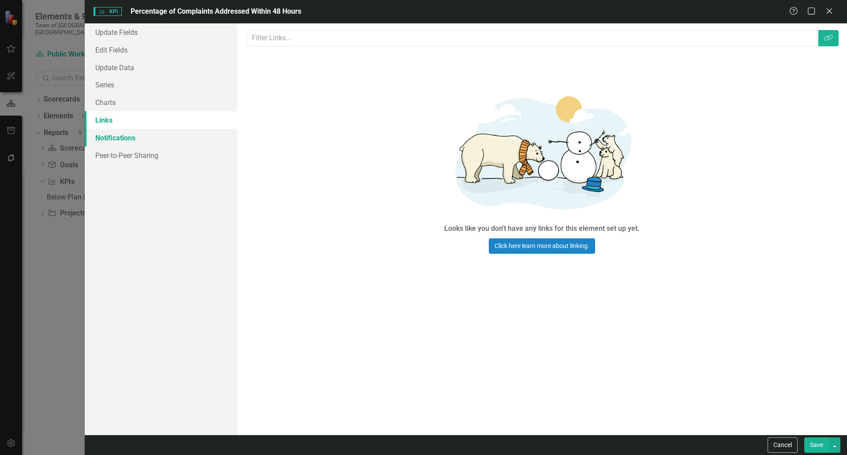
click at [112, 135] on link "Notifications" at bounding box center [161, 138] width 153 height 18
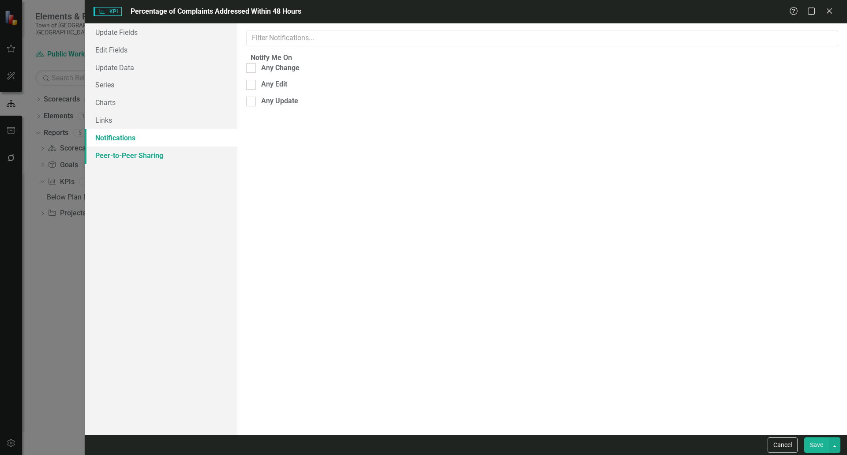
click at [117, 158] on link "Peer-to-Peer Sharing" at bounding box center [161, 155] width 153 height 18
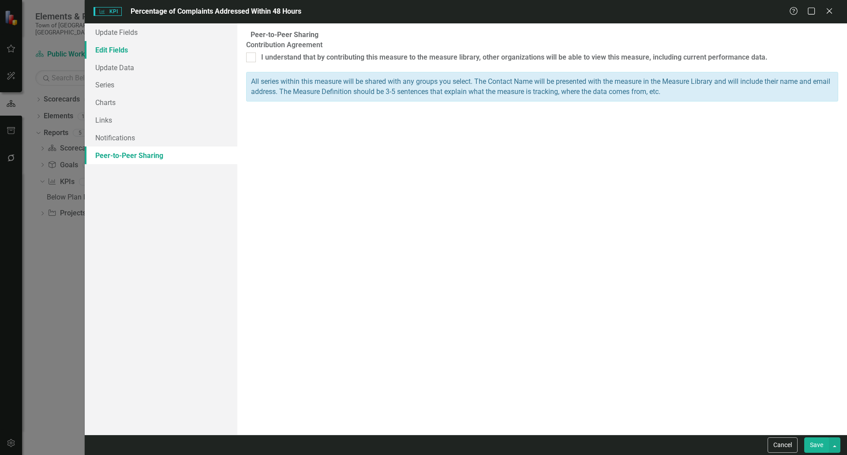
click at [107, 52] on link "Edit Fields" at bounding box center [161, 50] width 153 height 18
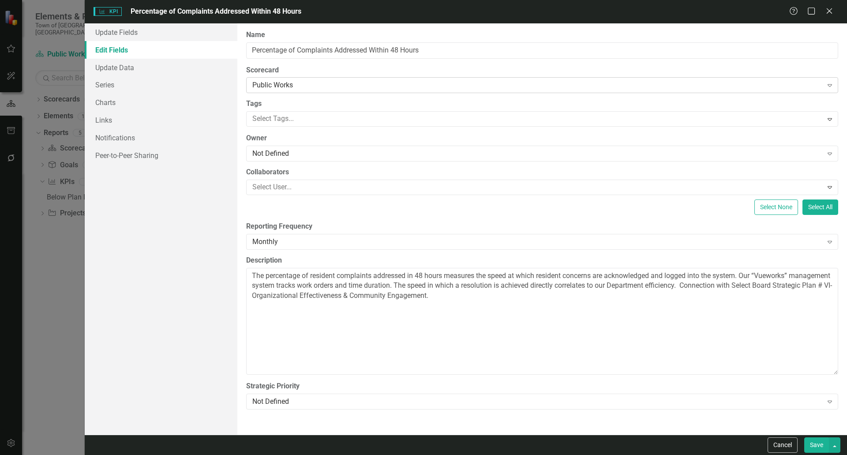
click at [322, 86] on div "Public Works" at bounding box center [537, 85] width 571 height 10
click at [289, 400] on div "Not Defined" at bounding box center [537, 402] width 571 height 10
click at [828, 11] on icon "Close" at bounding box center [829, 11] width 11 height 8
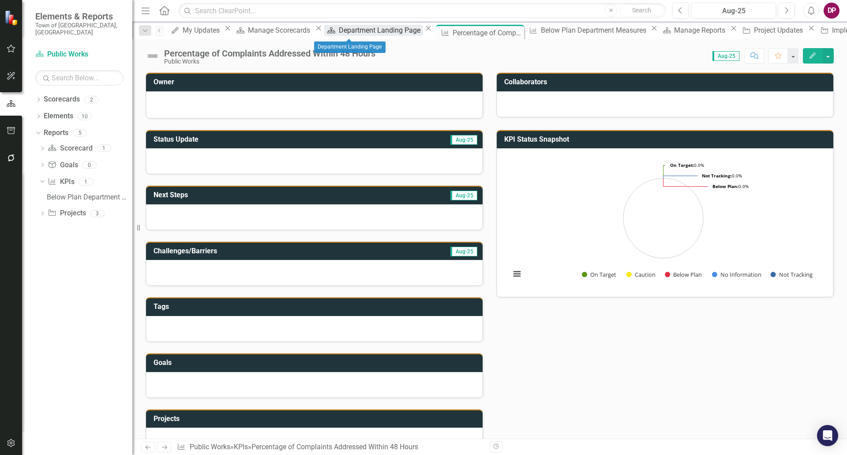
click at [339, 32] on div "Department Landing Page" at bounding box center [381, 30] width 84 height 11
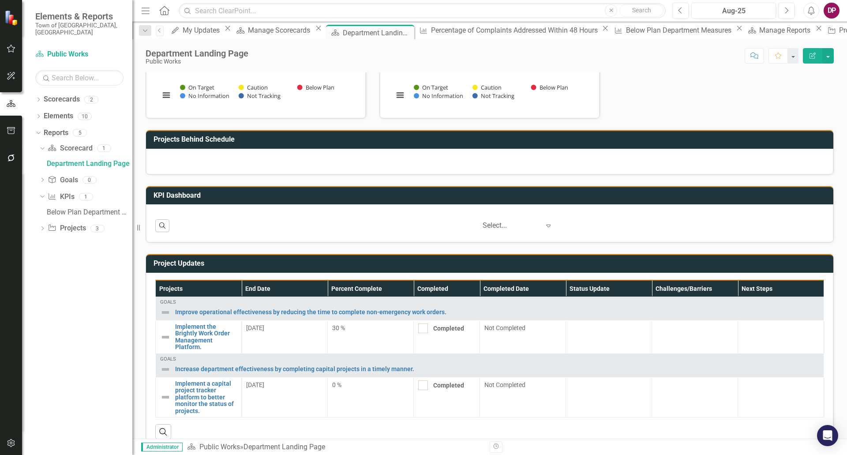
scroll to position [383, 0]
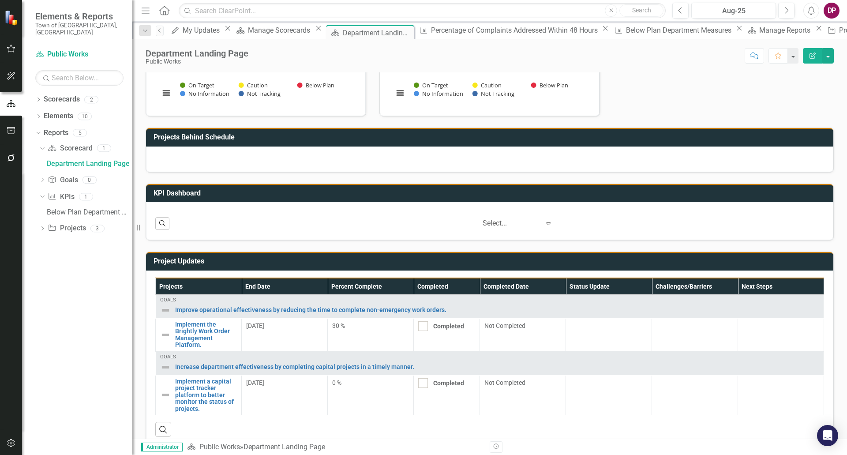
click at [545, 223] on icon "Expand" at bounding box center [548, 223] width 9 height 7
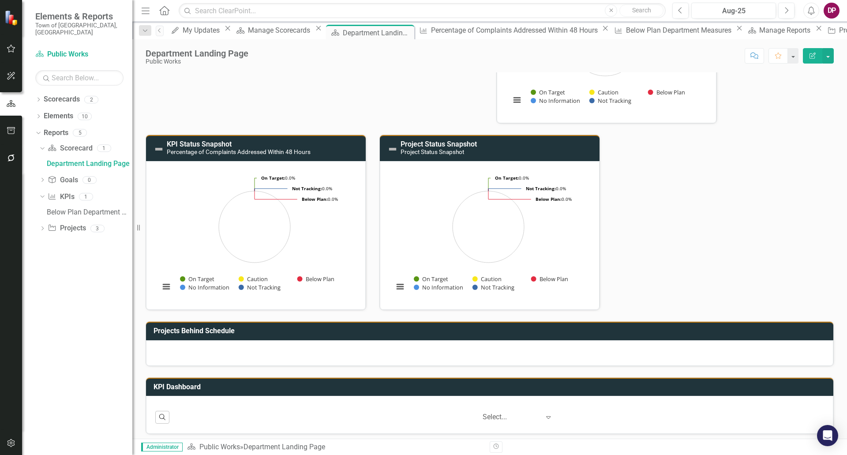
scroll to position [162, 0]
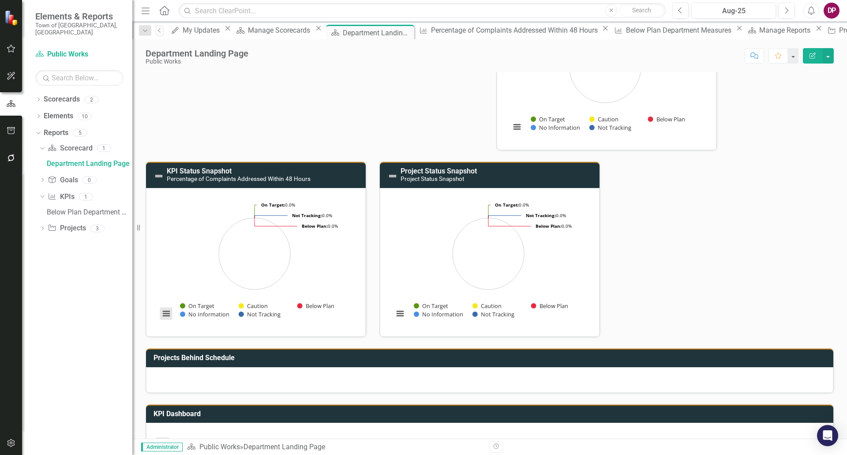
click at [168, 315] on button "View chart menu, Chart" at bounding box center [166, 314] width 12 height 12
click at [168, 315] on div "Download PNG image Download JPEG image Download PDF document Download SVG vecto…" at bounding box center [202, 276] width 111 height 86
click at [172, 173] on link "KPI Status Snapshot" at bounding box center [199, 171] width 65 height 8
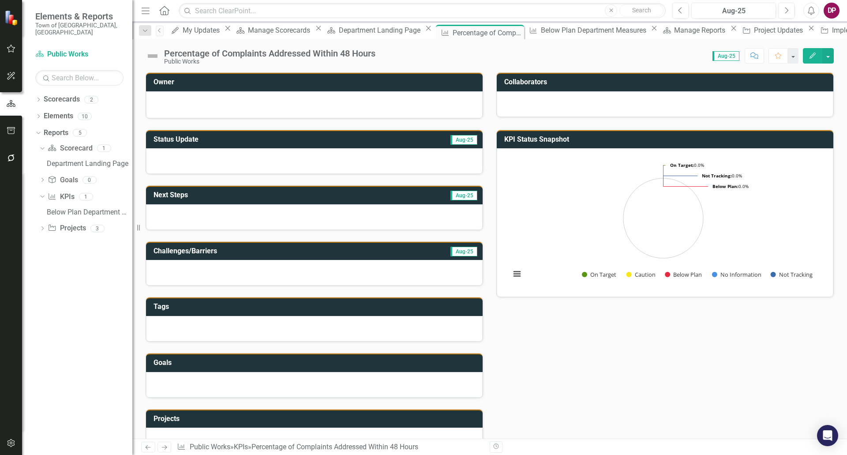
click at [811, 52] on button "Edit" at bounding box center [812, 55] width 19 height 15
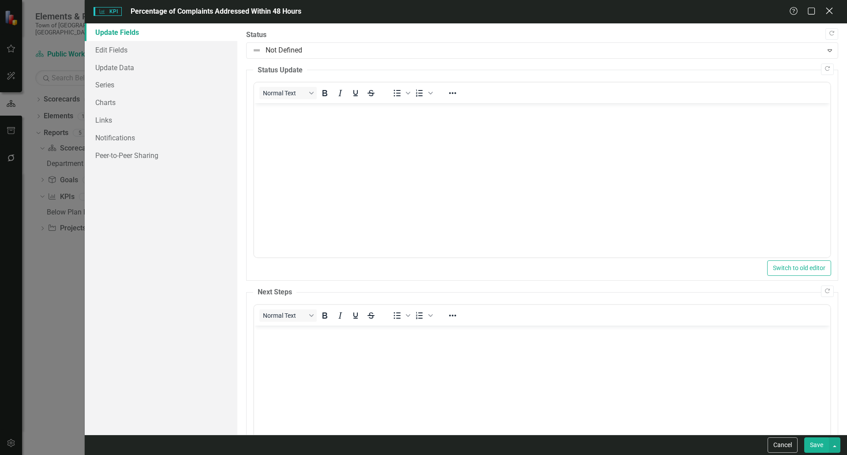
click at [832, 9] on icon "Close" at bounding box center [829, 11] width 11 height 8
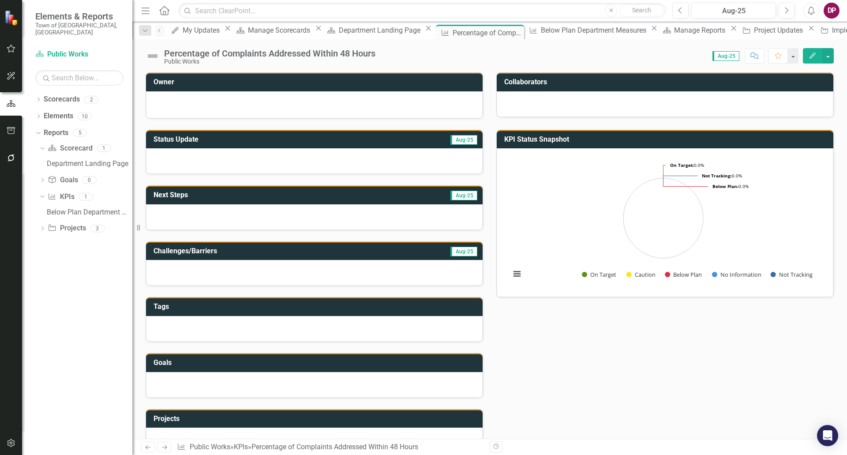
click at [811, 55] on icon "Edit" at bounding box center [813, 56] width 8 height 6
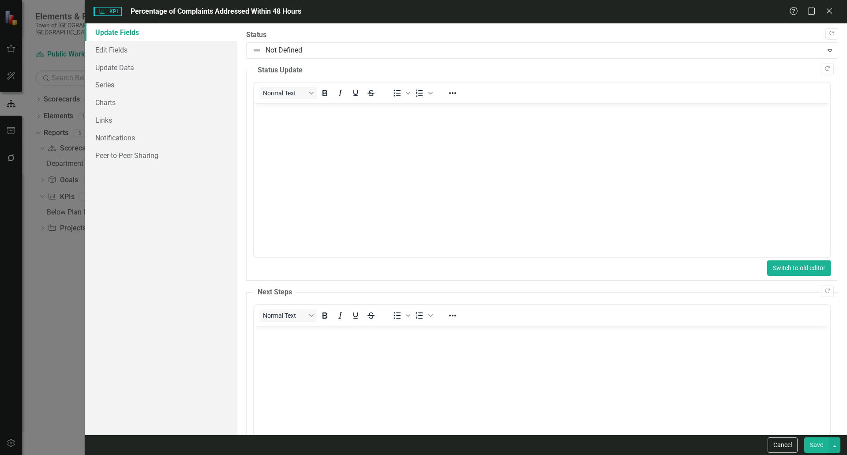
click at [815, 273] on button "Switch to old editor" at bounding box center [799, 267] width 64 height 15
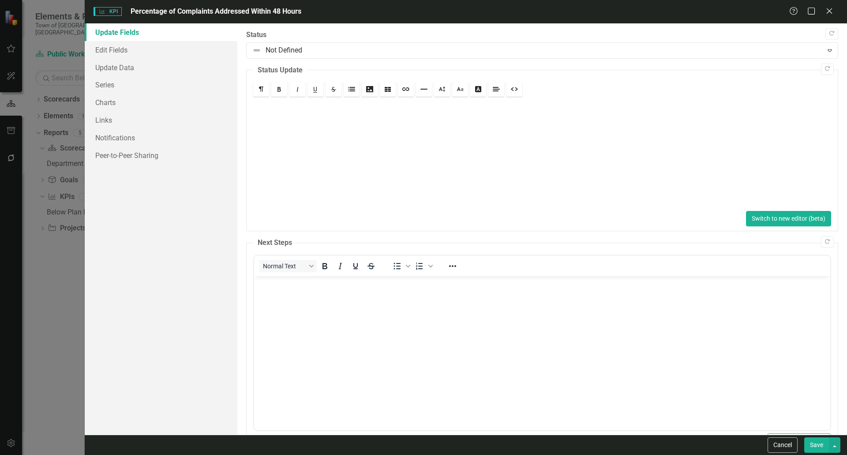
click at [796, 218] on button "Switch to new editor (beta)" at bounding box center [788, 218] width 85 height 15
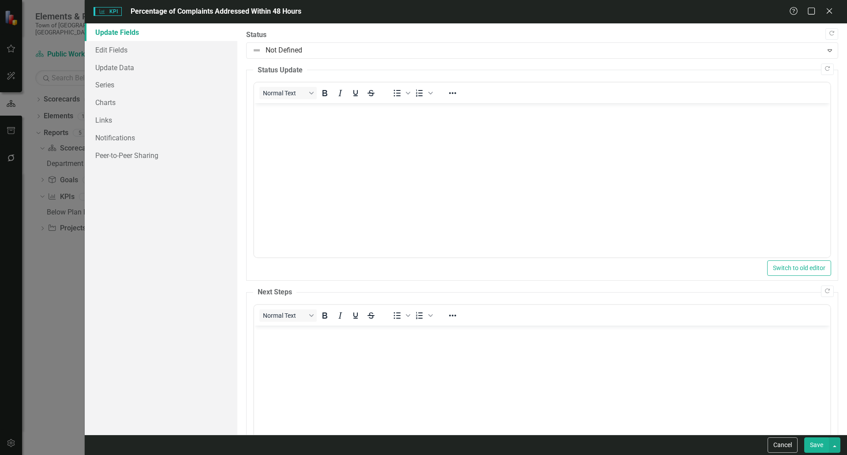
click at [827, 4] on div "KPI KPI Percentage of Complaints Addressed Within 48 Hours Help Maximize Close" at bounding box center [466, 11] width 762 height 23
click at [829, 12] on icon at bounding box center [829, 11] width 7 height 7
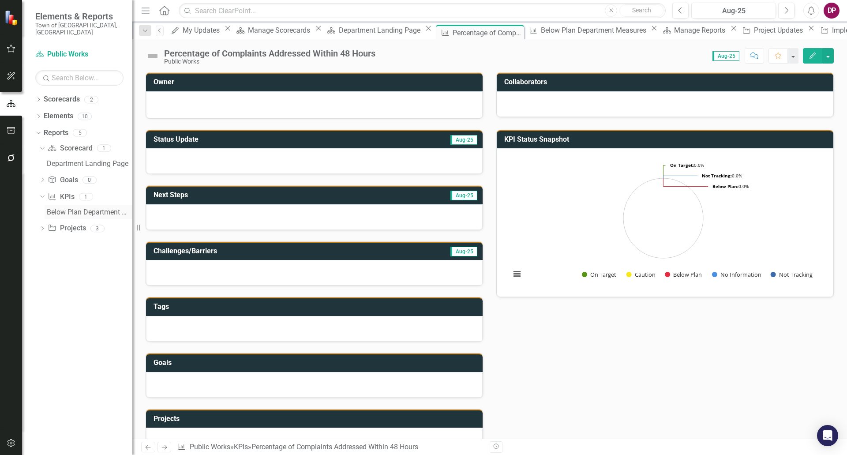
click at [125, 208] on div "Below Plan Department Measures" at bounding box center [90, 212] width 86 height 8
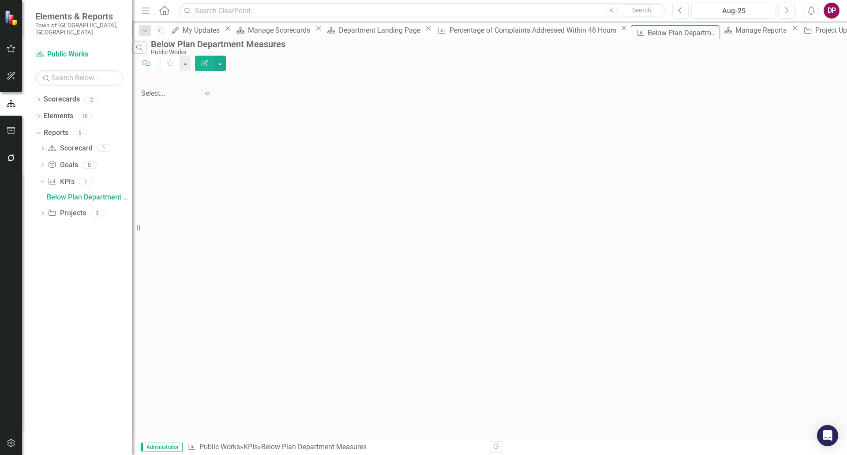
click at [214, 56] on button "Edit Report" at bounding box center [204, 63] width 19 height 15
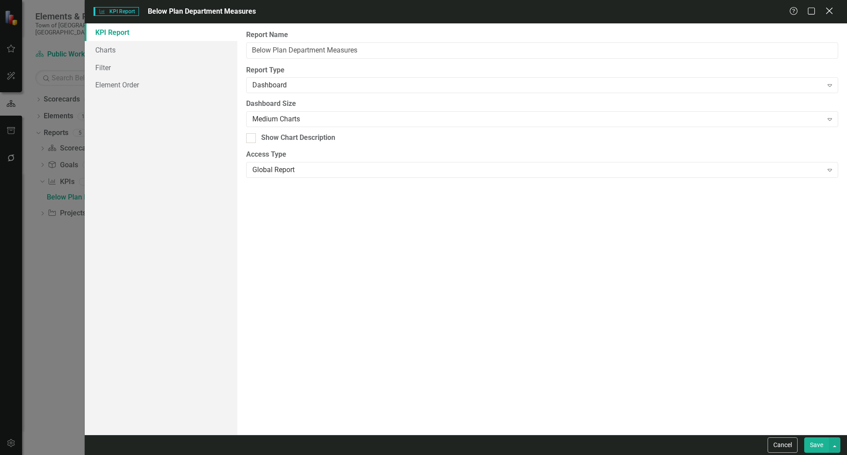
click at [828, 6] on div "Close" at bounding box center [829, 12] width 11 height 12
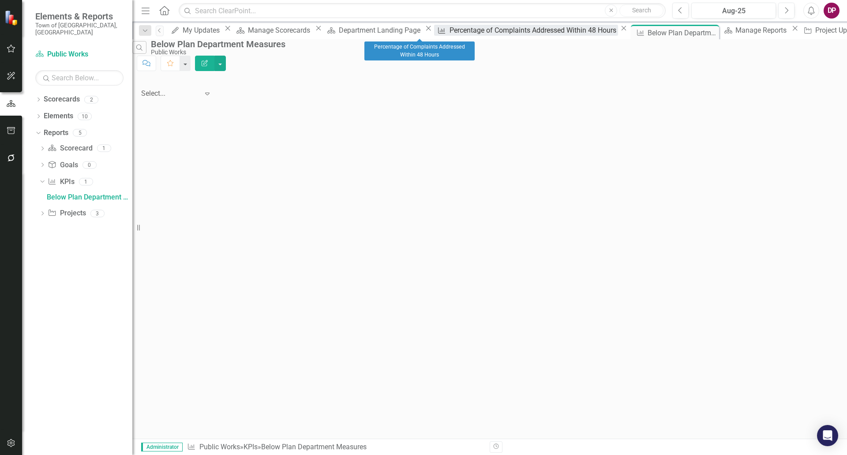
click at [438, 33] on icon at bounding box center [441, 30] width 7 height 6
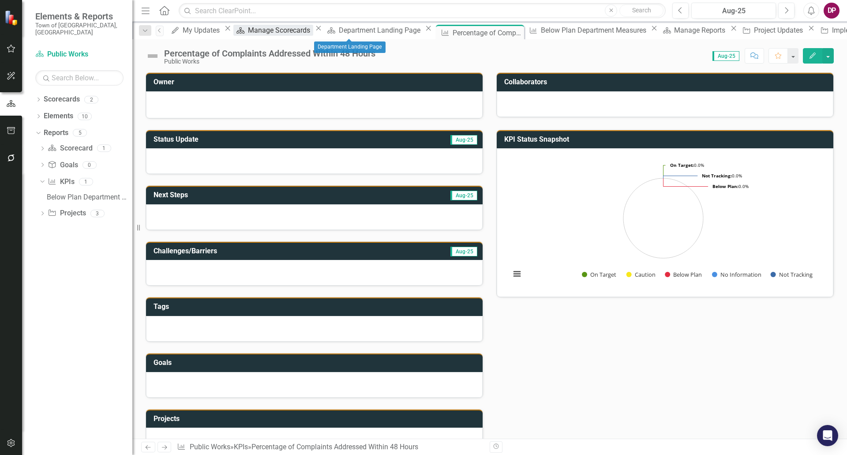
click at [267, 35] on div "Manage Scorecards" at bounding box center [280, 30] width 65 height 11
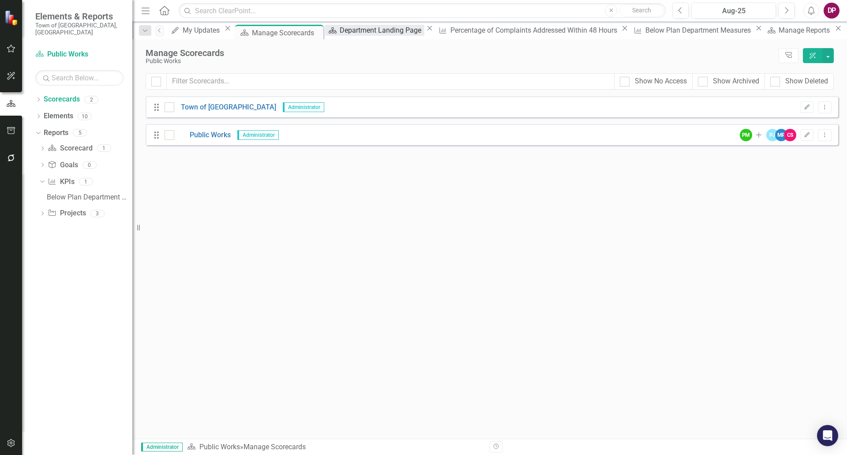
click at [366, 35] on div "Department Landing Page" at bounding box center [382, 30] width 84 height 11
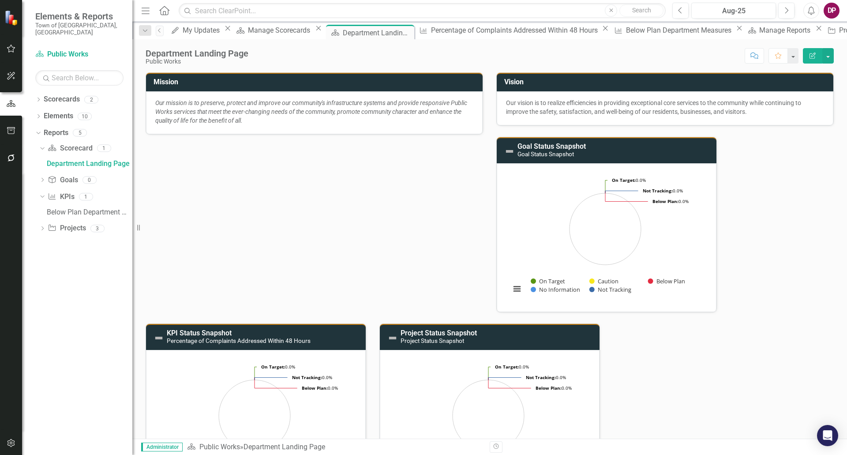
click at [815, 56] on icon "Edit Report" at bounding box center [813, 56] width 8 height 6
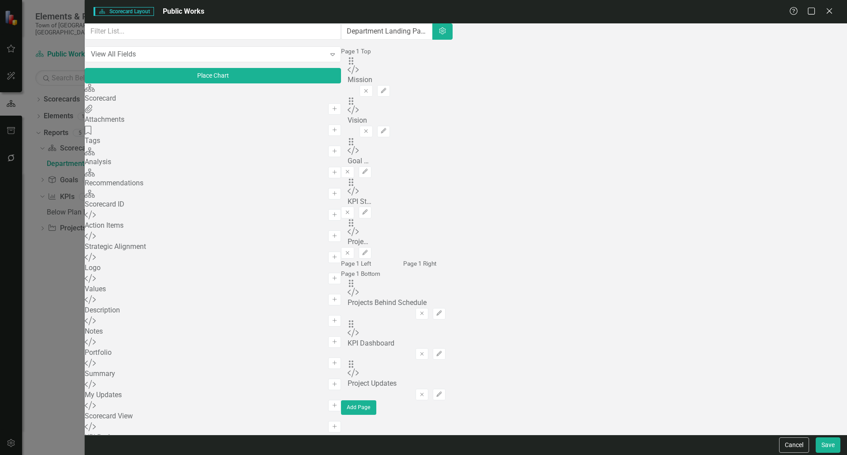
click at [146, 104] on div "Scorecard" at bounding box center [213, 99] width 256 height 10
click at [331, 110] on icon "Add" at bounding box center [334, 108] width 7 height 5
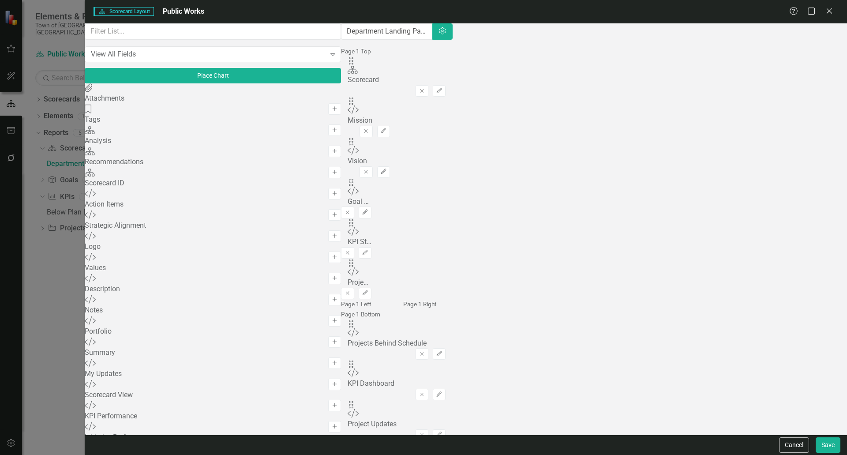
click at [428, 85] on button "Remove" at bounding box center [422, 90] width 13 height 11
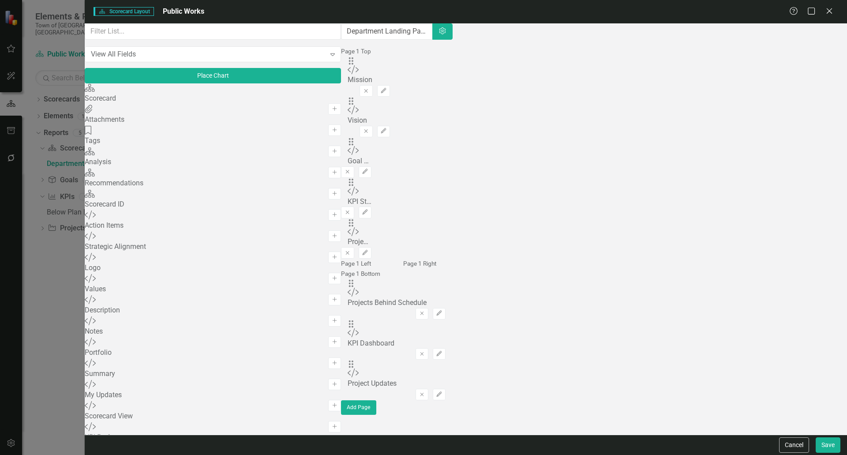
drag, startPoint x: 567, startPoint y: 114, endPoint x: 427, endPoint y: 160, distance: 148.2
click at [427, 160] on div "Page 1 Top Drag Custom Mission Remove Edit Drag Custom Vision Remove Edit Drag …" at bounding box center [396, 223] width 111 height 354
click at [364, 259] on div "Page 1 Left" at bounding box center [365, 264] width 49 height 10
drag, startPoint x: 492, startPoint y: 114, endPoint x: 409, endPoint y: 162, distance: 95.3
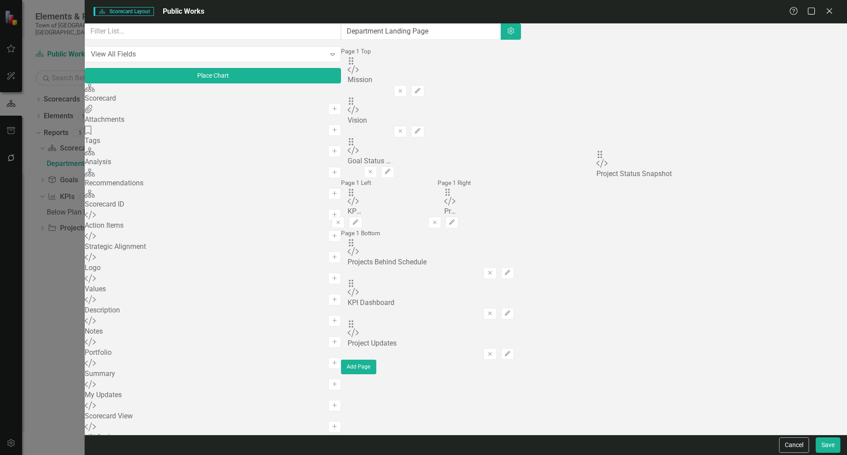
drag, startPoint x: 489, startPoint y: 114, endPoint x: 616, endPoint y: 161, distance: 135.6
click at [827, 451] on button "Save" at bounding box center [828, 444] width 25 height 15
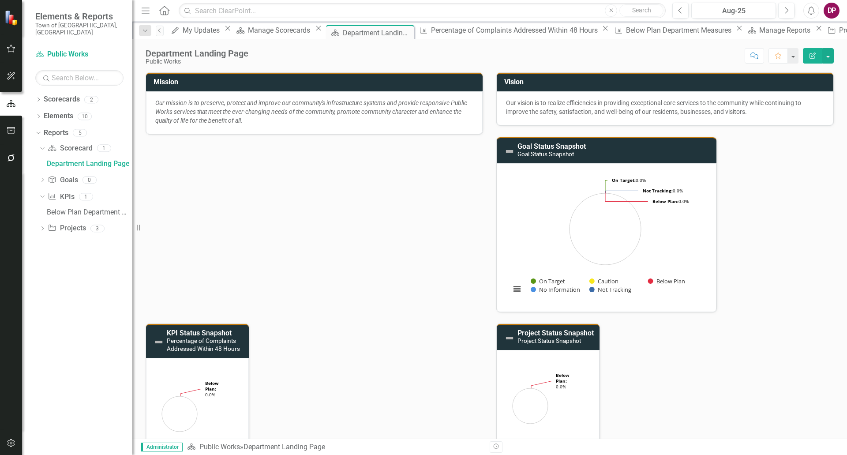
click at [812, 53] on icon "Edit Report" at bounding box center [813, 56] width 8 height 6
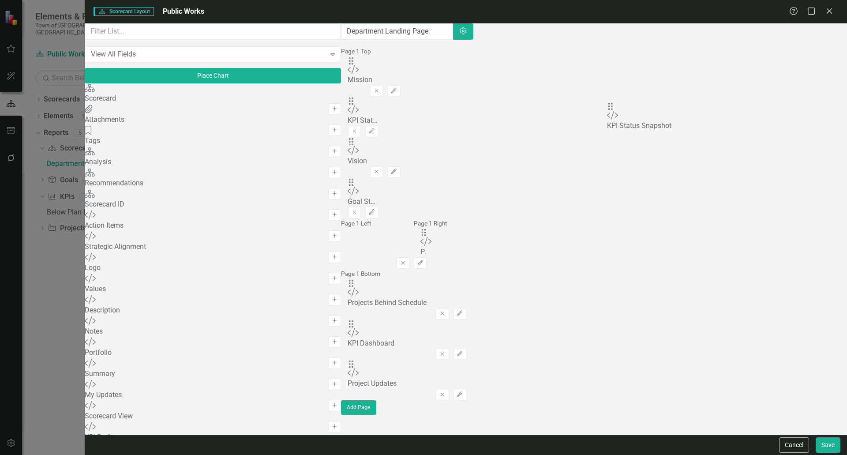
drag, startPoint x: 303, startPoint y: 167, endPoint x: 624, endPoint y: 113, distance: 325.3
drag, startPoint x: 585, startPoint y: 168, endPoint x: 539, endPoint y: 107, distance: 75.6
click at [827, 448] on button "Save" at bounding box center [828, 444] width 25 height 15
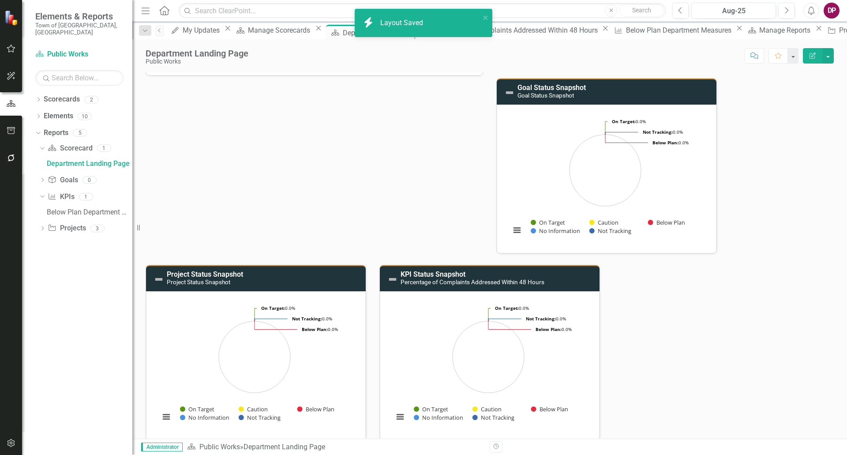
scroll to position [88, 0]
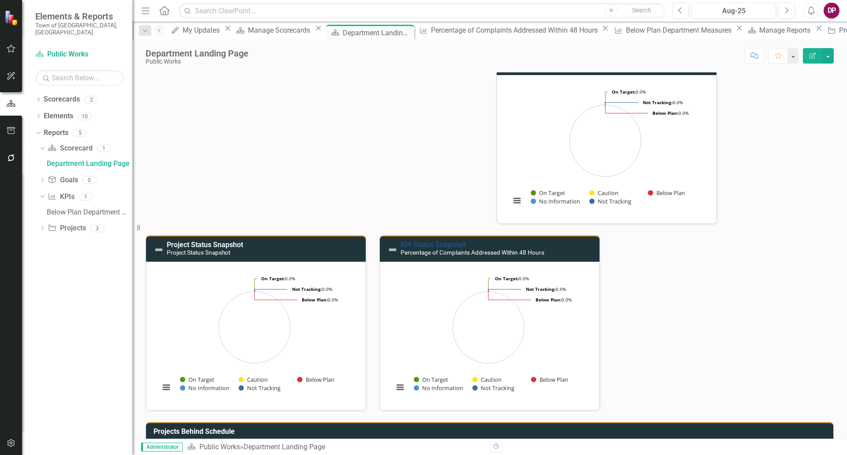
click at [403, 244] on link "KPI Status Snapshot" at bounding box center [433, 244] width 65 height 8
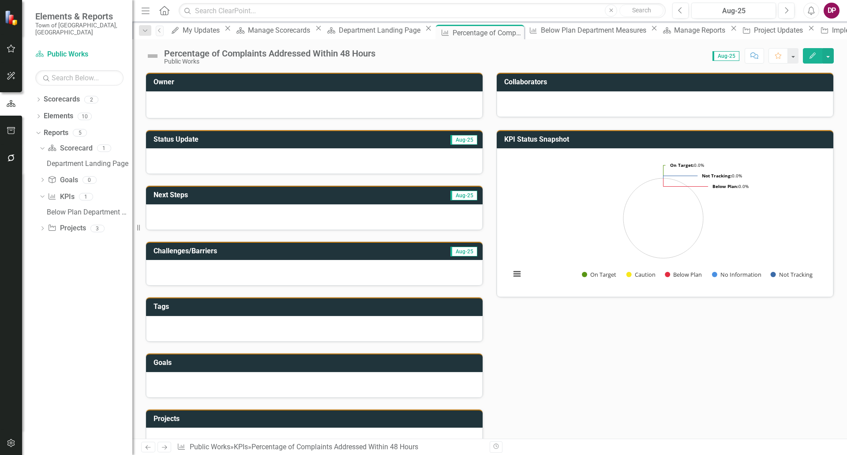
click at [813, 57] on icon "button" at bounding box center [813, 56] width 6 height 6
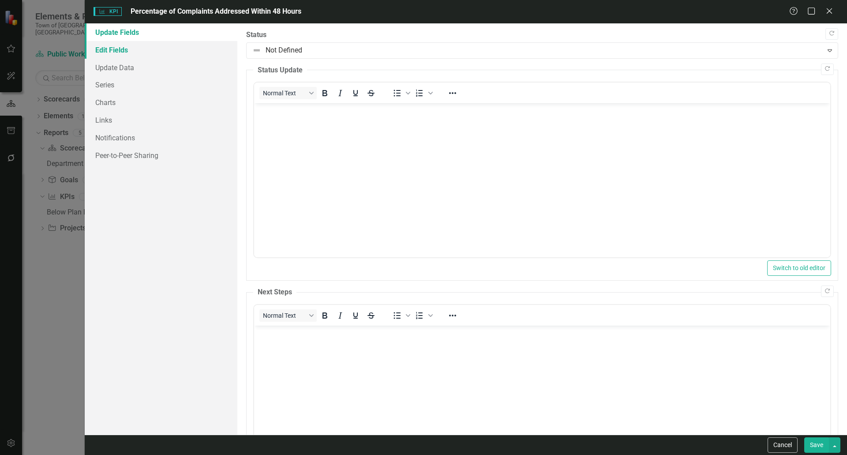
click at [101, 48] on link "Edit Fields" at bounding box center [161, 50] width 153 height 18
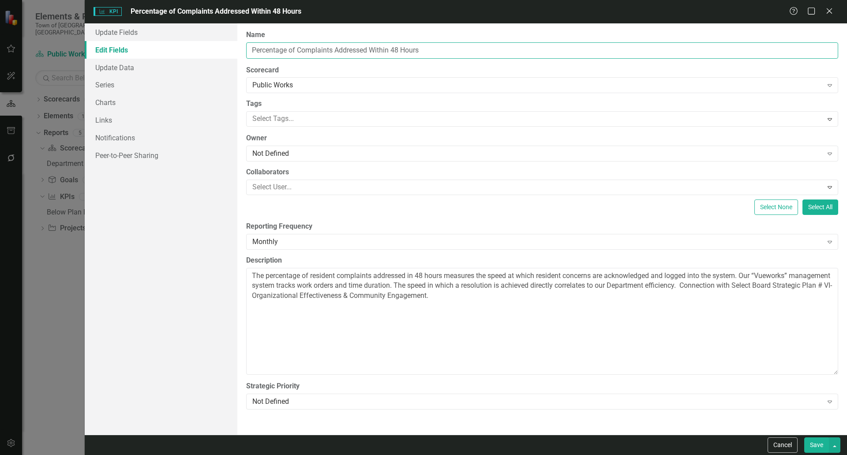
click at [413, 50] on input "Percentage of Complaints Addressed Within 48 Hours" at bounding box center [542, 50] width 592 height 16
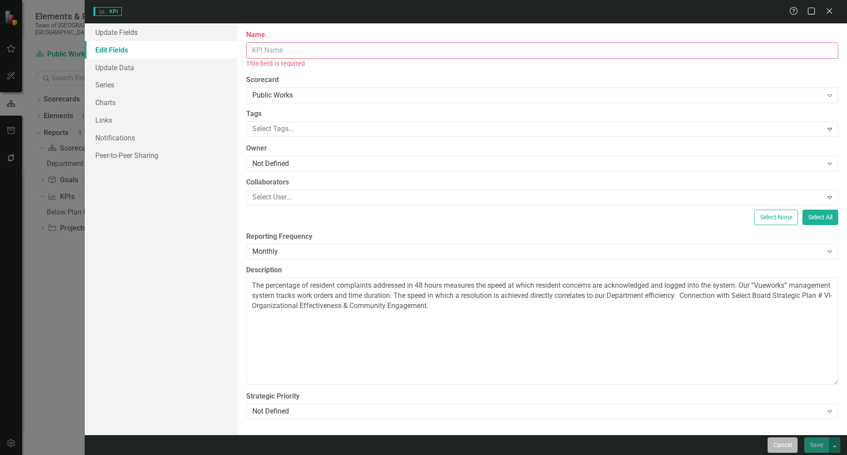
click at [789, 449] on button "Cancel" at bounding box center [783, 444] width 30 height 15
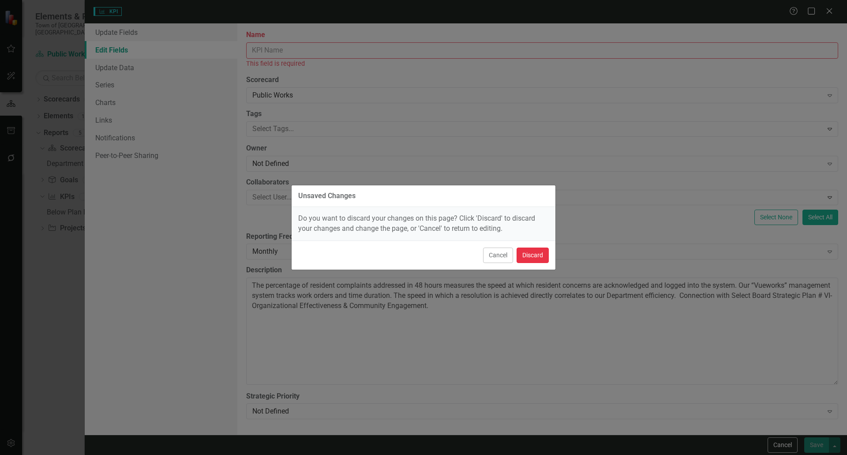
click at [528, 257] on button "Discard" at bounding box center [533, 255] width 32 height 15
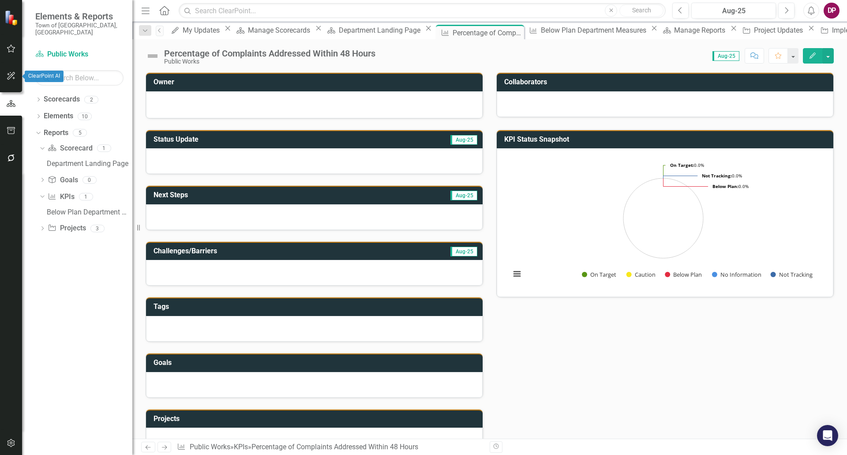
click at [7, 75] on icon "button" at bounding box center [11, 75] width 9 height 7
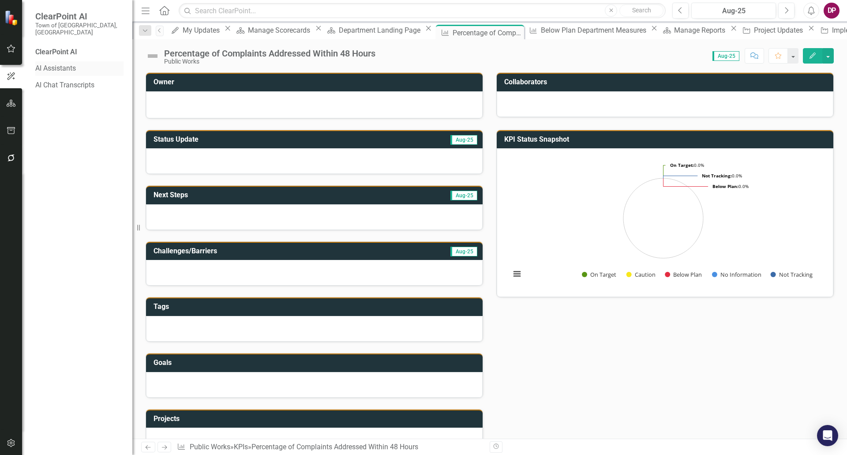
click at [45, 64] on link "AI Assistants" at bounding box center [79, 69] width 88 height 10
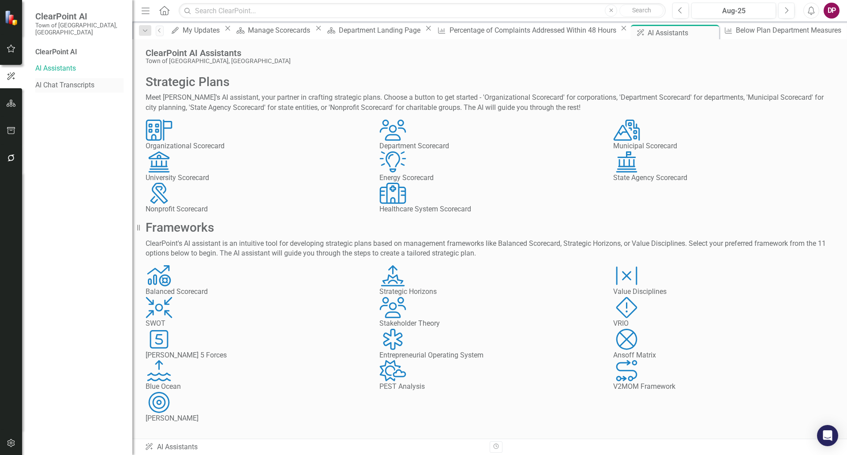
click at [50, 81] on link "AI Chat Transcripts" at bounding box center [79, 85] width 88 height 10
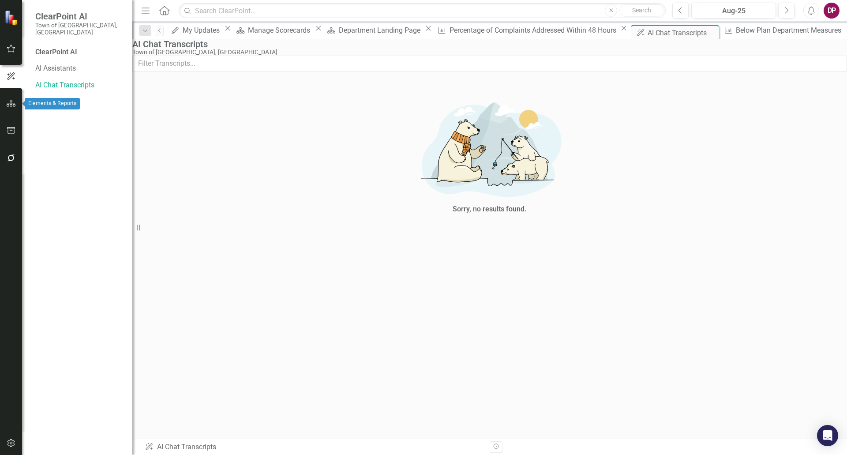
click at [8, 102] on icon "button" at bounding box center [11, 103] width 9 height 7
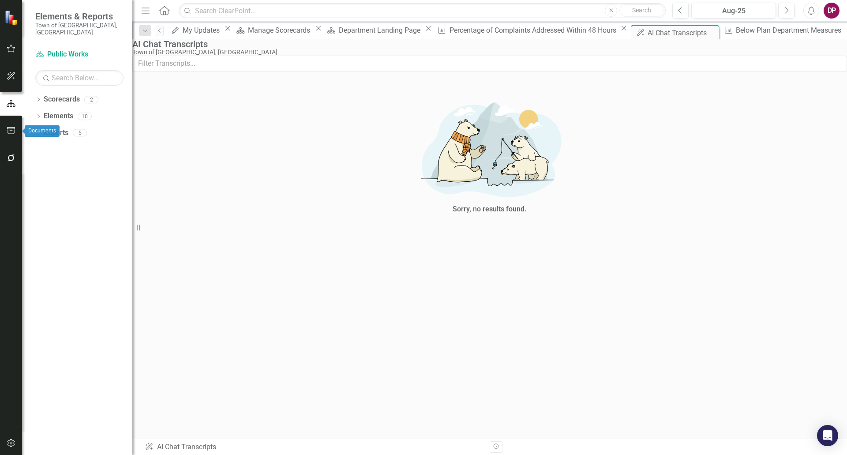
click at [7, 132] on icon "button" at bounding box center [11, 130] width 9 height 7
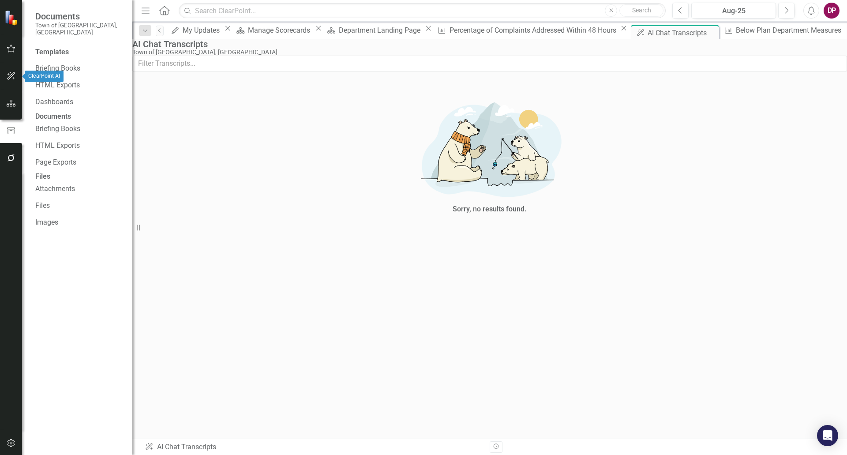
click at [7, 74] on icon "button" at bounding box center [11, 75] width 9 height 7
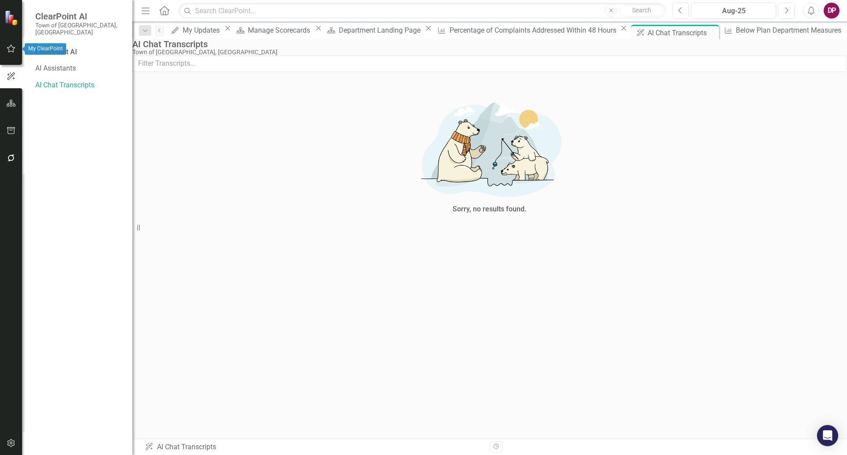
click at [7, 48] on icon "button" at bounding box center [11, 48] width 9 height 7
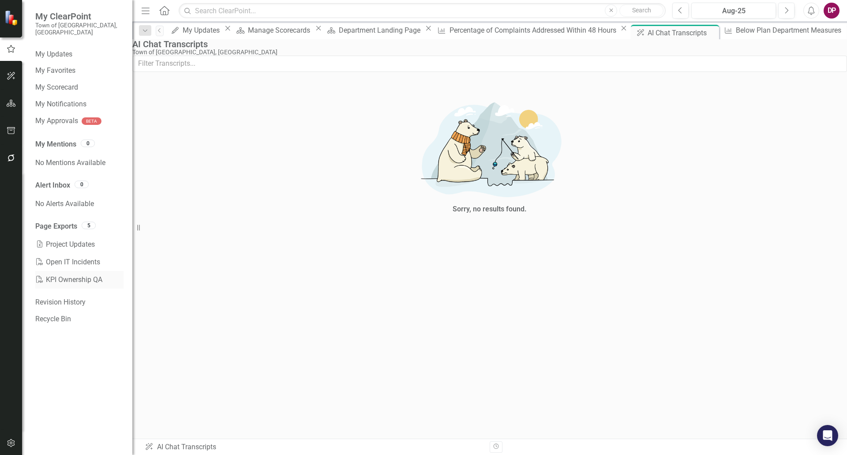
click at [83, 271] on link "PDF KPI Ownership QA" at bounding box center [79, 280] width 88 height 18
click at [13, 74] on icon "button" at bounding box center [11, 75] width 9 height 7
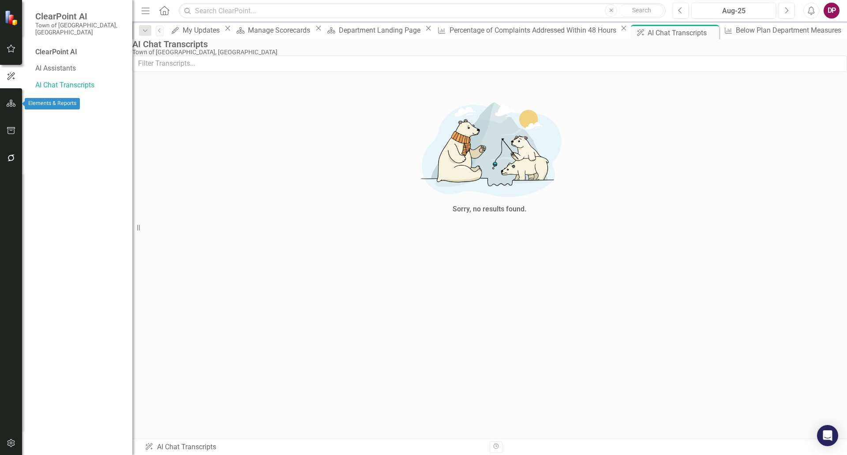
click at [7, 101] on icon "button" at bounding box center [11, 103] width 9 height 7
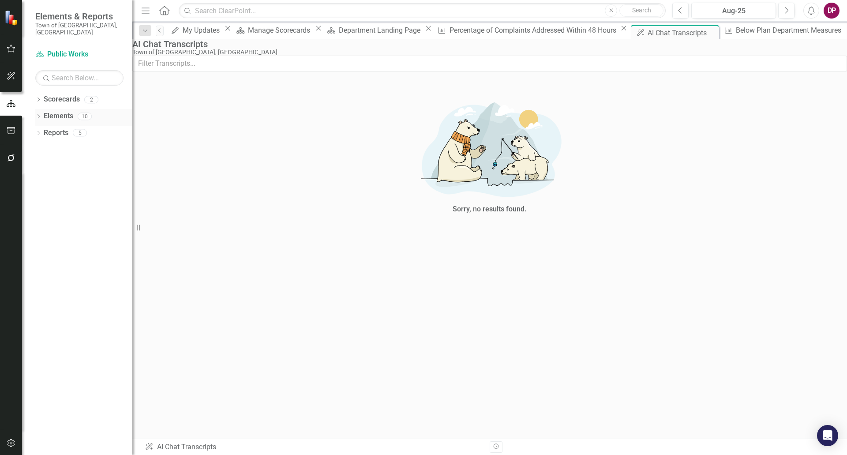
click at [39, 114] on icon at bounding box center [39, 116] width 2 height 4
click at [42, 148] on icon "Dropdown" at bounding box center [43, 150] width 6 height 5
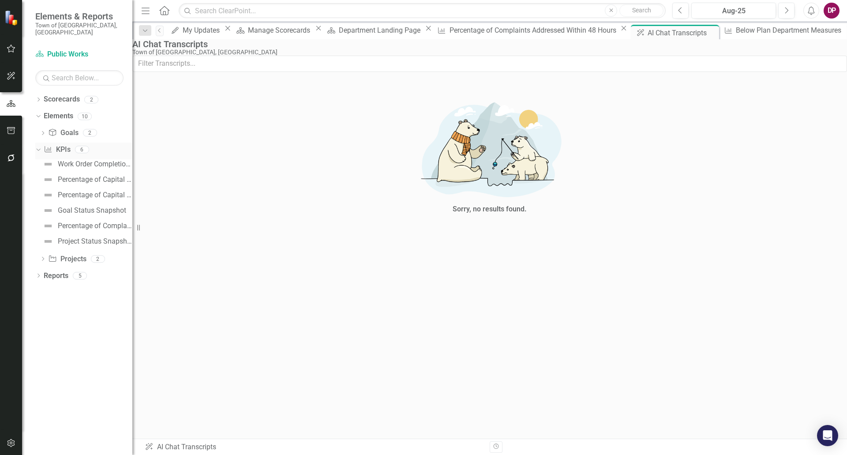
click at [65, 145] on link "KPI KPIs" at bounding box center [57, 150] width 26 height 10
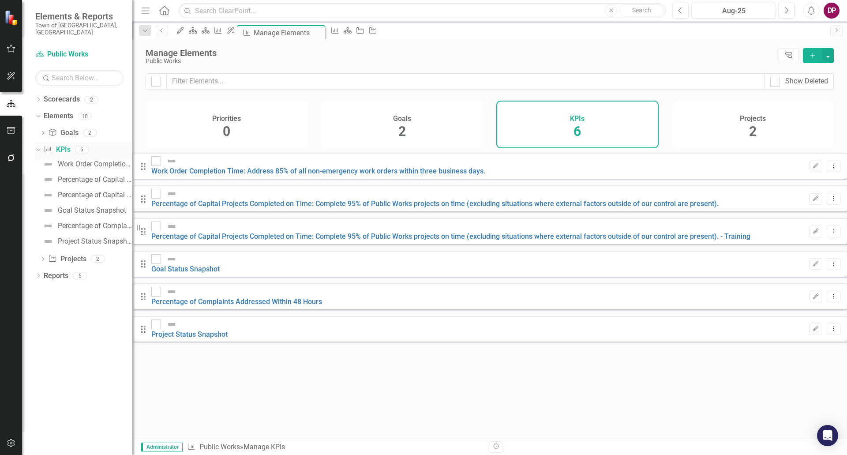
checkbox input "false"
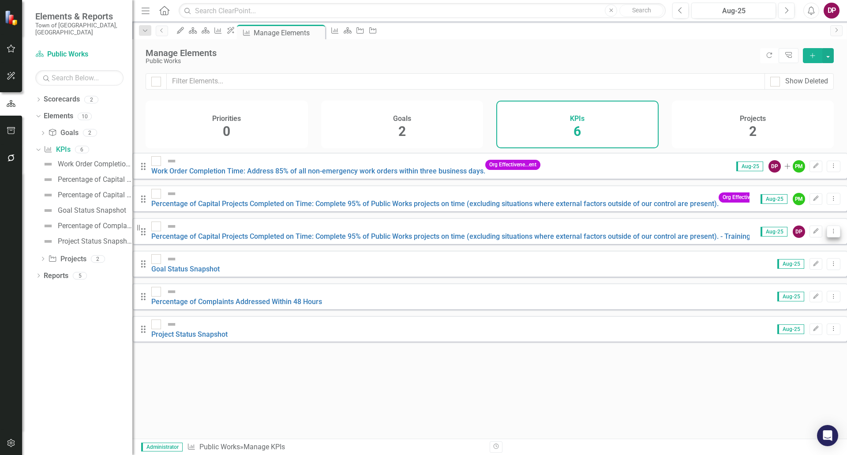
click at [830, 228] on icon "Dropdown Menu" at bounding box center [834, 231] width 8 height 6
click at [782, 293] on link "Trash Delete KPI" at bounding box center [792, 290] width 70 height 16
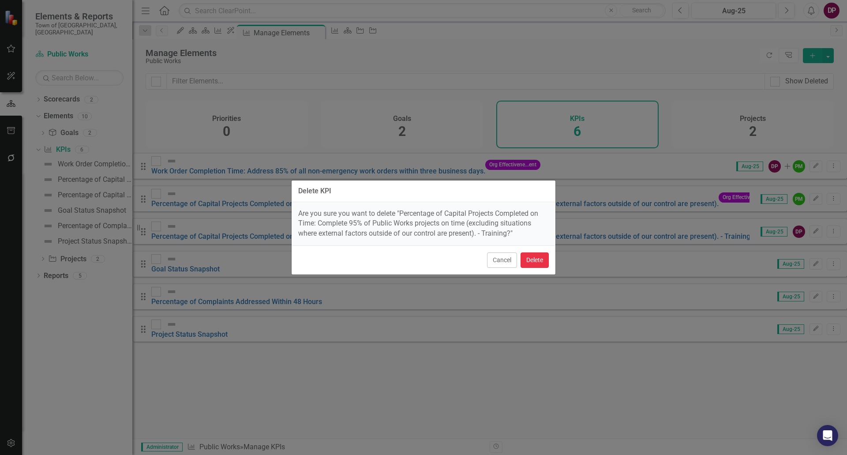
click at [536, 257] on button "Delete" at bounding box center [535, 259] width 28 height 15
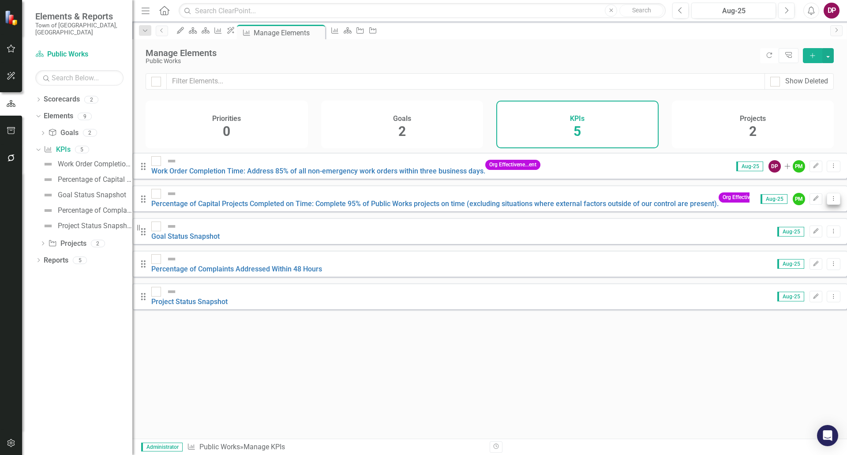
click at [830, 196] on icon "Dropdown Menu" at bounding box center [834, 198] width 8 height 6
click at [785, 259] on link "Trash Delete KPI" at bounding box center [792, 262] width 70 height 16
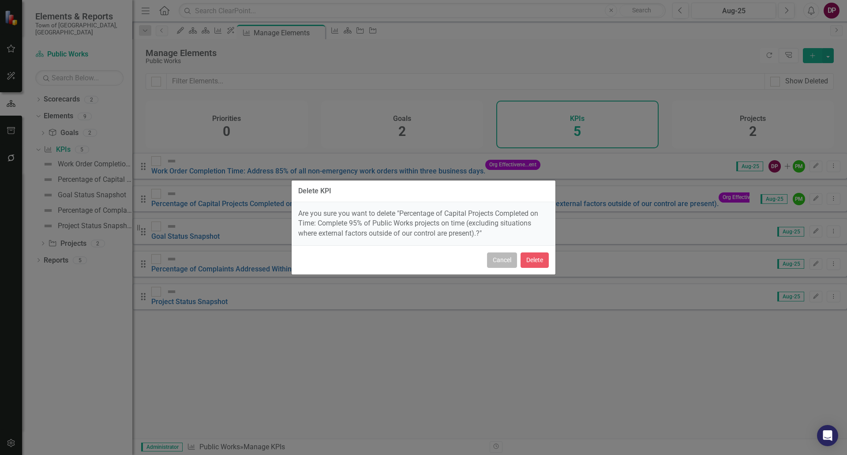
click at [496, 258] on button "Cancel" at bounding box center [502, 259] width 30 height 15
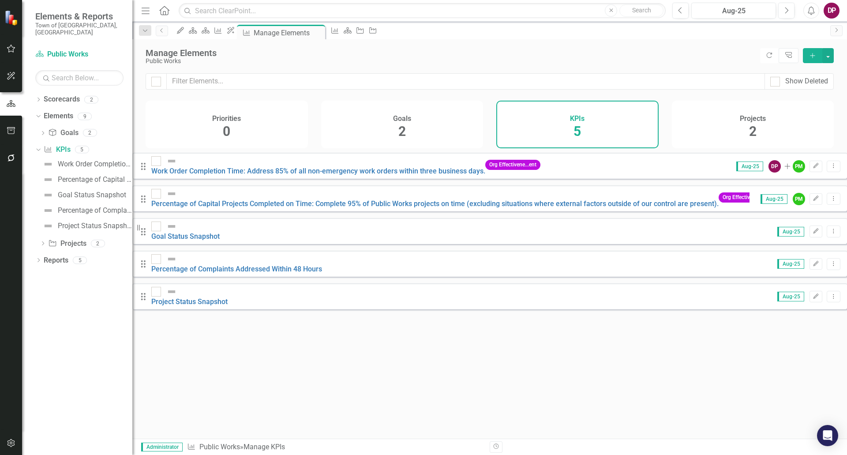
click at [813, 55] on icon "Add" at bounding box center [813, 56] width 8 height 6
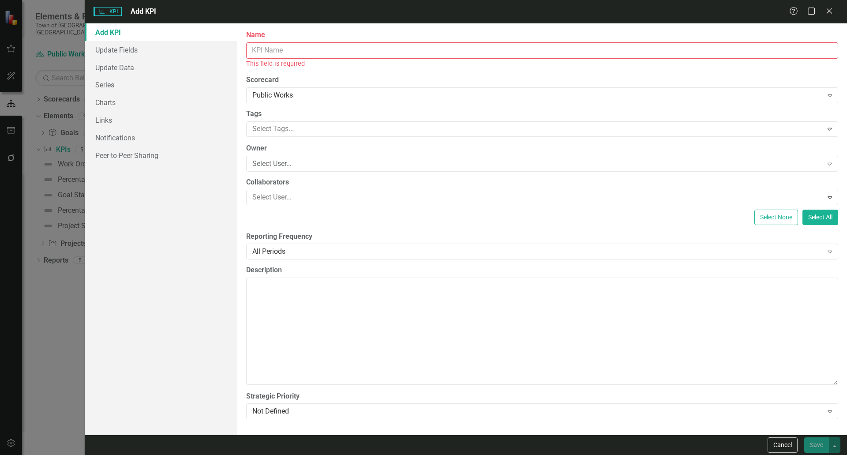
click at [279, 50] on input "Name" at bounding box center [542, 50] width 592 height 16
paste input "8. Municipal Playgrounds - Percentage Inspected & Condition"
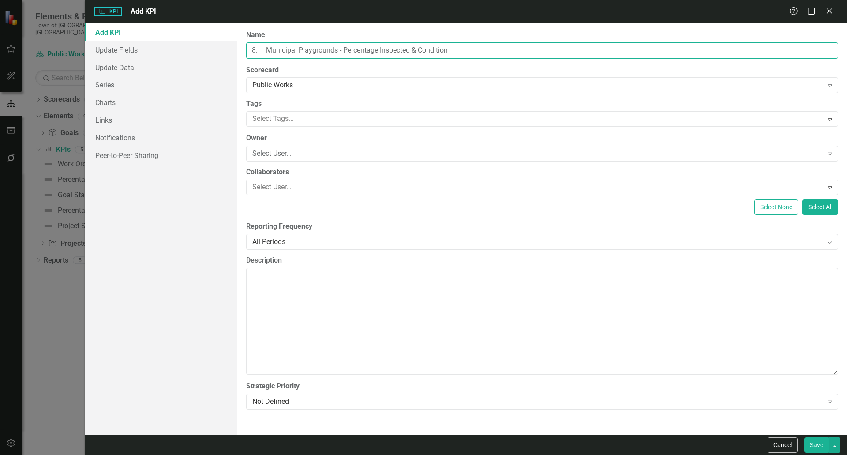
drag, startPoint x: 267, startPoint y: 49, endPoint x: 6, endPoint y: 64, distance: 261.2
click at [6, 65] on div "KPI KPI Add KPI Help Maximize Close Add KPI Update Fields Update Data Series Ch…" at bounding box center [423, 227] width 847 height 455
type input "Municipal Playgrounds - Percentage Inspected & Condition"
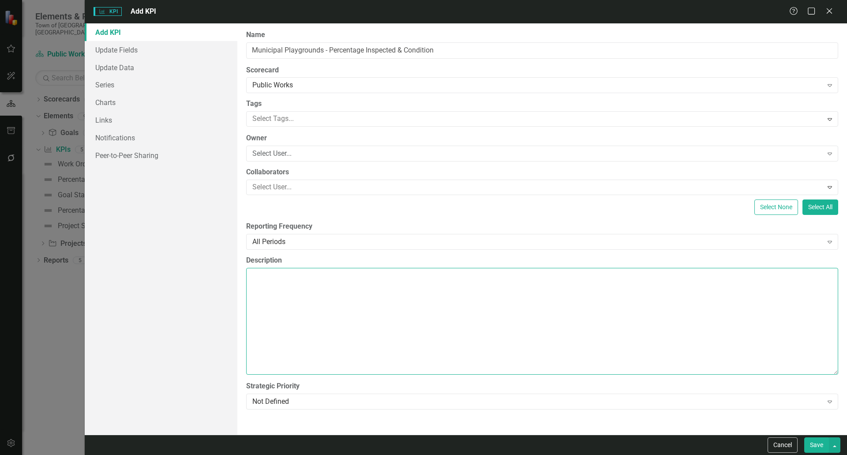
click at [446, 303] on textarea "Description" at bounding box center [542, 321] width 592 height 107
paste textarea "[GEOGRAPHIC_DATA] has 22 playgrounds in varying states of condition. Several Pu…"
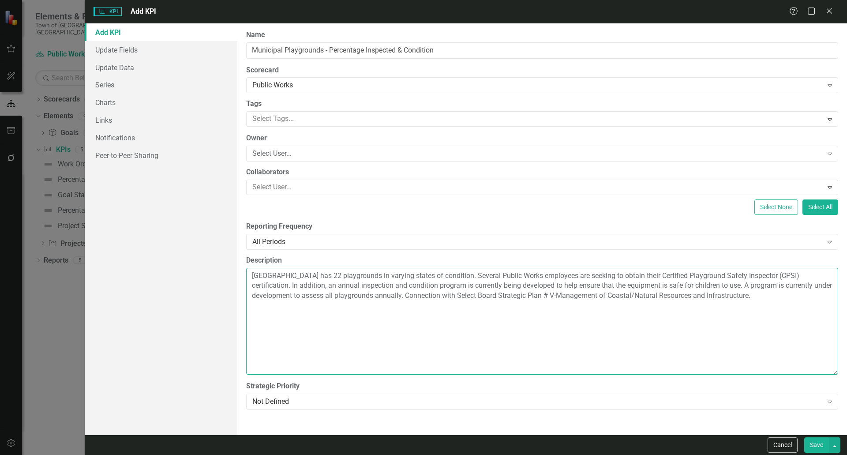
drag, startPoint x: 304, startPoint y: 275, endPoint x: 315, endPoint y: 284, distance: 14.5
click at [306, 276] on textarea "[GEOGRAPHIC_DATA] has 22 playgrounds in varying states of condition. Several Pu…" at bounding box center [542, 321] width 592 height 107
drag, startPoint x: 544, startPoint y: 276, endPoint x: 586, endPoint y: 276, distance: 42.4
click at [586, 276] on textarea "Falmouth has 24 playgrounds in varying states of condition. Several Public Work…" at bounding box center [542, 321] width 592 height 107
click at [578, 275] on textarea "Falmouth has 24 playgrounds in varying states of condition. Several Public Work…" at bounding box center [542, 321] width 592 height 107
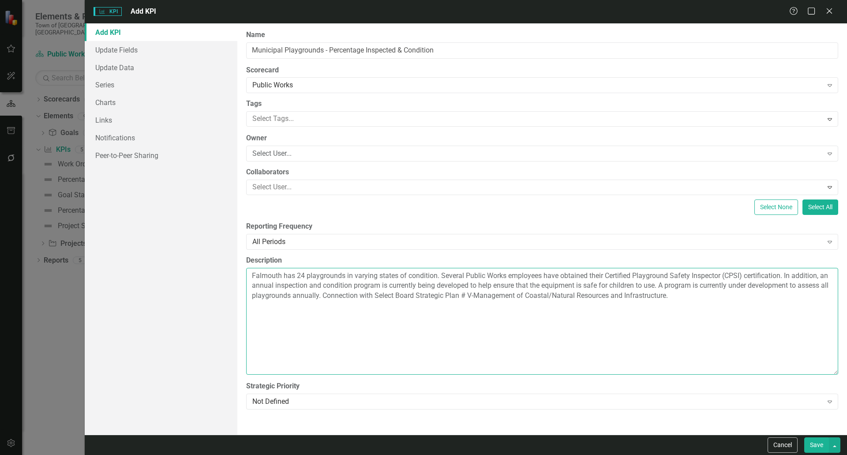
drag, startPoint x: 327, startPoint y: 293, endPoint x: 388, endPoint y: 345, distance: 80.7
click at [327, 293] on textarea "Falmouth has 24 playgrounds in varying states of condition. Several Public Work…" at bounding box center [542, 321] width 592 height 107
type textarea "Falmouth has 24 playgrounds in varying states of condition. Several Public Work…"
click at [815, 447] on button "Save" at bounding box center [816, 444] width 25 height 15
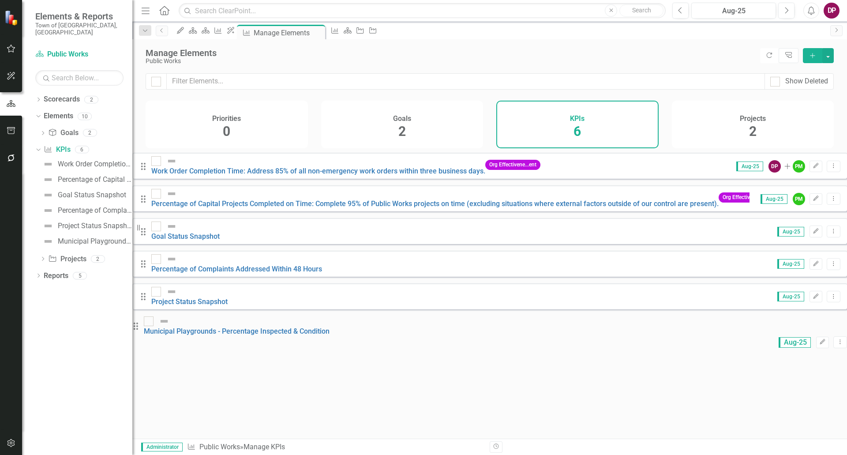
click at [811, 58] on icon "Add" at bounding box center [813, 56] width 8 height 6
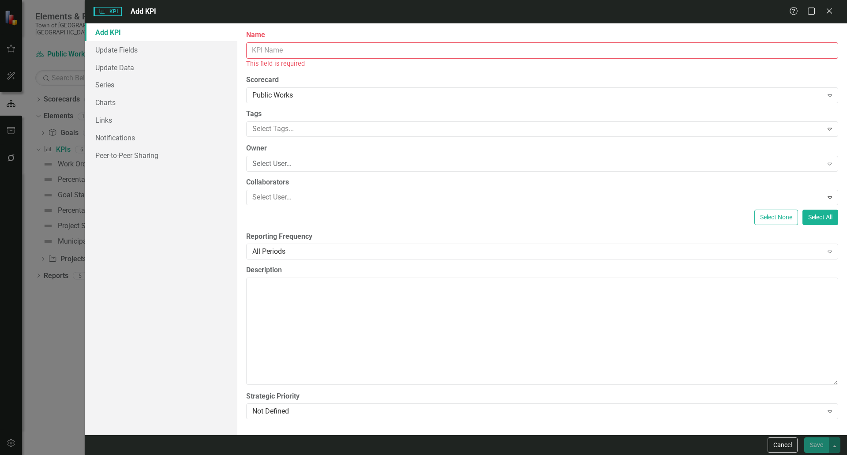
click at [350, 51] on input "Name" at bounding box center [542, 50] width 592 height 16
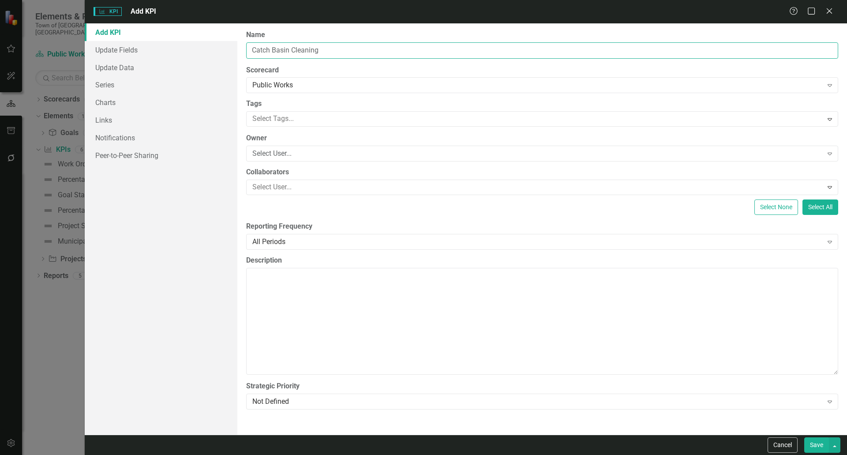
type input "Catch Basin Cleaning"
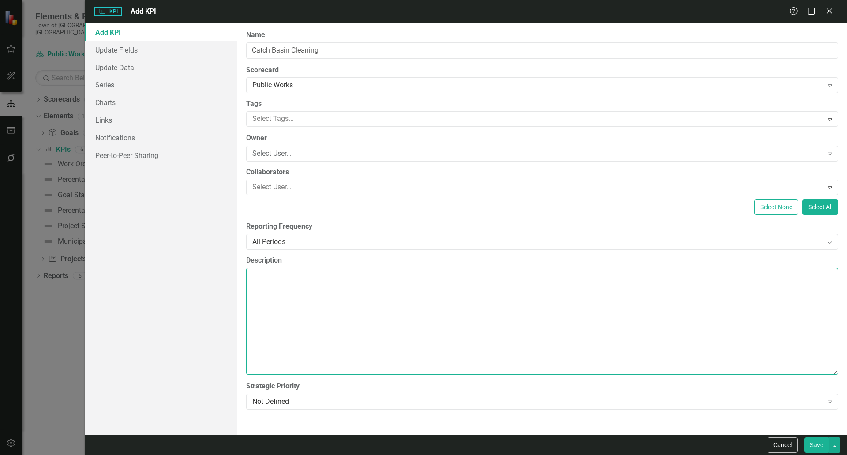
click at [376, 311] on textarea "Description" at bounding box center [542, 321] width 592 height 107
click at [812, 445] on button "Save" at bounding box center [816, 444] width 25 height 15
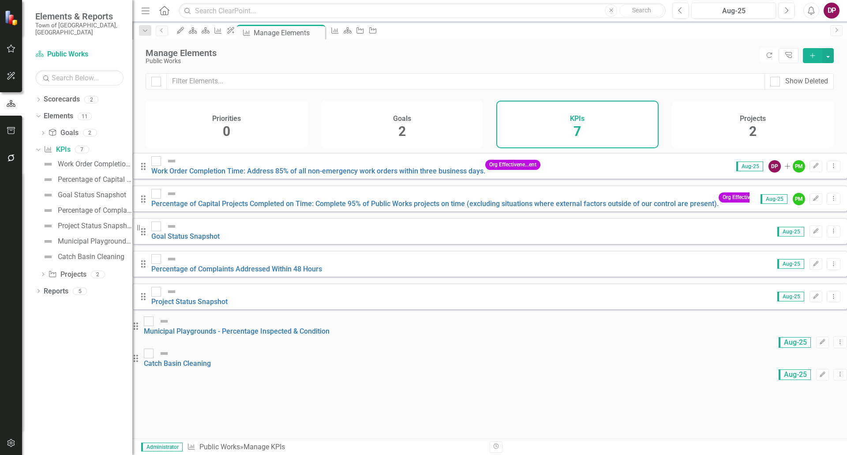
click at [815, 50] on button "Add" at bounding box center [812, 55] width 19 height 15
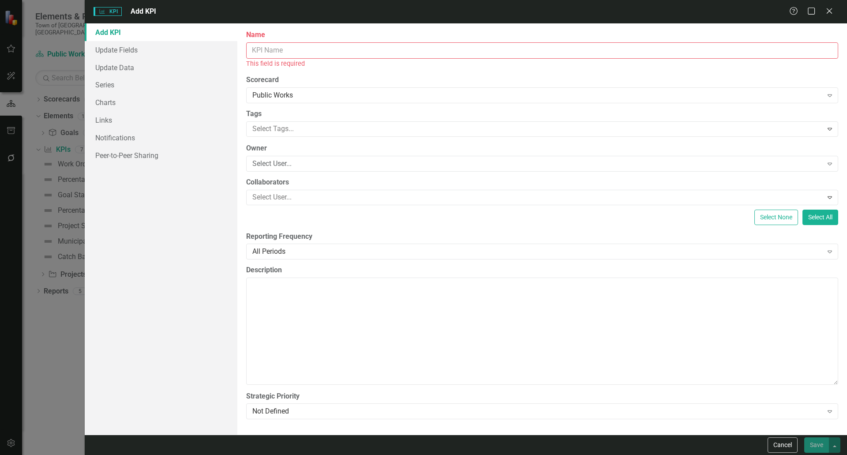
click at [370, 46] on input "Name" at bounding box center [542, 50] width 592 height 16
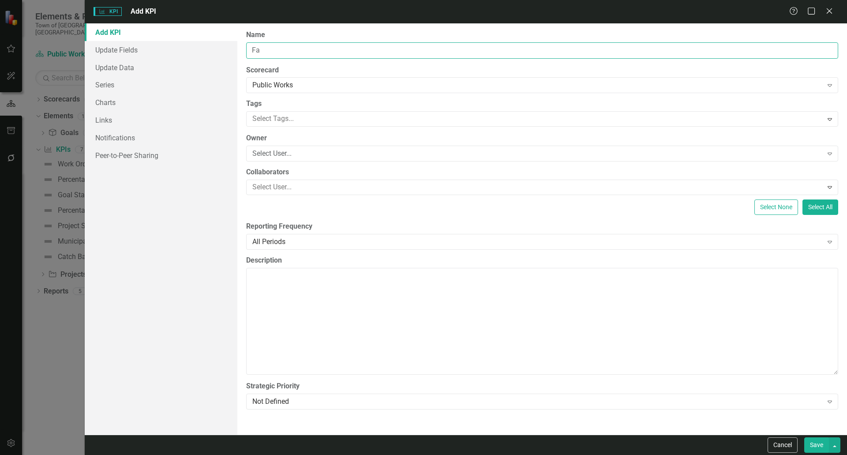
type input "F"
click at [313, 48] on input "Town Acreage Mainenance" at bounding box center [542, 50] width 592 height 16
type input "Town Acreage Maintenance"
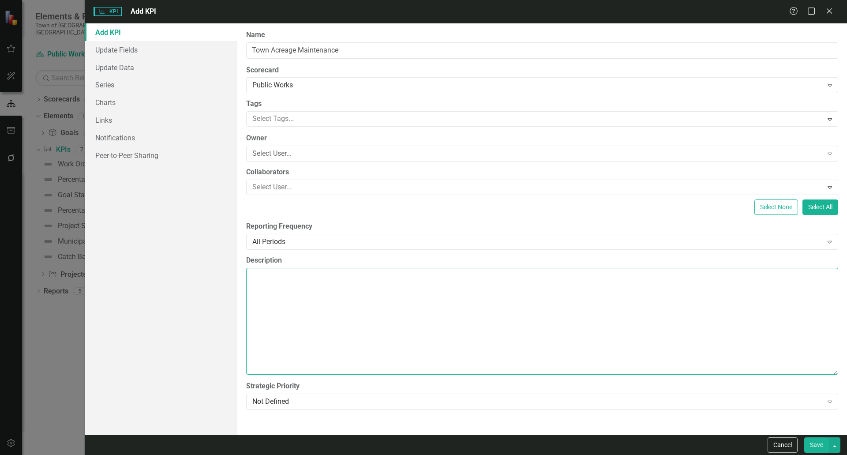
click at [350, 280] on textarea "Description" at bounding box center [542, 321] width 592 height 107
click at [474, 329] on textarea "Description" at bounding box center [542, 321] width 592 height 107
type textarea ">250 Acres to maintain in the town per week to include school grounds, public p…"
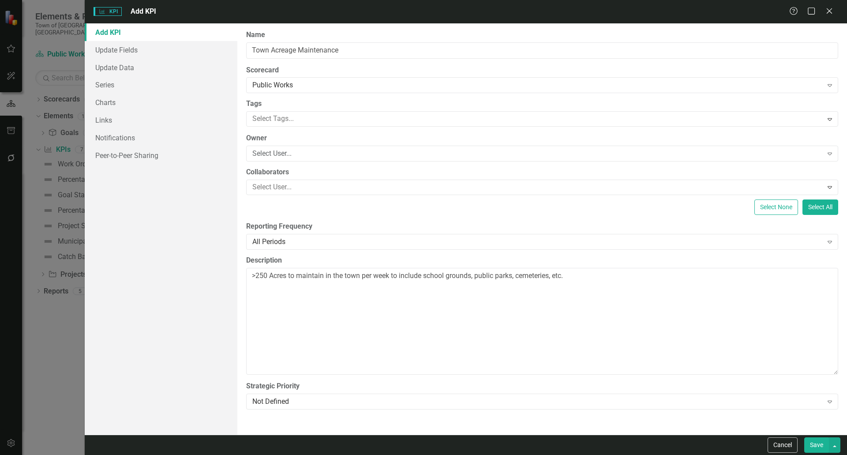
click at [821, 441] on button "Save" at bounding box center [816, 444] width 25 height 15
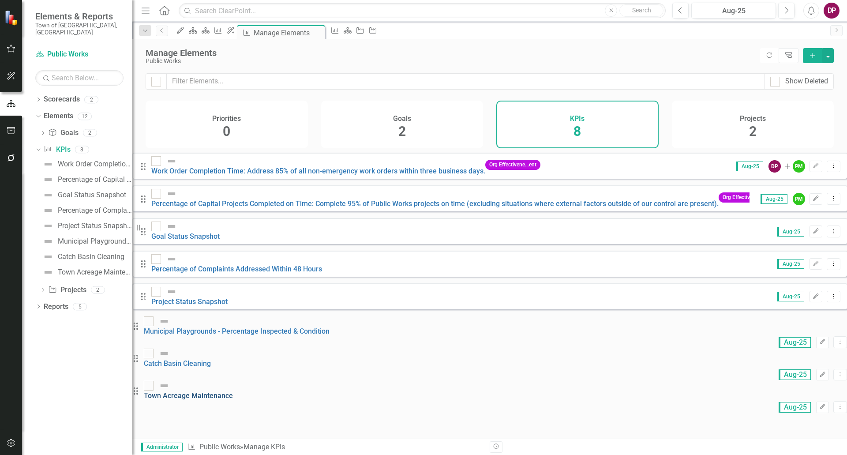
click at [233, 391] on link "Town Acreage Maintenance" at bounding box center [188, 395] width 89 height 8
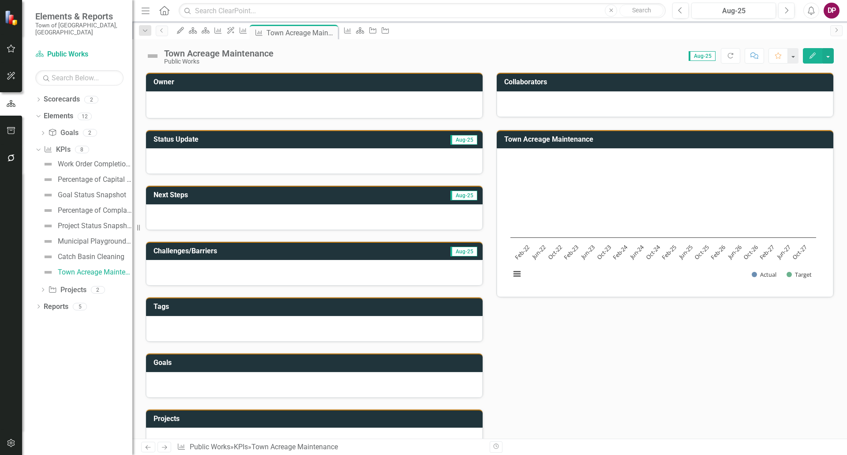
click at [810, 53] on icon "Edit" at bounding box center [813, 56] width 8 height 6
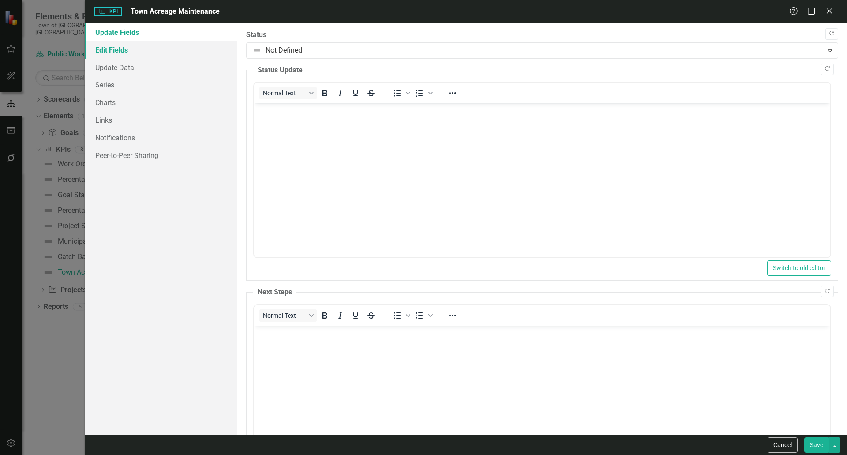
click at [147, 49] on link "Edit Fields" at bounding box center [161, 50] width 153 height 18
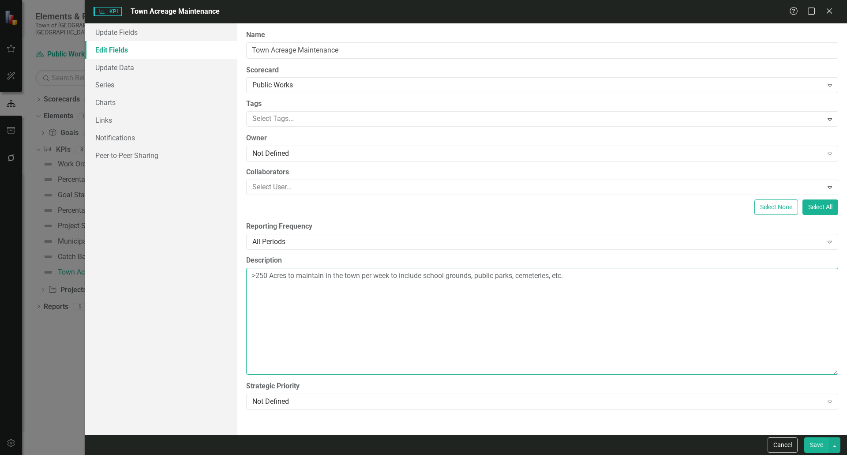
drag, startPoint x: 649, startPoint y: 282, endPoint x: 107, endPoint y: 263, distance: 542.2
click at [107, 263] on div "Update Fields Edit Fields Update Data Series Charts Links Notifications Peer-to…" at bounding box center [466, 228] width 762 height 411
paste textarea "Administration of maintenance operations includes the weekly grass mowing and r…"
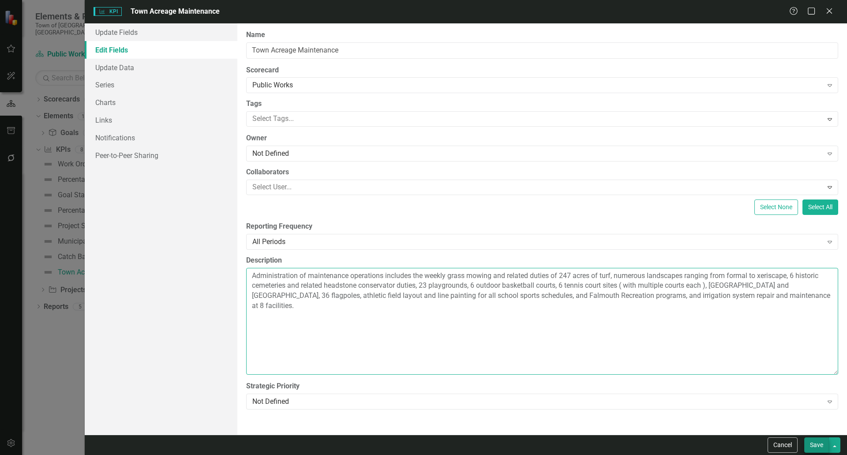
type textarea "Administration of maintenance operations includes the weekly grass mowing and r…"
click at [811, 442] on button "Save" at bounding box center [816, 444] width 25 height 15
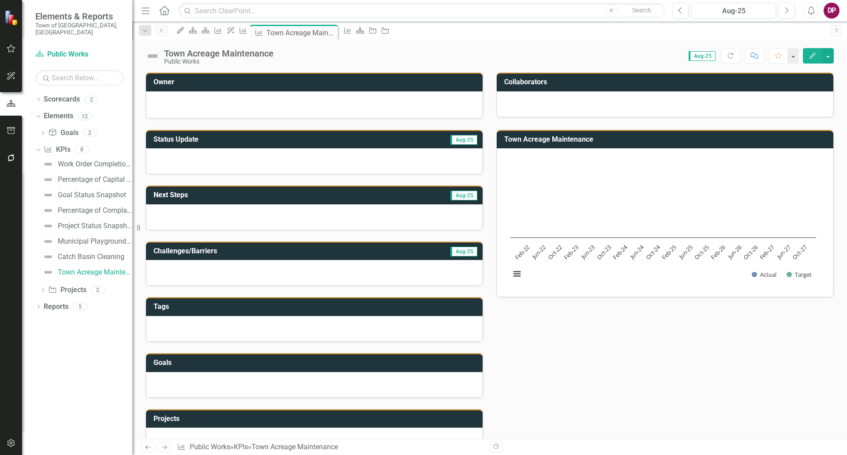
click at [113, 362] on div "Dropdown Scorecards 2 Dropdown Town of Falmouth Public Works Dropdown Elements …" at bounding box center [77, 273] width 110 height 363
click at [39, 305] on icon "Dropdown" at bounding box center [38, 307] width 6 height 5
click at [39, 303] on icon "Dropdown" at bounding box center [37, 306] width 5 height 6
click at [79, 191] on div "Goal Status Snapshot" at bounding box center [92, 195] width 68 height 8
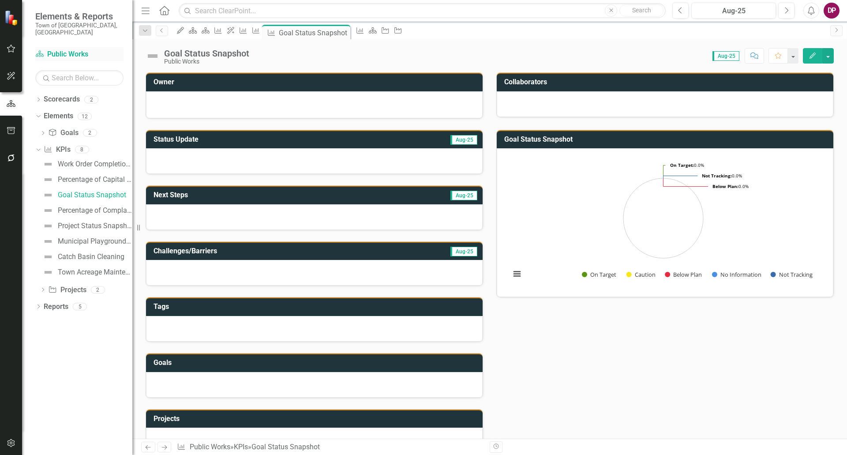
click at [54, 49] on link "Scorecard Public Works" at bounding box center [79, 54] width 88 height 10
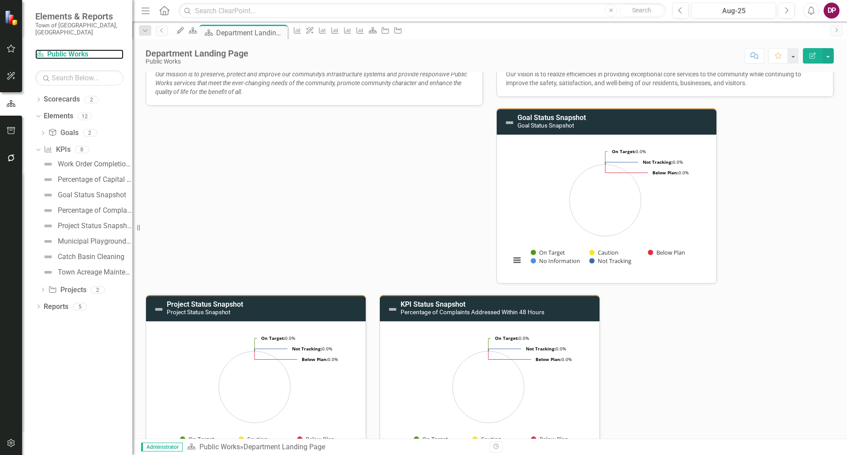
scroll to position [88, 0]
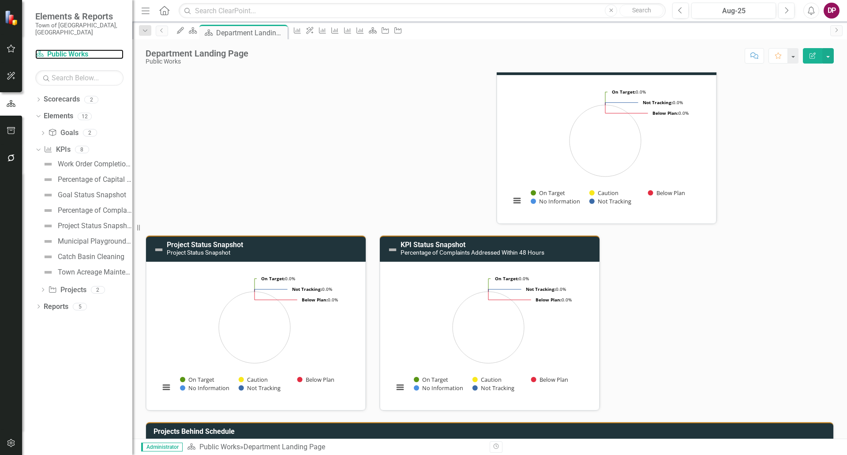
click at [289, 337] on icon "Interactive chart" at bounding box center [254, 327] width 71 height 71
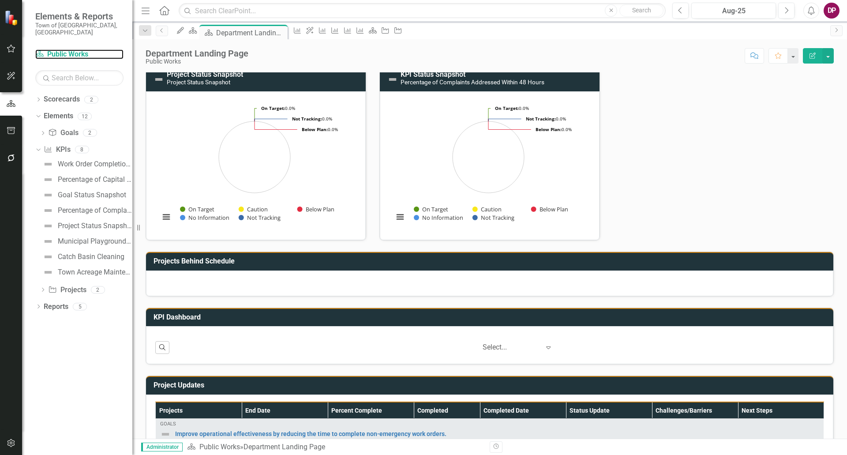
scroll to position [250, 0]
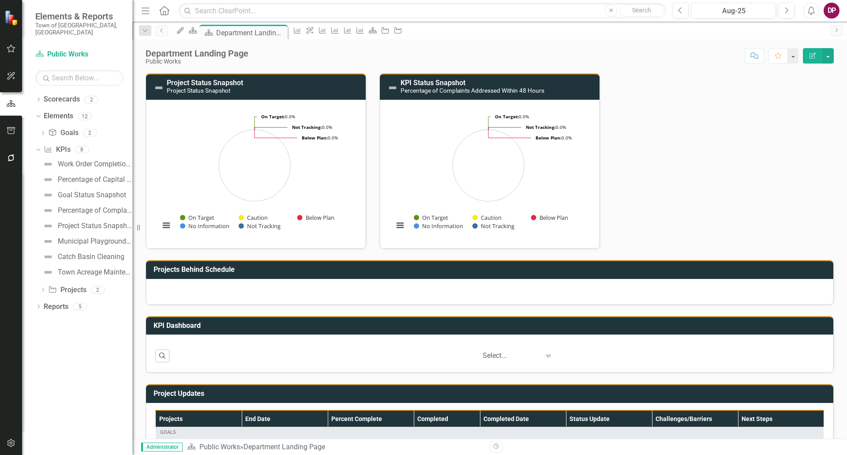
click at [161, 85] on img at bounding box center [159, 88] width 11 height 11
click at [211, 79] on link "Project Status Snapshot" at bounding box center [205, 83] width 76 height 8
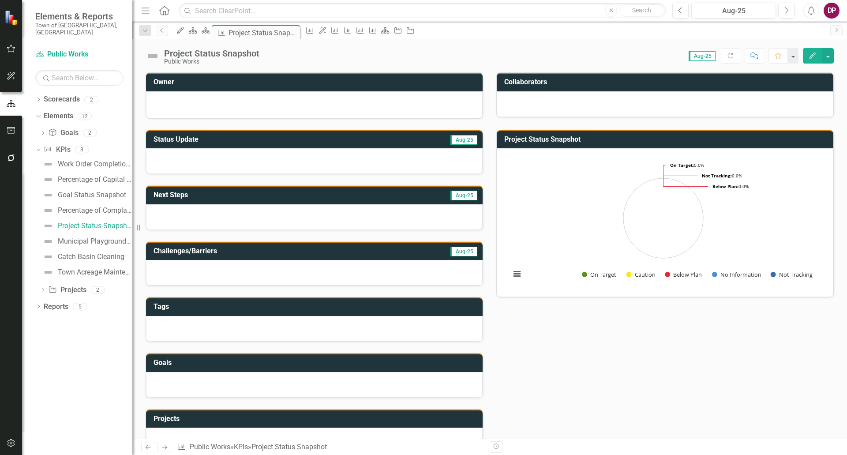
click at [815, 53] on icon "button" at bounding box center [813, 56] width 6 height 6
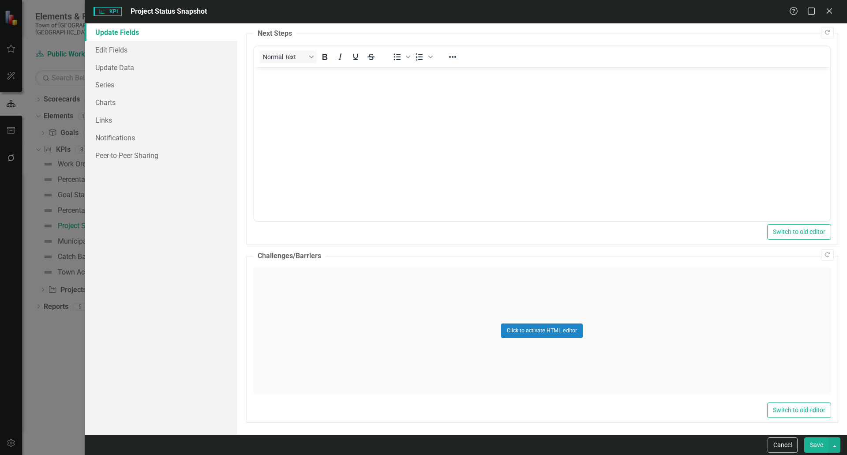
scroll to position [260, 0]
click at [125, 50] on link "Edit Fields" at bounding box center [161, 50] width 153 height 18
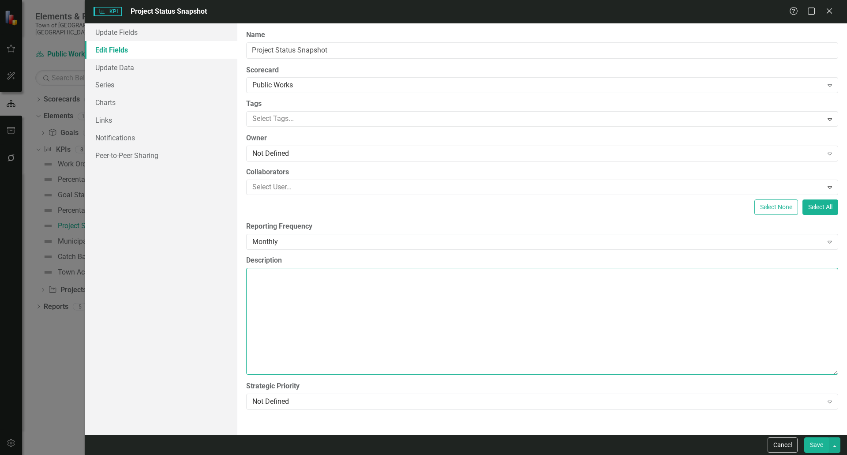
click at [377, 343] on textarea "Description" at bounding box center [542, 321] width 592 height 107
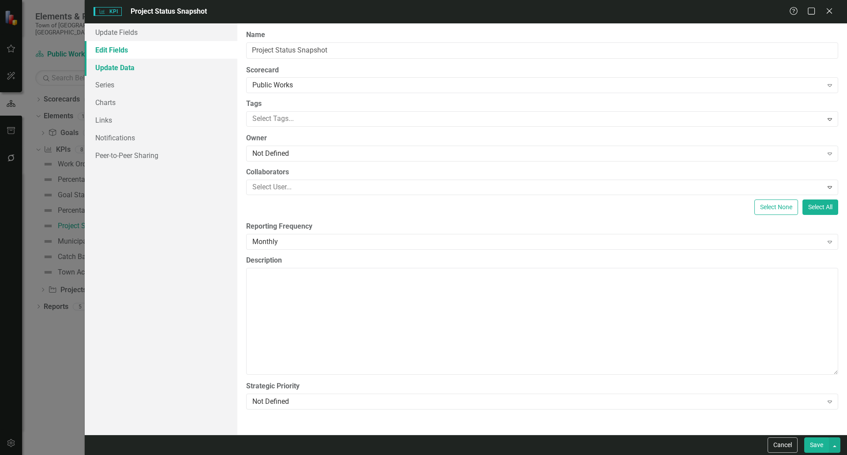
click at [123, 62] on link "Update Data" at bounding box center [161, 68] width 153 height 18
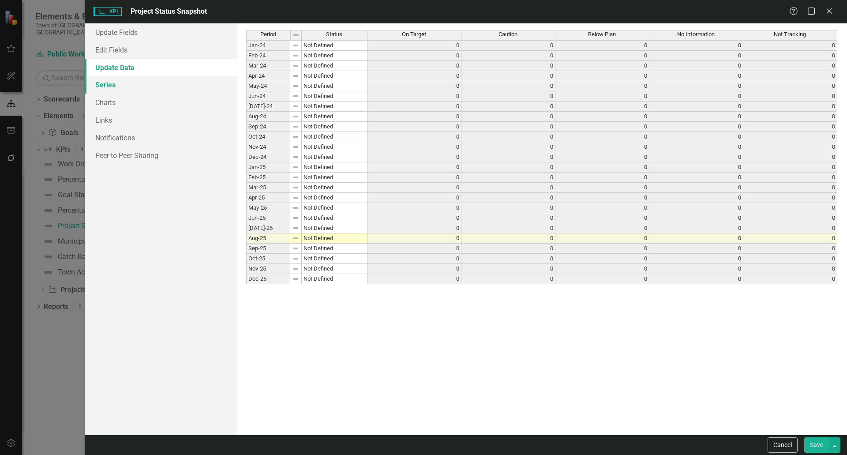
click at [112, 86] on link "Series" at bounding box center [161, 85] width 153 height 18
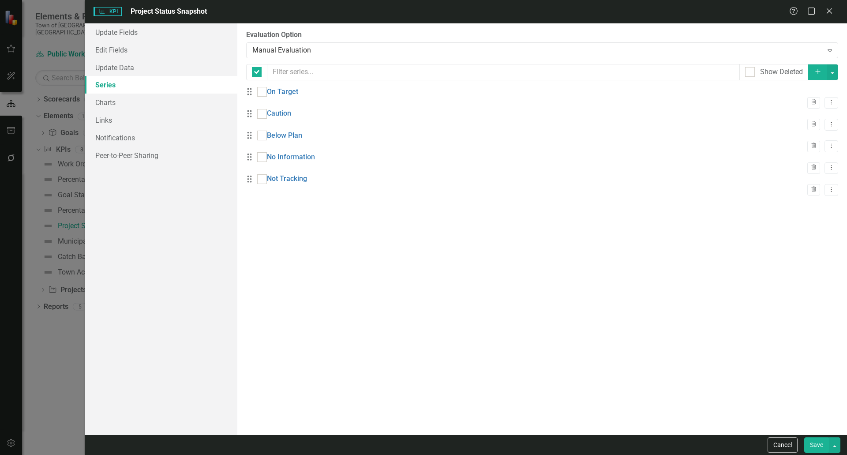
checkbox input "false"
click at [267, 97] on div at bounding box center [262, 92] width 10 height 10
click at [263, 93] on input "checkbox" at bounding box center [260, 90] width 6 height 6
checkbox input "true"
click at [263, 115] on input "checkbox" at bounding box center [260, 112] width 6 height 6
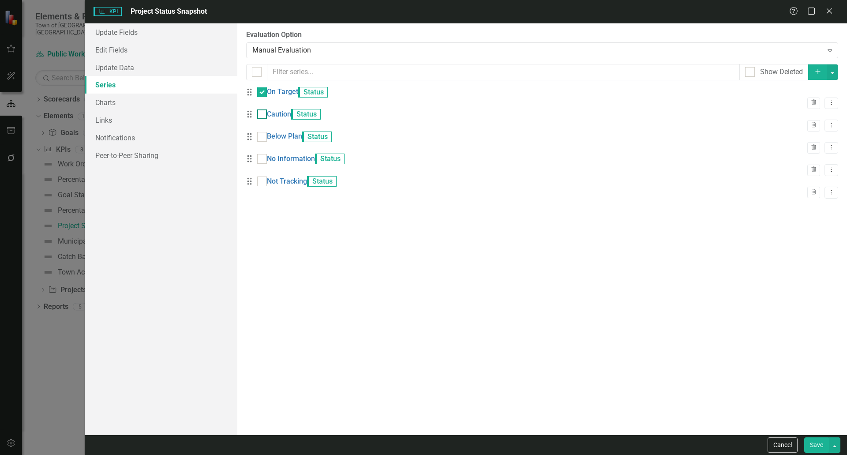
checkbox input "true"
drag, startPoint x: 270, startPoint y: 157, endPoint x: 268, endPoint y: 173, distance: 15.6
click at [271, 165] on div "Drag On Target Status Trash Dropdown Menu Drag Caution Status Trash Dropdown Me…" at bounding box center [542, 143] width 592 height 112
click at [267, 142] on div at bounding box center [262, 137] width 10 height 10
click at [263, 138] on input "checkbox" at bounding box center [260, 135] width 6 height 6
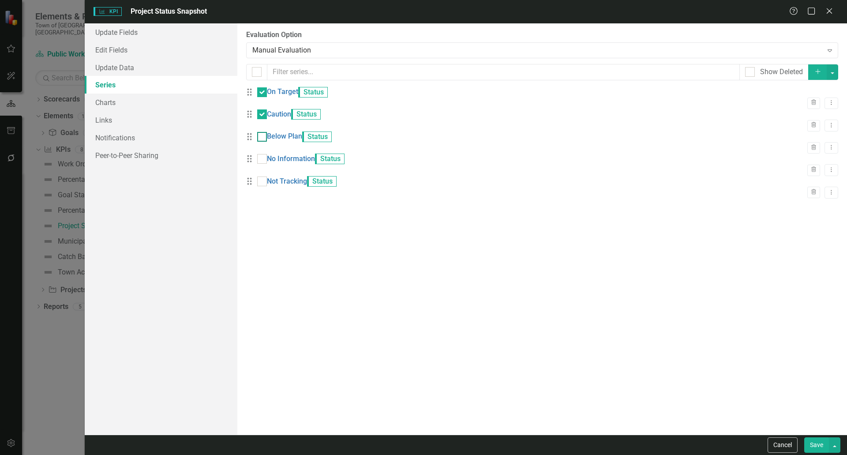
checkbox input "true"
click at [268, 174] on div "Drag No Information Status Trash Dropdown Menu" at bounding box center [542, 165] width 592 height 23
click at [267, 164] on div at bounding box center [262, 159] width 10 height 10
click at [263, 160] on input "checkbox" at bounding box center [260, 157] width 6 height 6
checkbox input "true"
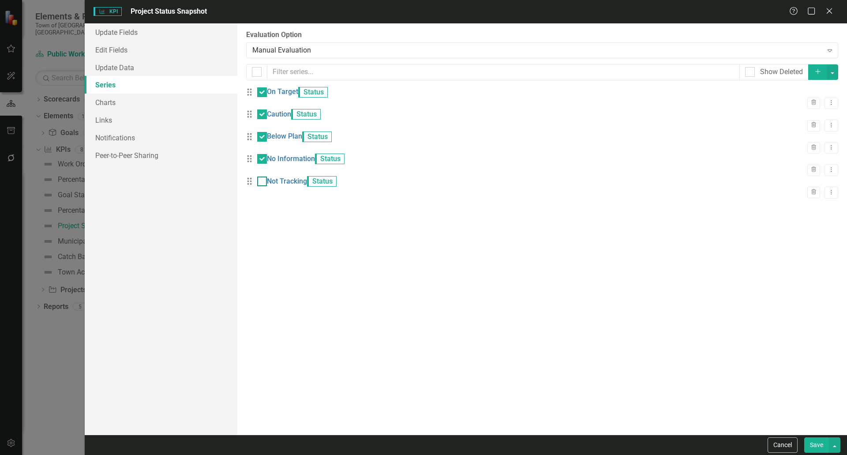
click at [267, 186] on div at bounding box center [262, 182] width 10 height 10
click at [263, 182] on input "checkbox" at bounding box center [260, 180] width 6 height 6
checkbox input "true"
click at [814, 445] on button "Save" at bounding box center [816, 444] width 25 height 15
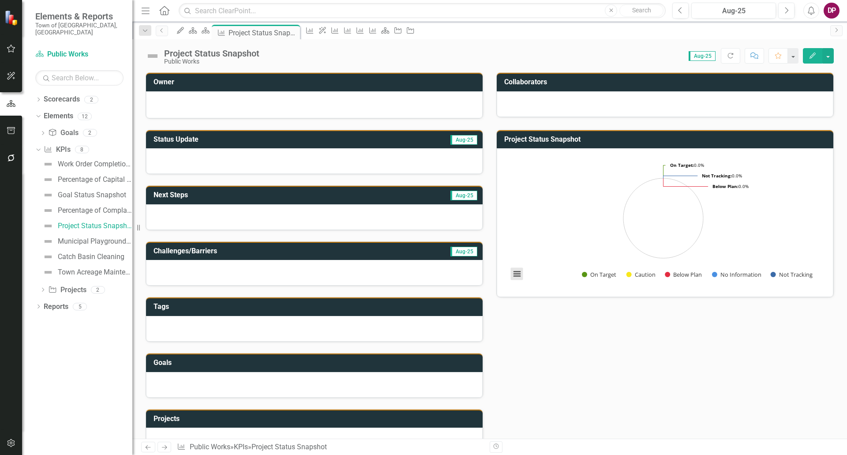
click at [511, 271] on button "View chart menu, Chart" at bounding box center [517, 274] width 12 height 12
click at [510, 271] on div "Download PNG image Download JPEG image Download PDF document Download SVG vecto…" at bounding box center [553, 237] width 111 height 86
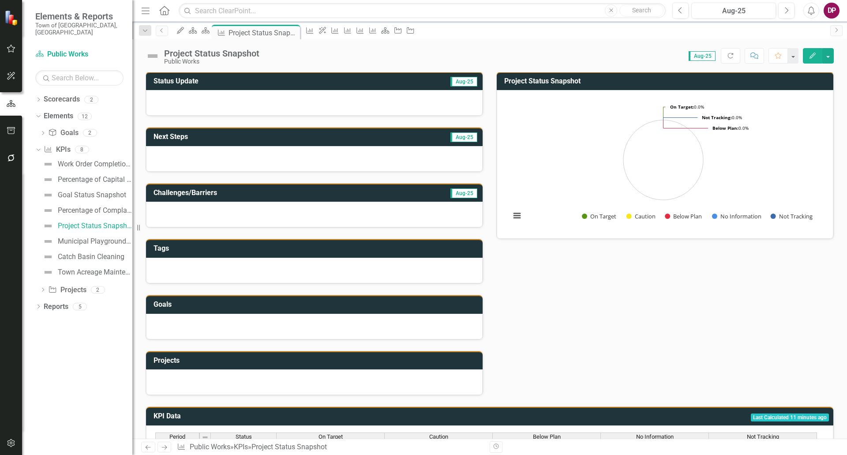
scroll to position [177, 0]
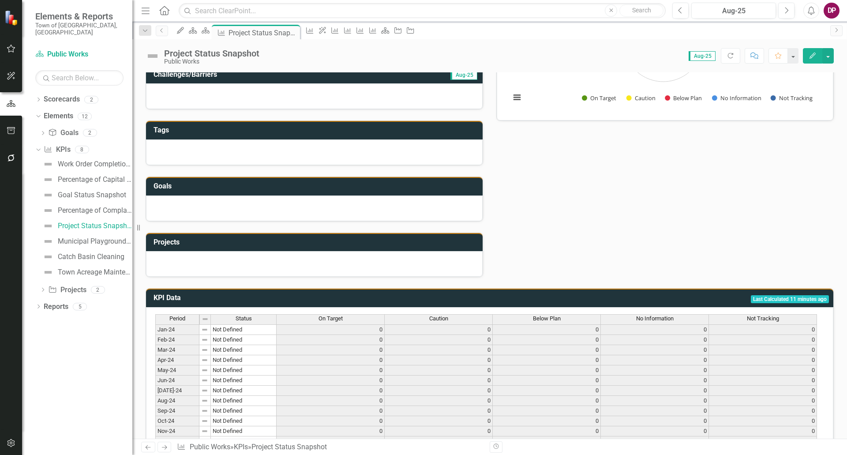
click at [349, 273] on div at bounding box center [314, 264] width 337 height 26
click at [808, 58] on button "Edit" at bounding box center [812, 55] width 19 height 15
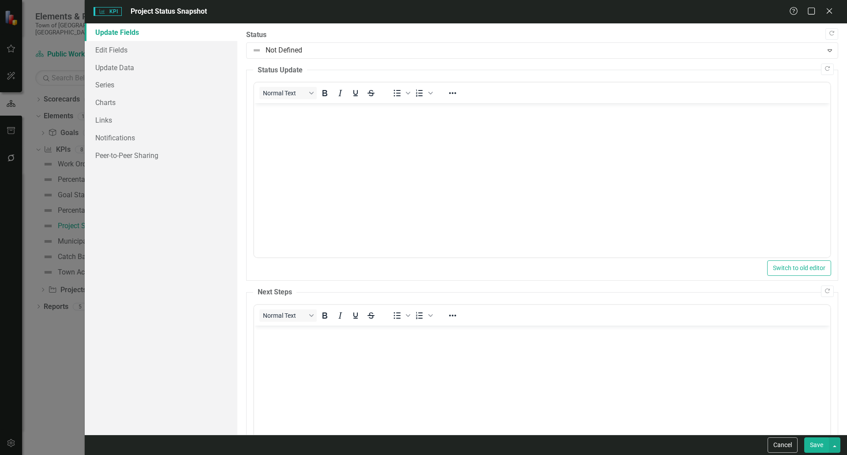
scroll to position [0, 0]
click at [122, 134] on link "Notifications" at bounding box center [161, 138] width 153 height 18
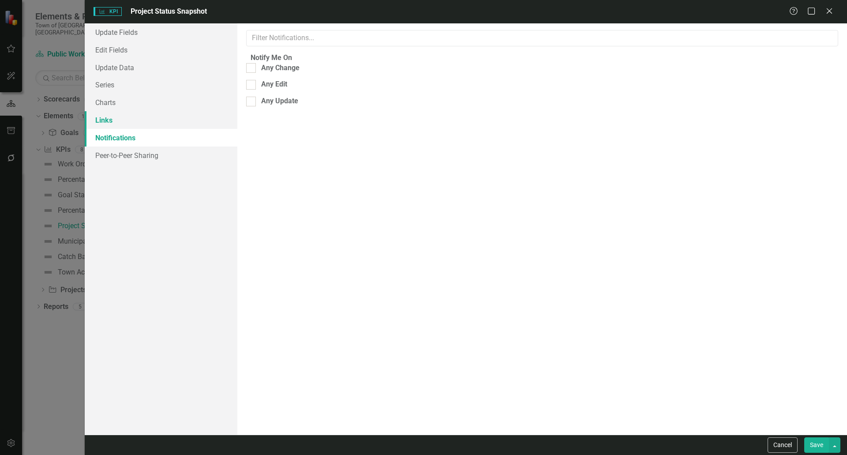
click at [114, 117] on link "Links" at bounding box center [161, 120] width 153 height 18
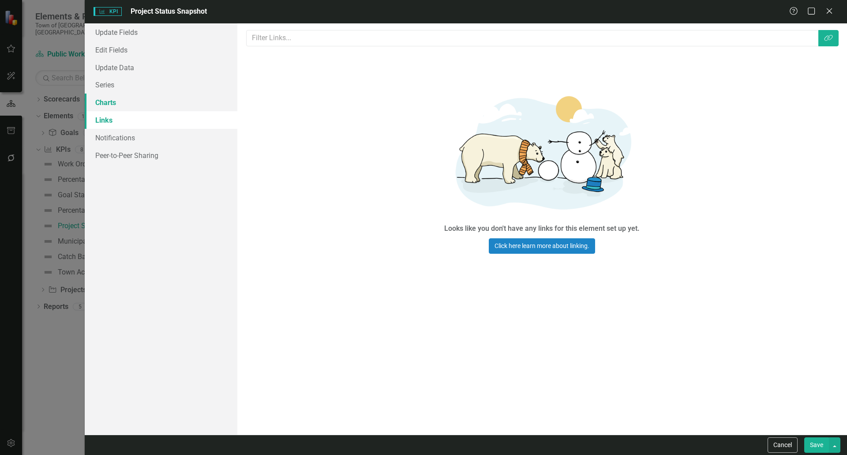
click at [115, 104] on link "Charts" at bounding box center [161, 103] width 153 height 18
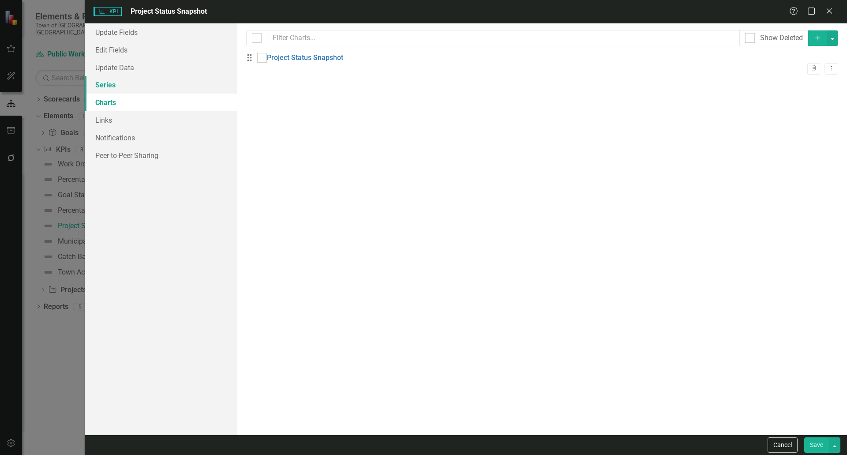
click at [115, 85] on link "Series" at bounding box center [161, 85] width 153 height 18
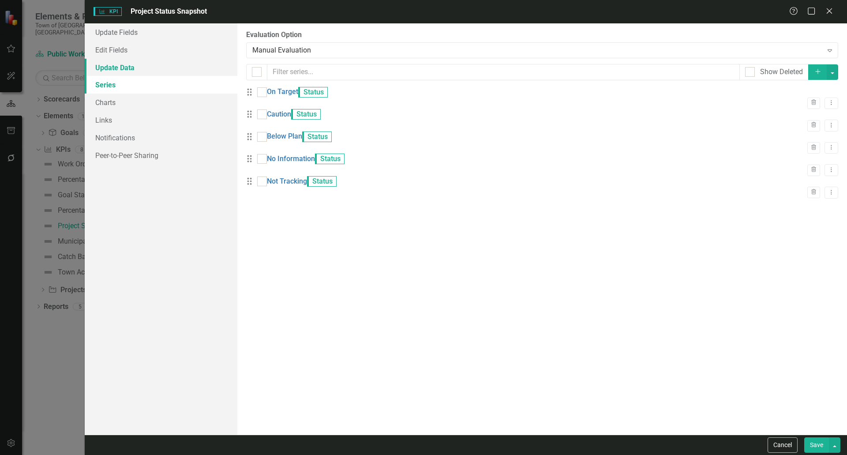
click at [119, 69] on link "Update Data" at bounding box center [161, 68] width 153 height 18
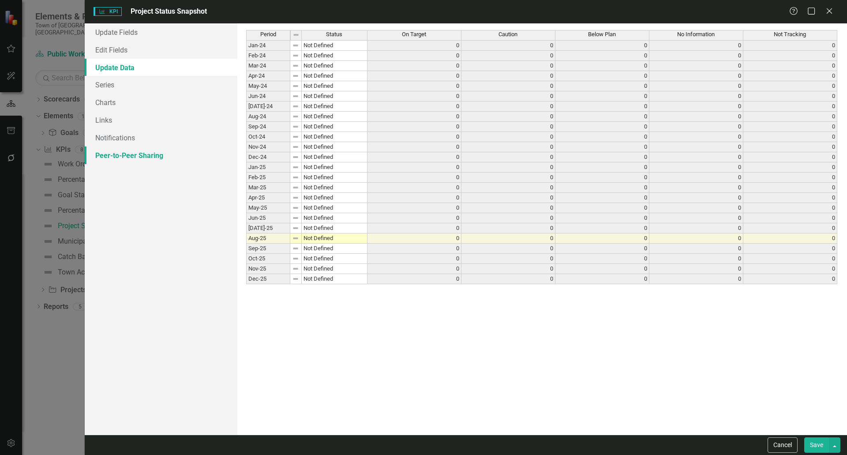
click at [122, 155] on link "Peer-to-Peer Sharing" at bounding box center [161, 155] width 153 height 18
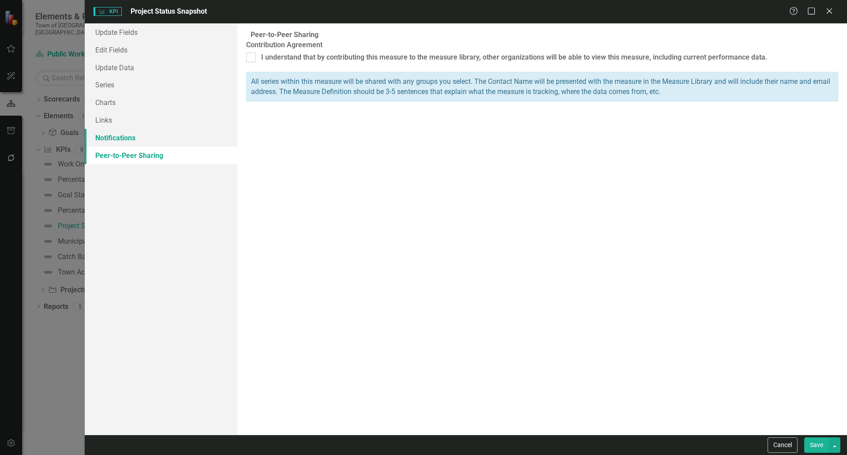
click at [118, 132] on link "Notifications" at bounding box center [161, 138] width 153 height 18
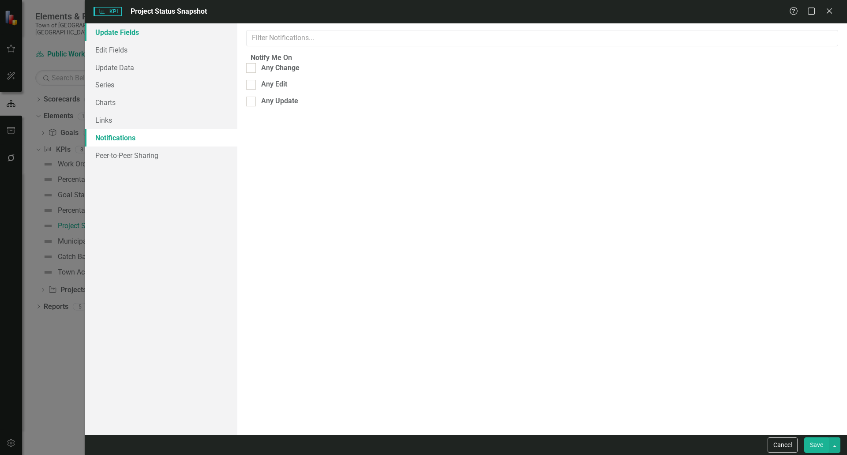
click at [124, 32] on link "Update Fields" at bounding box center [161, 32] width 153 height 18
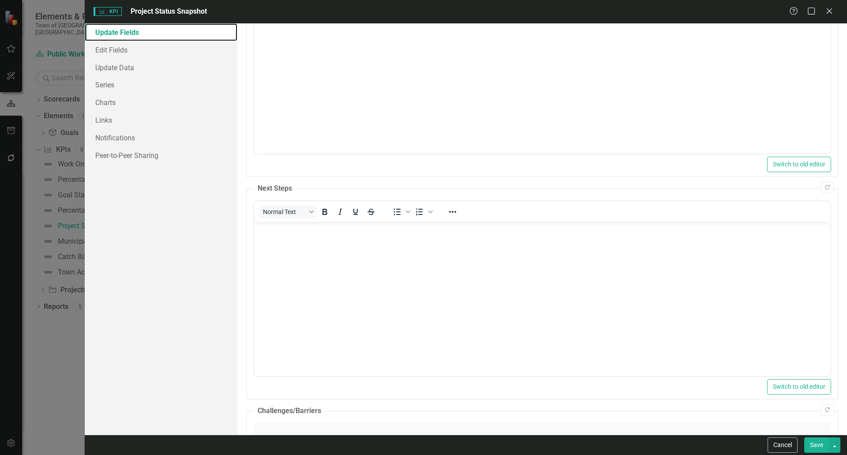
scroll to position [260, 0]
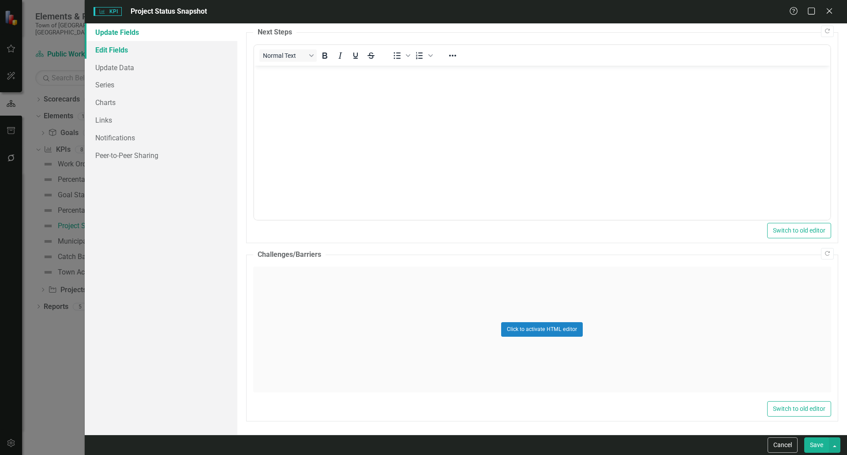
click at [107, 51] on link "Edit Fields" at bounding box center [161, 50] width 153 height 18
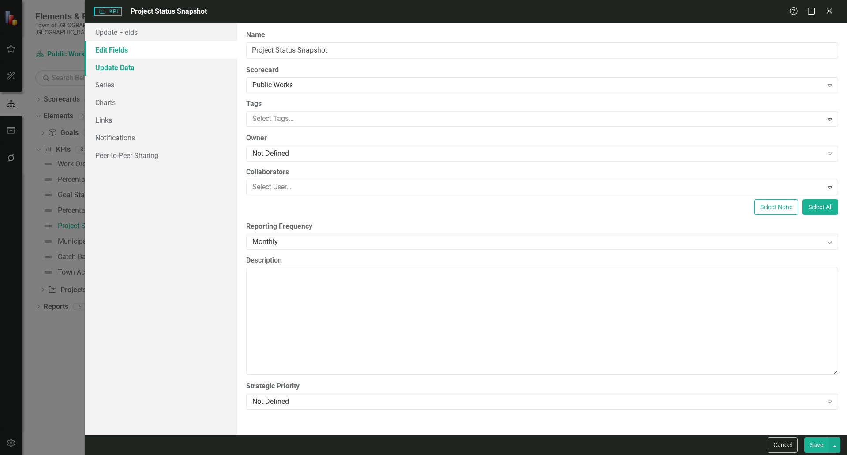
click at [103, 63] on link "Update Data" at bounding box center [161, 68] width 153 height 18
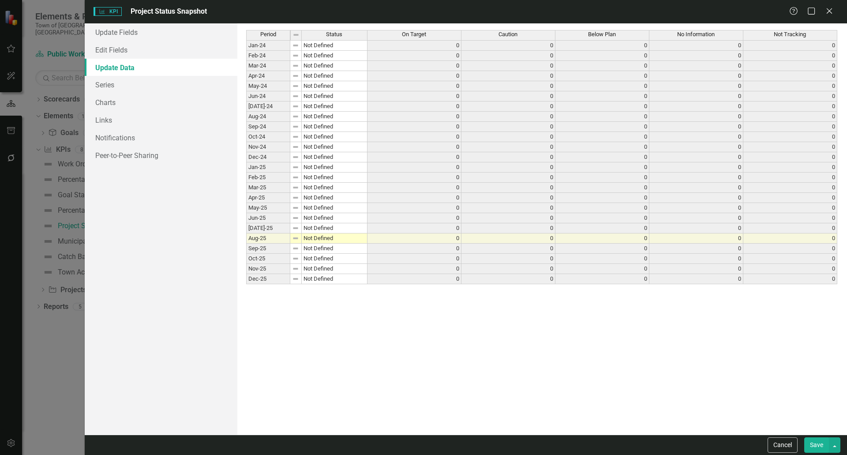
click at [326, 235] on td "Not Defined" at bounding box center [335, 238] width 66 height 10
click at [327, 248] on div "Period Status On Target Caution Below Plan No Information Not Tracking Jan-24 N…" at bounding box center [542, 229] width 592 height 398
click at [327, 248] on td "Not Defined" at bounding box center [335, 249] width 66 height 10
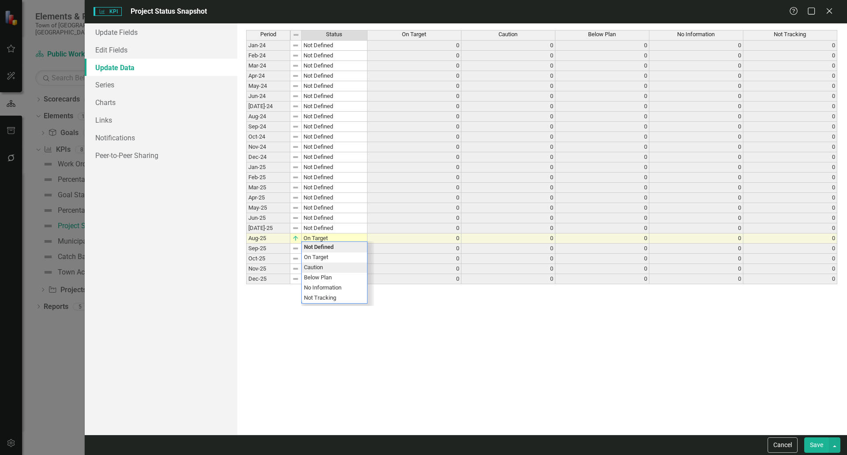
click at [317, 269] on div "Period Status On Target Caution Below Plan No Information Not Tracking Jan-24 N…" at bounding box center [542, 229] width 592 height 398
click at [815, 448] on button "Save" at bounding box center [816, 444] width 25 height 15
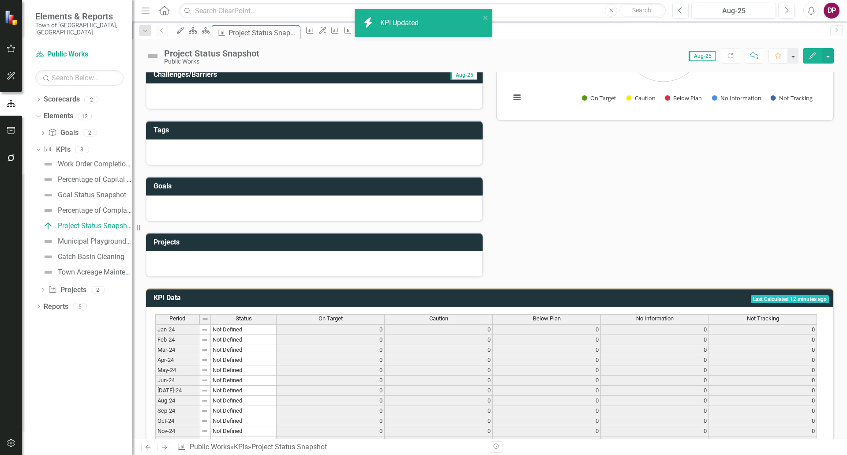
scroll to position [0, 0]
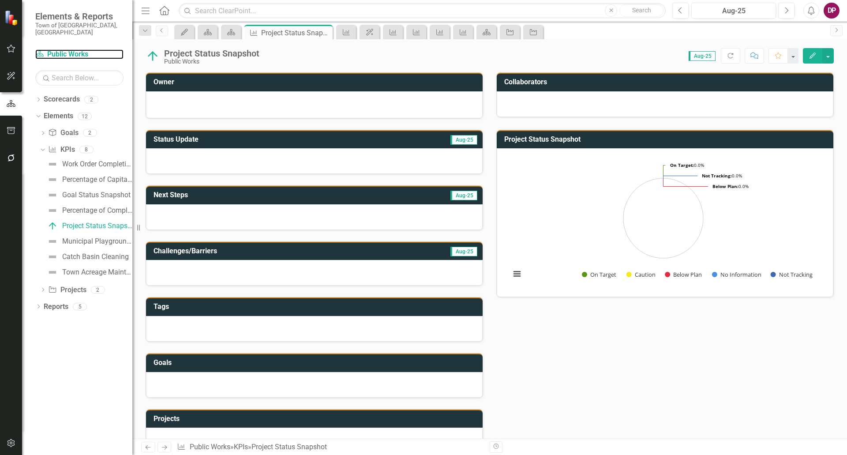
drag, startPoint x: 46, startPoint y: 45, endPoint x: 50, endPoint y: 59, distance: 14.2
click at [47, 49] on link "Scorecard Public Works" at bounding box center [79, 54] width 88 height 10
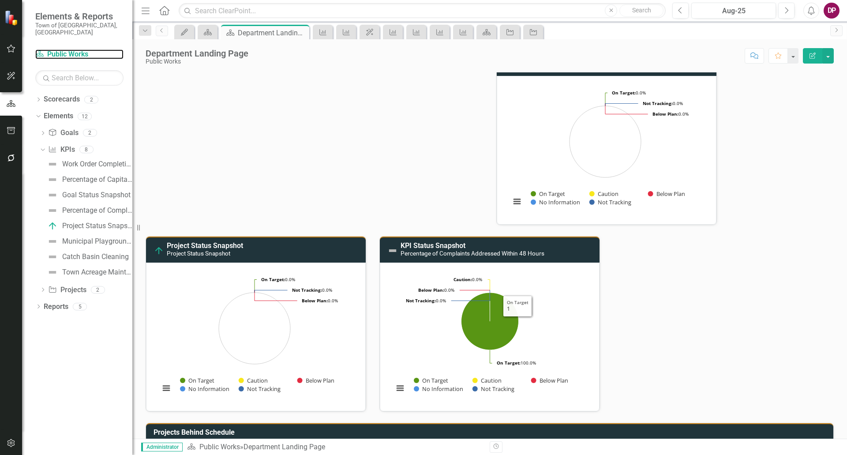
scroll to position [88, 0]
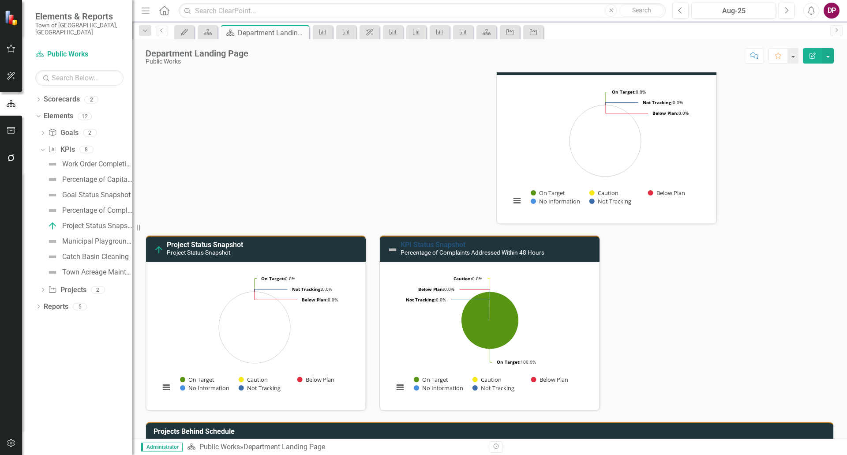
click at [402, 242] on link "KPI Status Snapshot" at bounding box center [433, 244] width 65 height 8
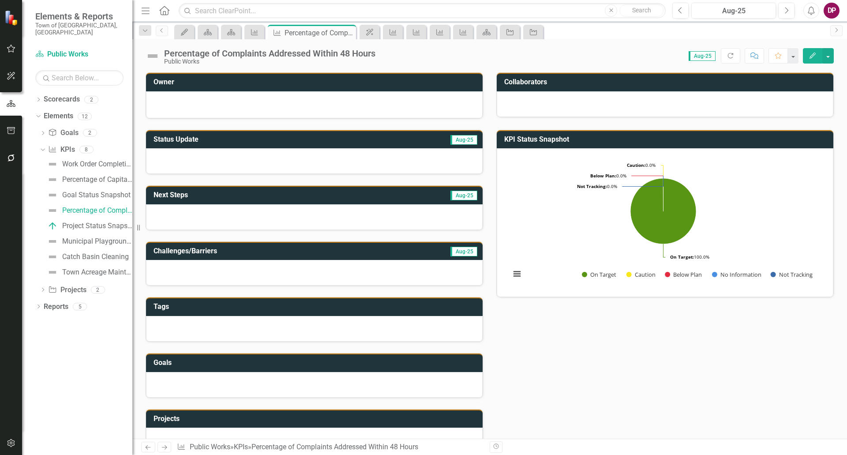
click at [807, 53] on button "Edit" at bounding box center [812, 55] width 19 height 15
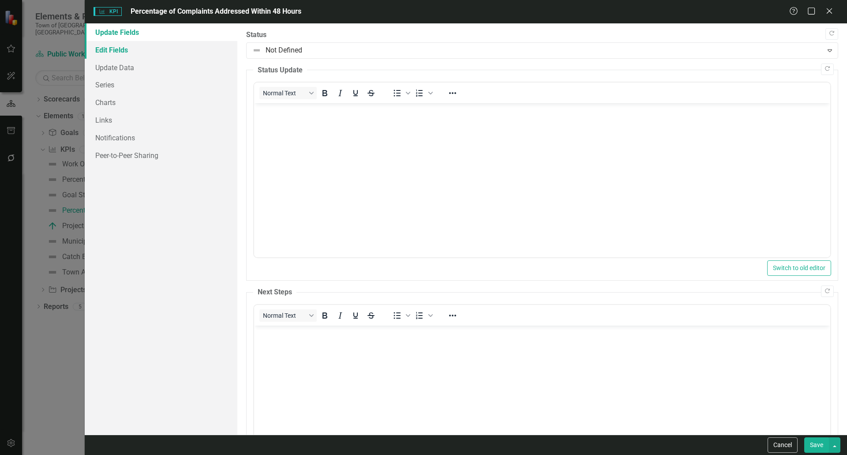
click at [107, 54] on link "Edit Fields" at bounding box center [161, 50] width 153 height 18
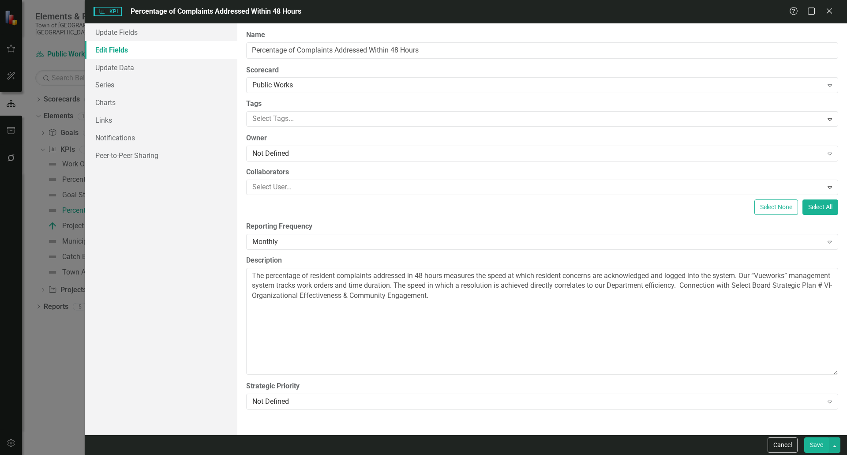
click at [33, 378] on div "KPI KPI Percentage of Complaints Addressed Within 48 Hours Help Maximize Close …" at bounding box center [423, 227] width 847 height 455
click at [826, 12] on icon "Close" at bounding box center [829, 11] width 11 height 8
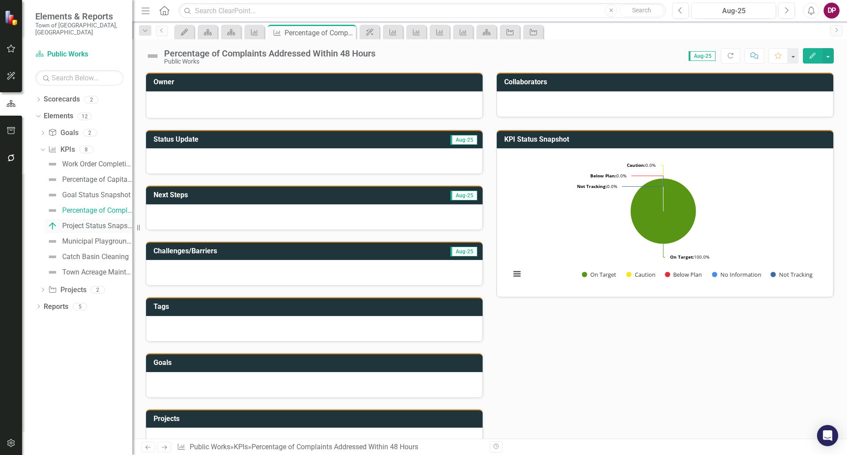
click at [88, 222] on div "Project Status Snapshot" at bounding box center [97, 226] width 70 height 8
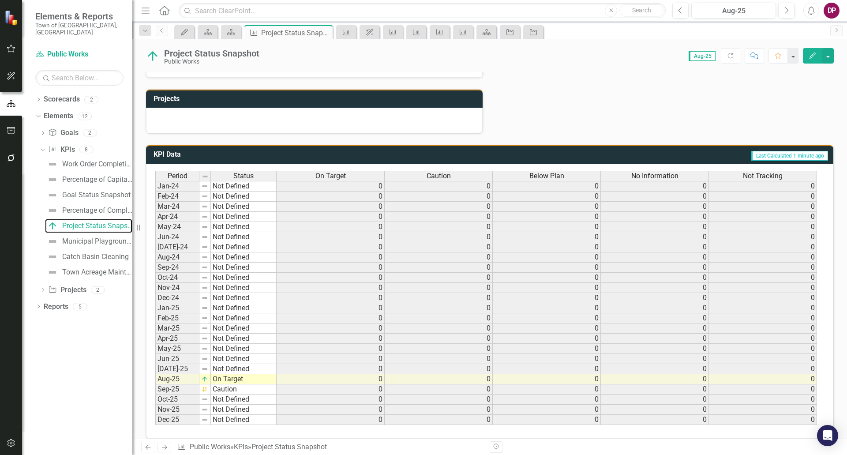
scroll to position [329, 0]
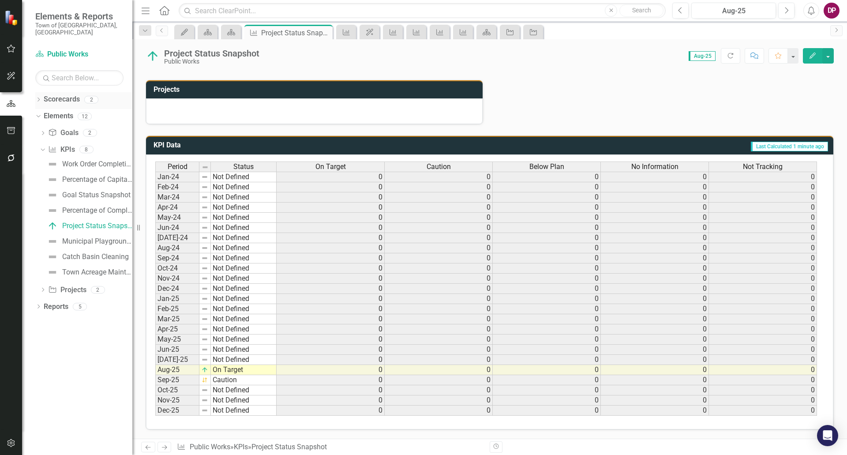
click at [68, 94] on link "Scorecards" at bounding box center [62, 99] width 36 height 10
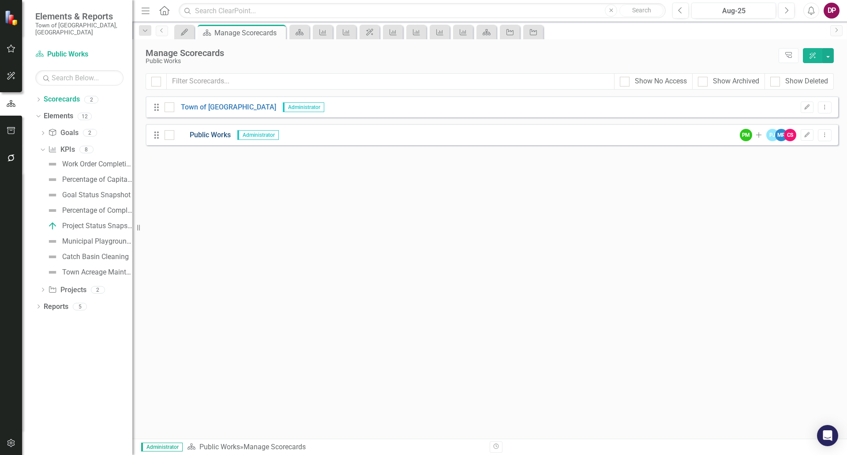
click at [209, 135] on link "Public Works" at bounding box center [202, 135] width 56 height 10
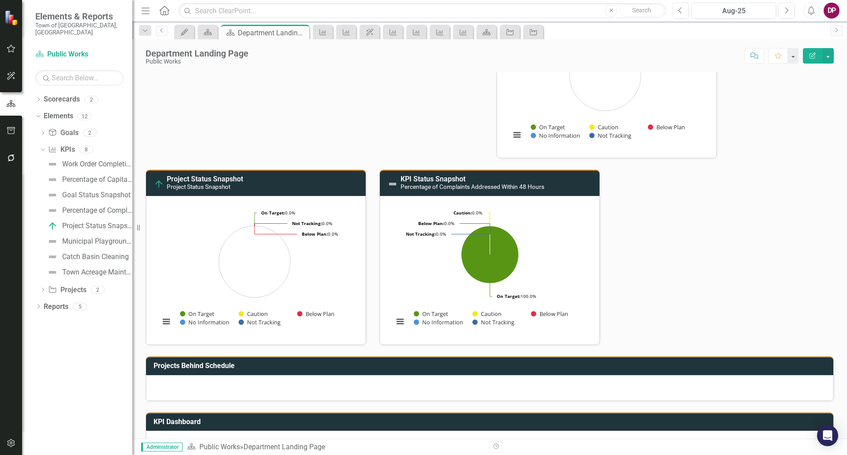
scroll to position [177, 0]
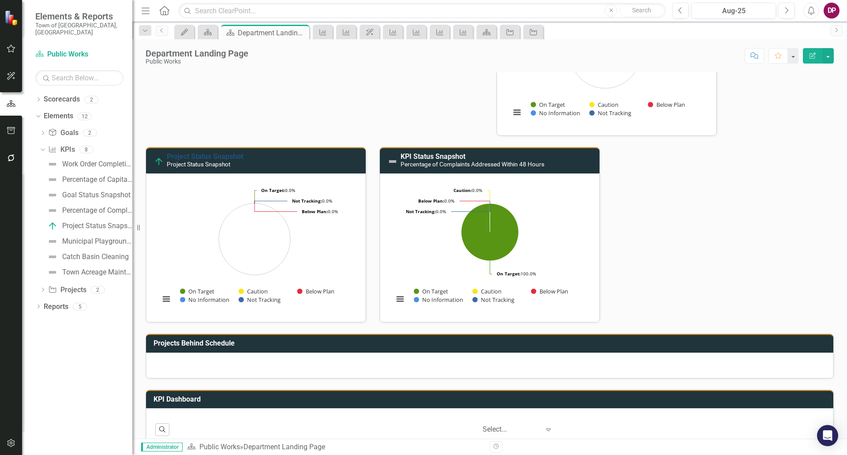
click at [201, 154] on link "Project Status Snapshot" at bounding box center [205, 156] width 76 height 8
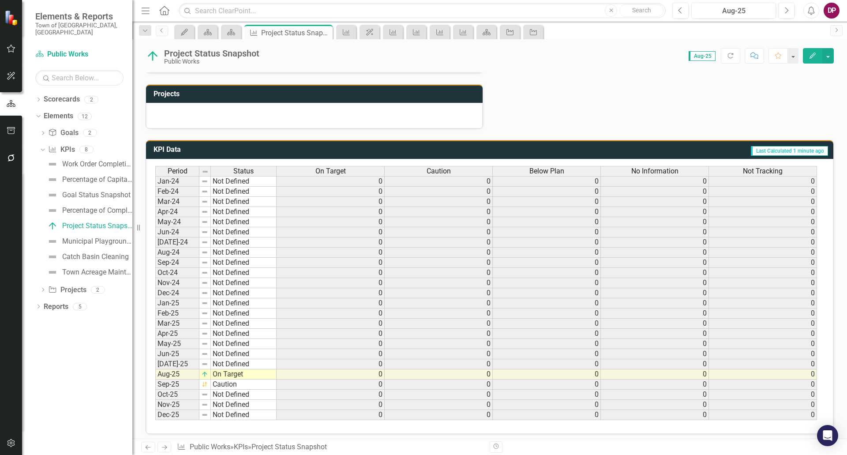
scroll to position [329, 0]
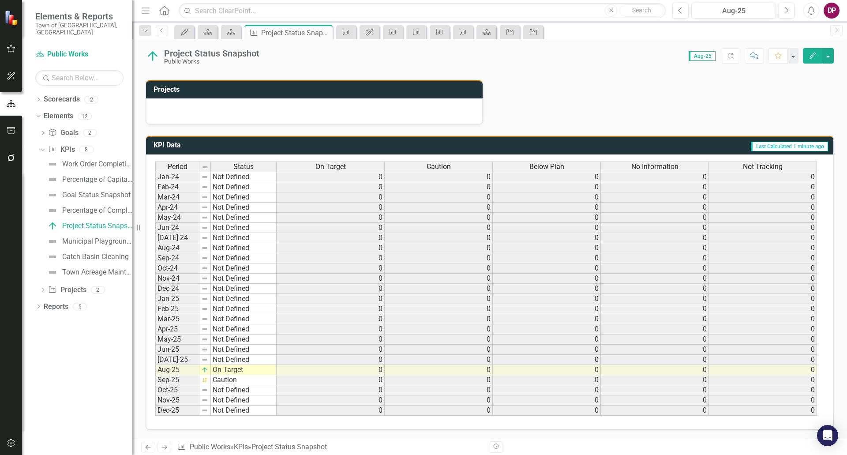
click at [596, 143] on td "Last Calculated 1 minute ago" at bounding box center [579, 146] width 500 height 15
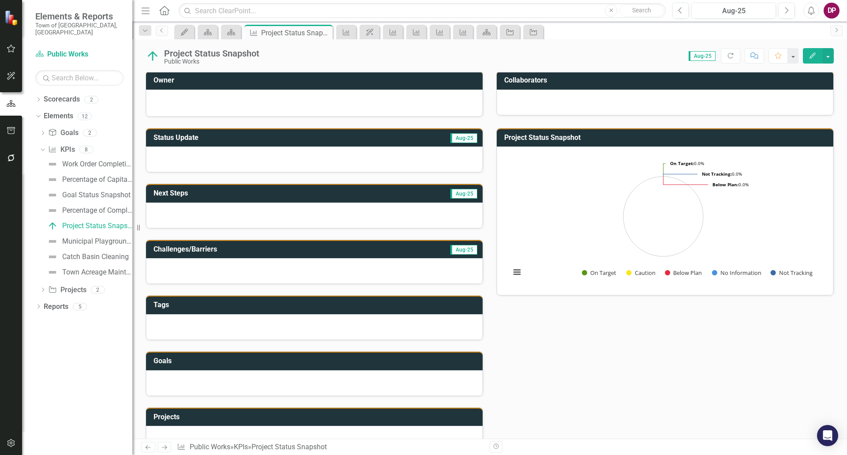
scroll to position [0, 0]
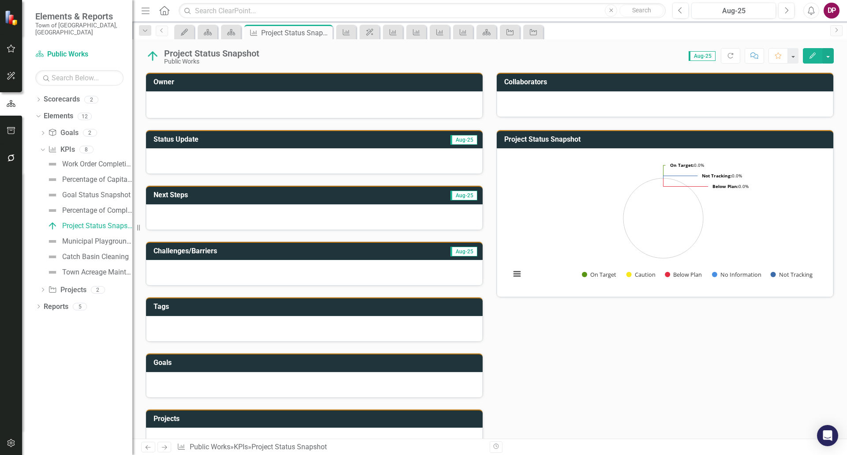
drag, startPoint x: 812, startPoint y: 57, endPoint x: 144, endPoint y: 119, distance: 671.3
click at [239, 131] on div "Project Status Snapshot Public Works Score: N/A Aug-25 Completed Refresh Commen…" at bounding box center [489, 238] width 715 height 399
click at [63, 94] on link "Scorecards" at bounding box center [62, 99] width 36 height 10
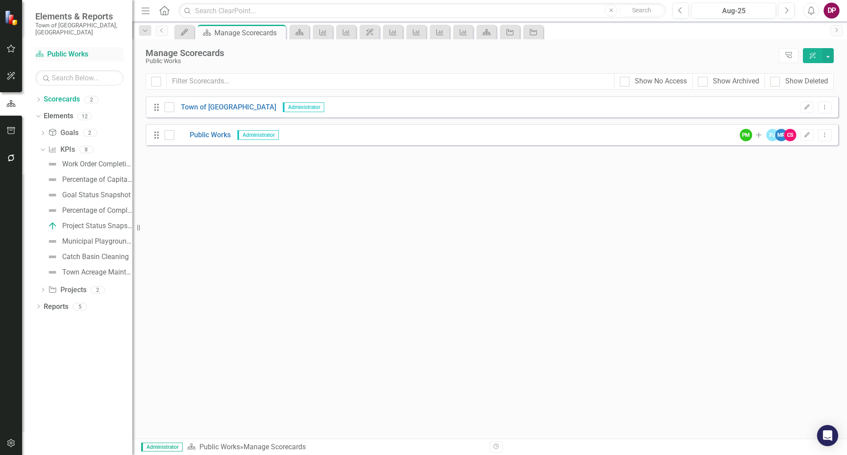
click at [75, 49] on link "Scorecard Public Works" at bounding box center [79, 54] width 88 height 10
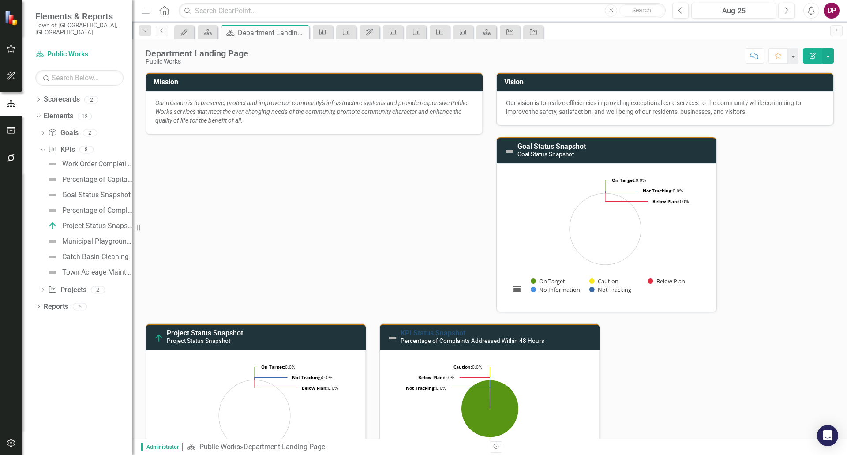
click at [446, 331] on link "KPI Status Snapshot" at bounding box center [433, 333] width 65 height 8
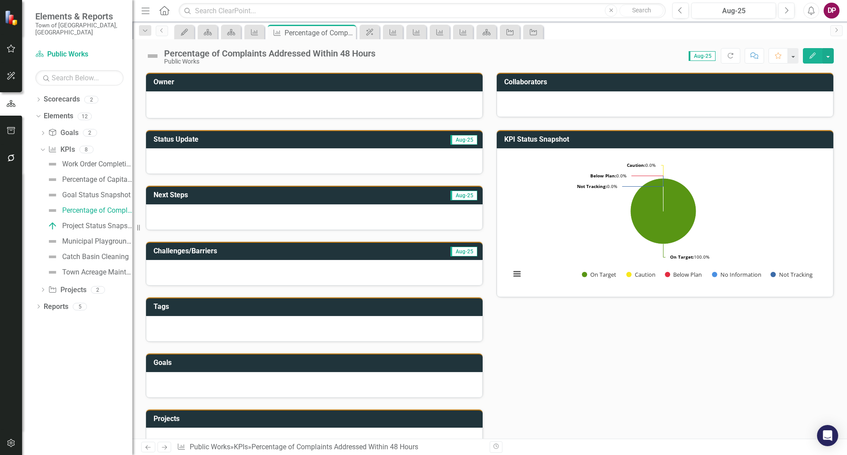
click at [297, 53] on div "Percentage of Complaints Addressed Within 48 Hours" at bounding box center [269, 54] width 211 height 10
click at [811, 56] on icon "button" at bounding box center [813, 56] width 6 height 6
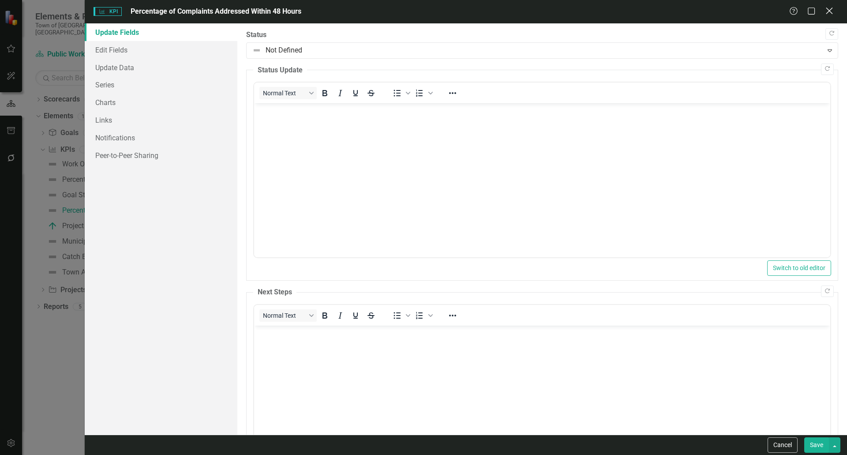
click at [830, 6] on div "Close" at bounding box center [829, 12] width 11 height 12
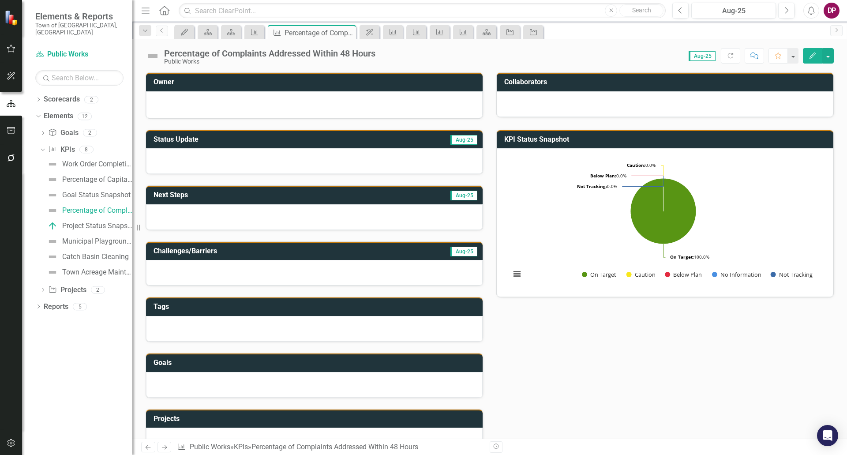
click at [5, 105] on button "button" at bounding box center [11, 104] width 22 height 15
click at [539, 32] on link "Project" at bounding box center [533, 31] width 15 height 11
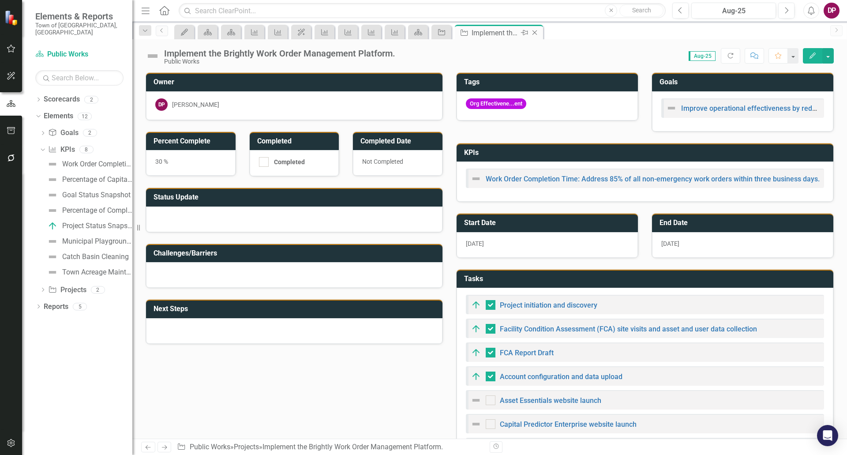
checkbox input "false"
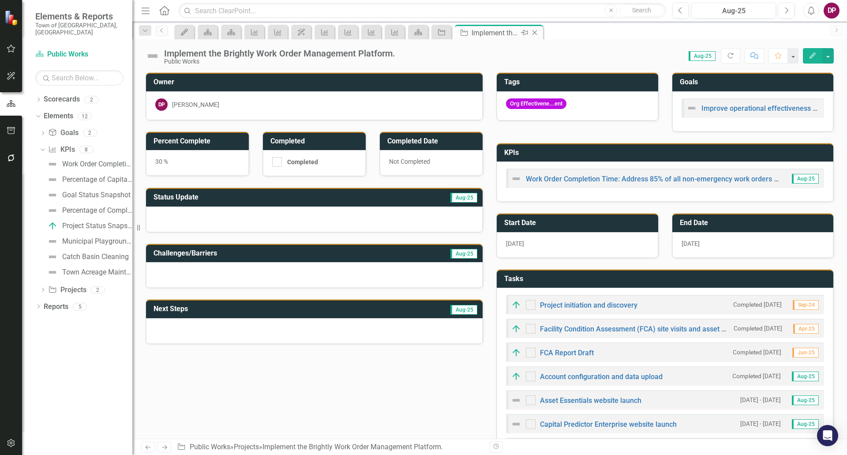
checkbox input "true"
click at [536, 33] on icon "Close" at bounding box center [534, 32] width 9 height 7
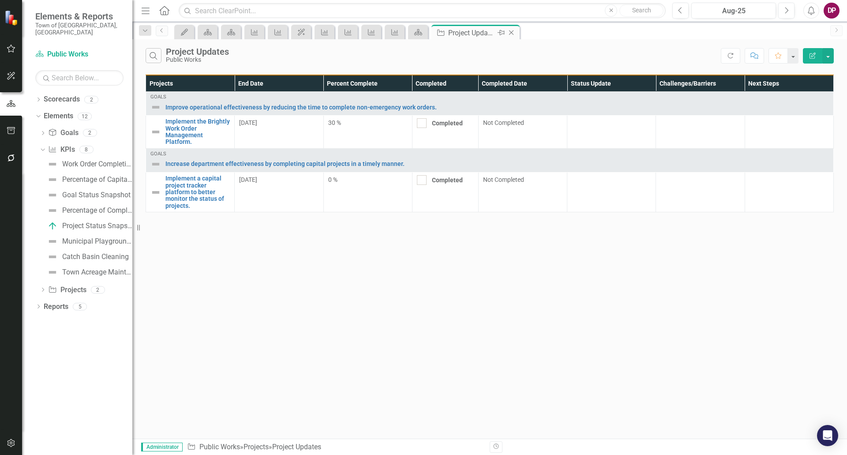
click at [511, 31] on icon "Close" at bounding box center [511, 32] width 9 height 7
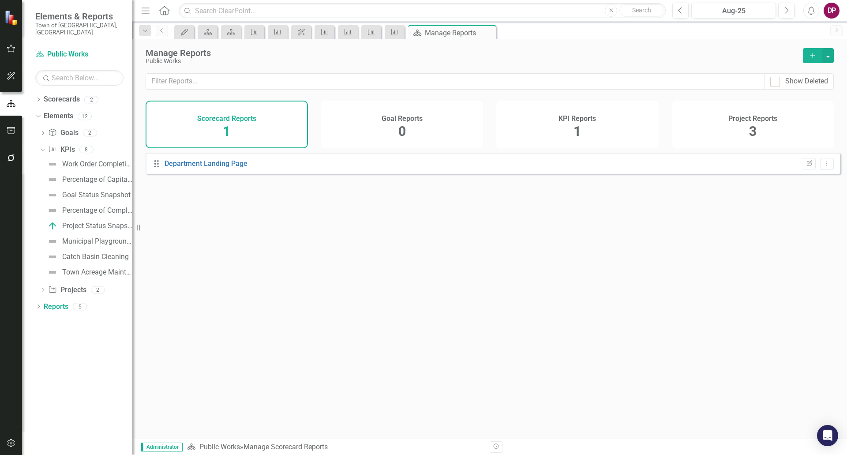
click at [0, 0] on icon "Close" at bounding box center [0, 0] width 0 height 0
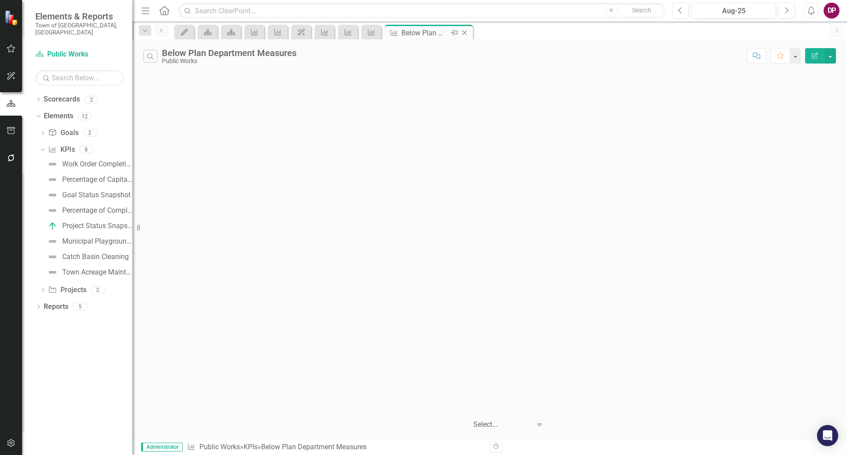
click at [466, 30] on icon "Close" at bounding box center [464, 32] width 9 height 7
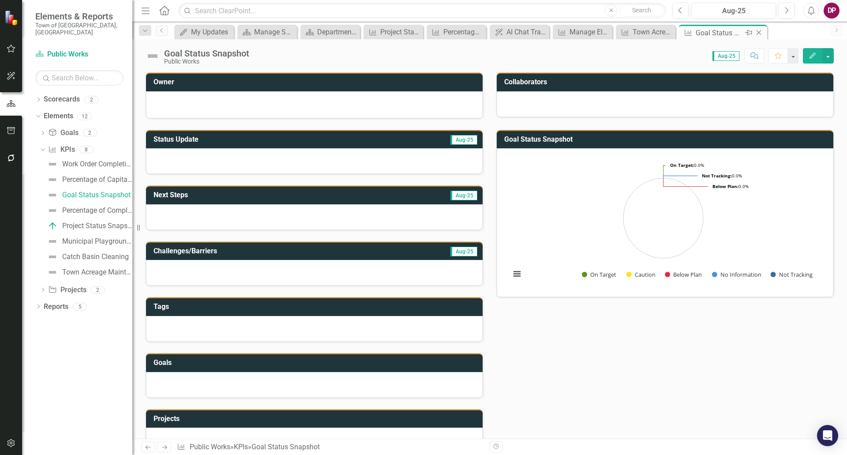
click at [760, 34] on icon "Close" at bounding box center [759, 32] width 9 height 7
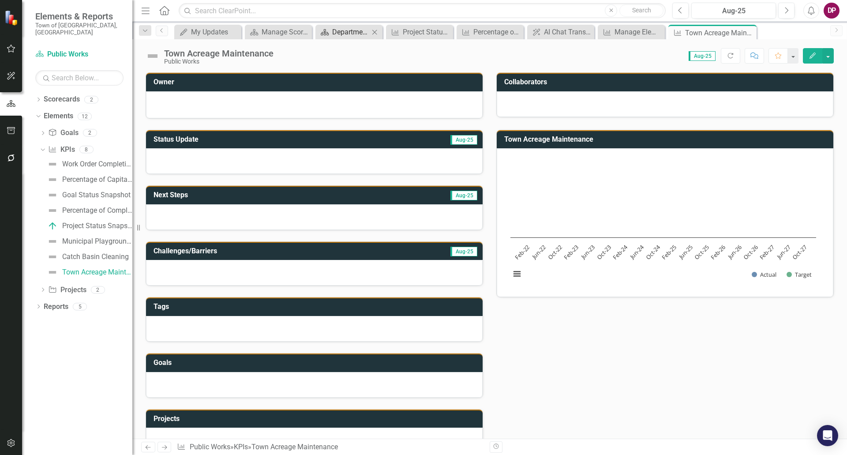
click at [322, 34] on icon "Scorecard" at bounding box center [324, 32] width 9 height 7
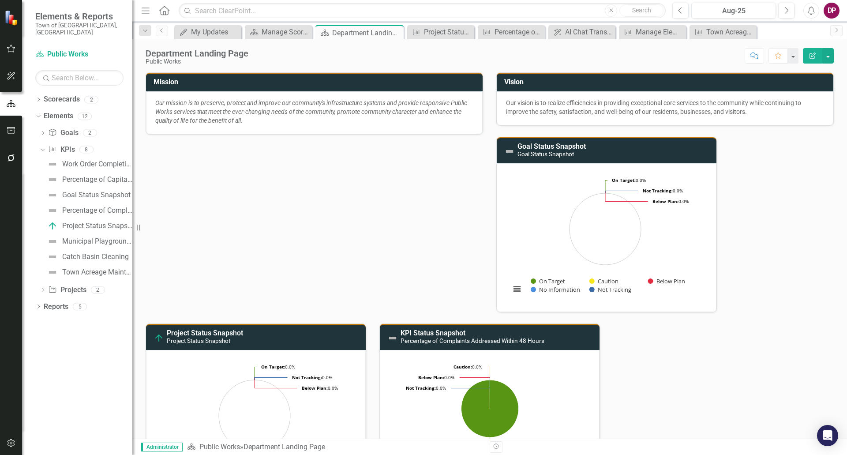
click at [812, 55] on icon "button" at bounding box center [813, 56] width 6 height 6
